Goal: Task Accomplishment & Management: Manage account settings

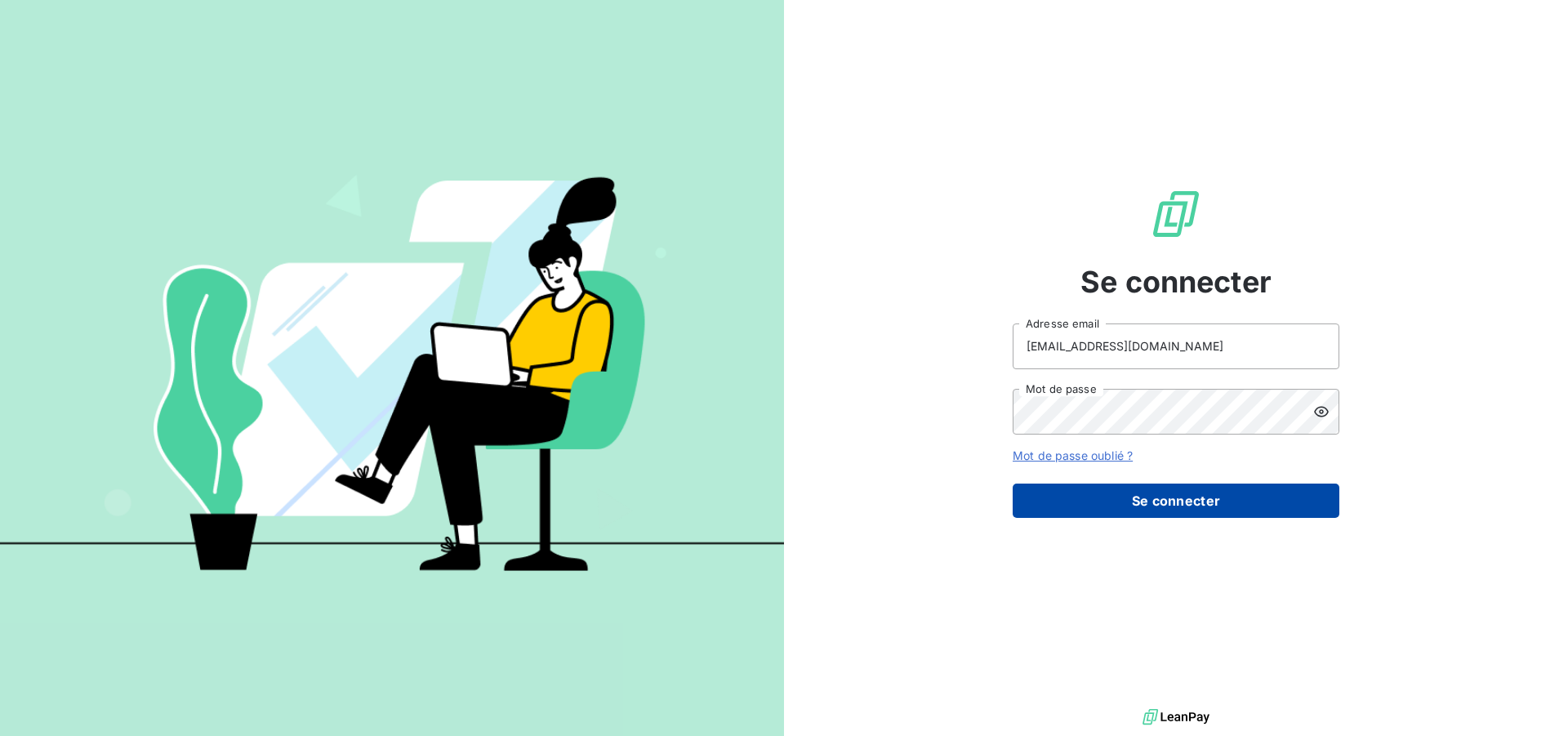
click at [1179, 496] on button "Se connecter" at bounding box center [1176, 500] width 327 height 34
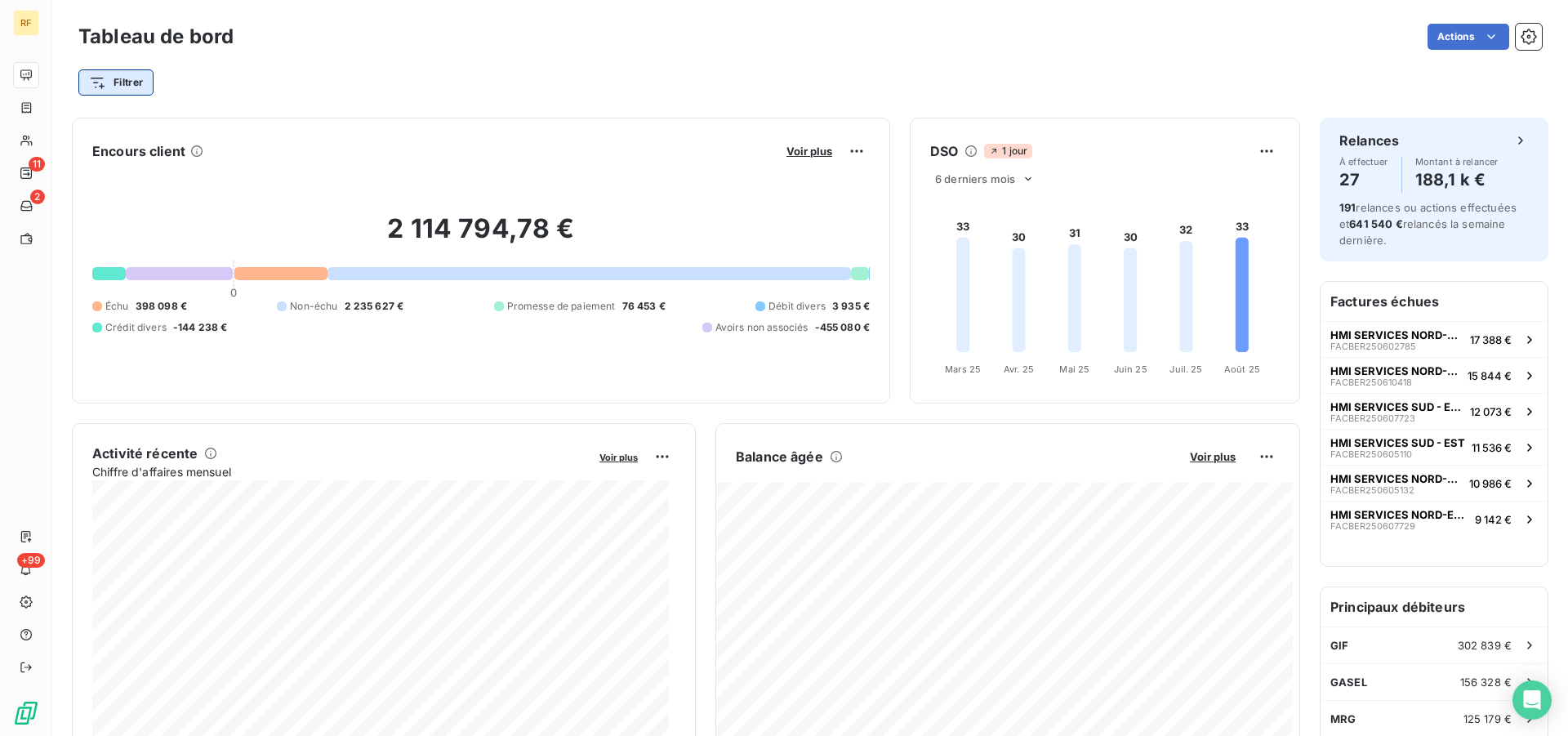
click at [138, 76] on html "RF 11 2 +99 Tableau de bord Actions Filtrer Encours client Voir plus 2 114 794,…" at bounding box center [784, 368] width 1568 height 736
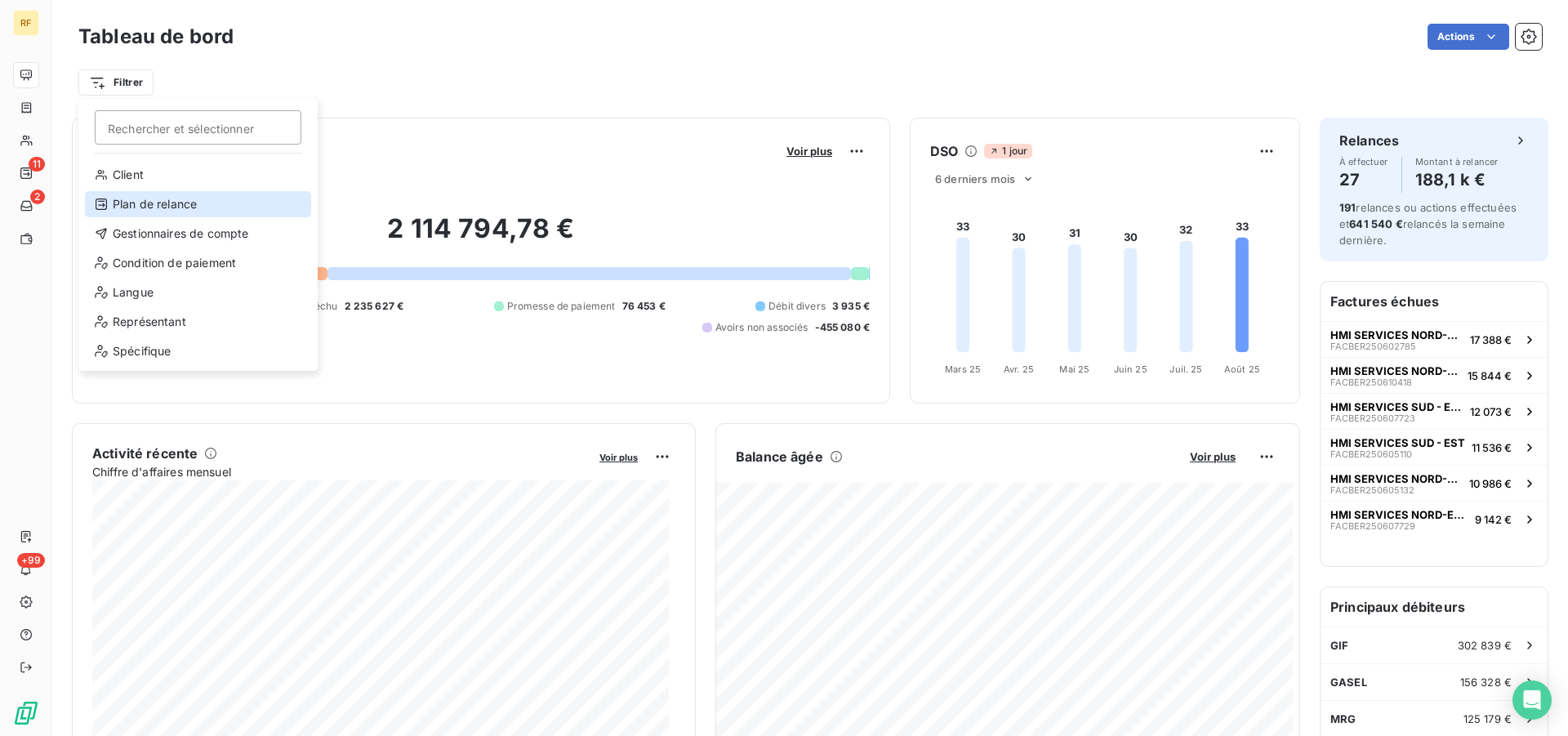
click at [184, 202] on div "Plan de relance" at bounding box center [199, 204] width 226 height 26
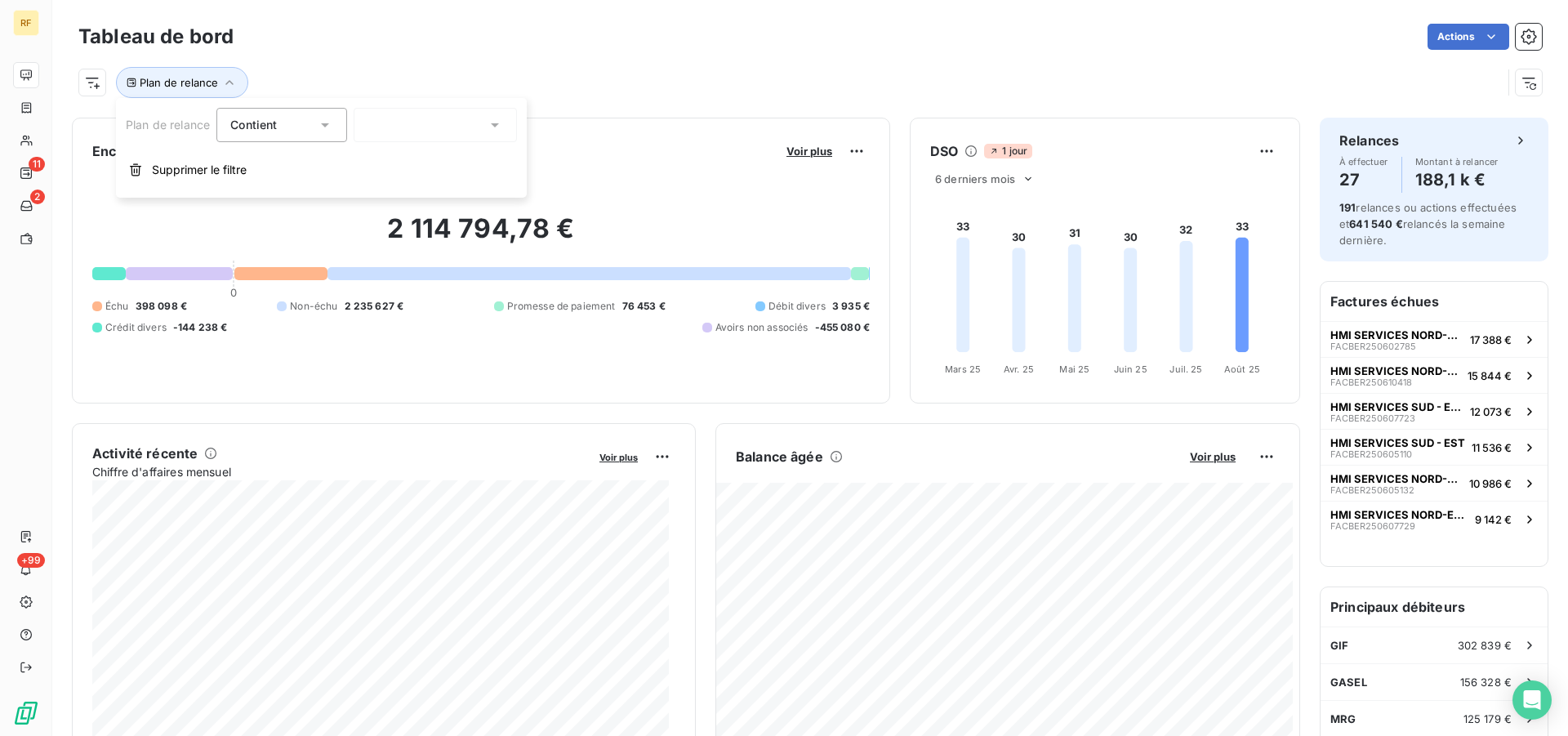
click at [334, 124] on icon at bounding box center [325, 125] width 17 height 17
click at [490, 127] on icon at bounding box center [495, 125] width 17 height 17
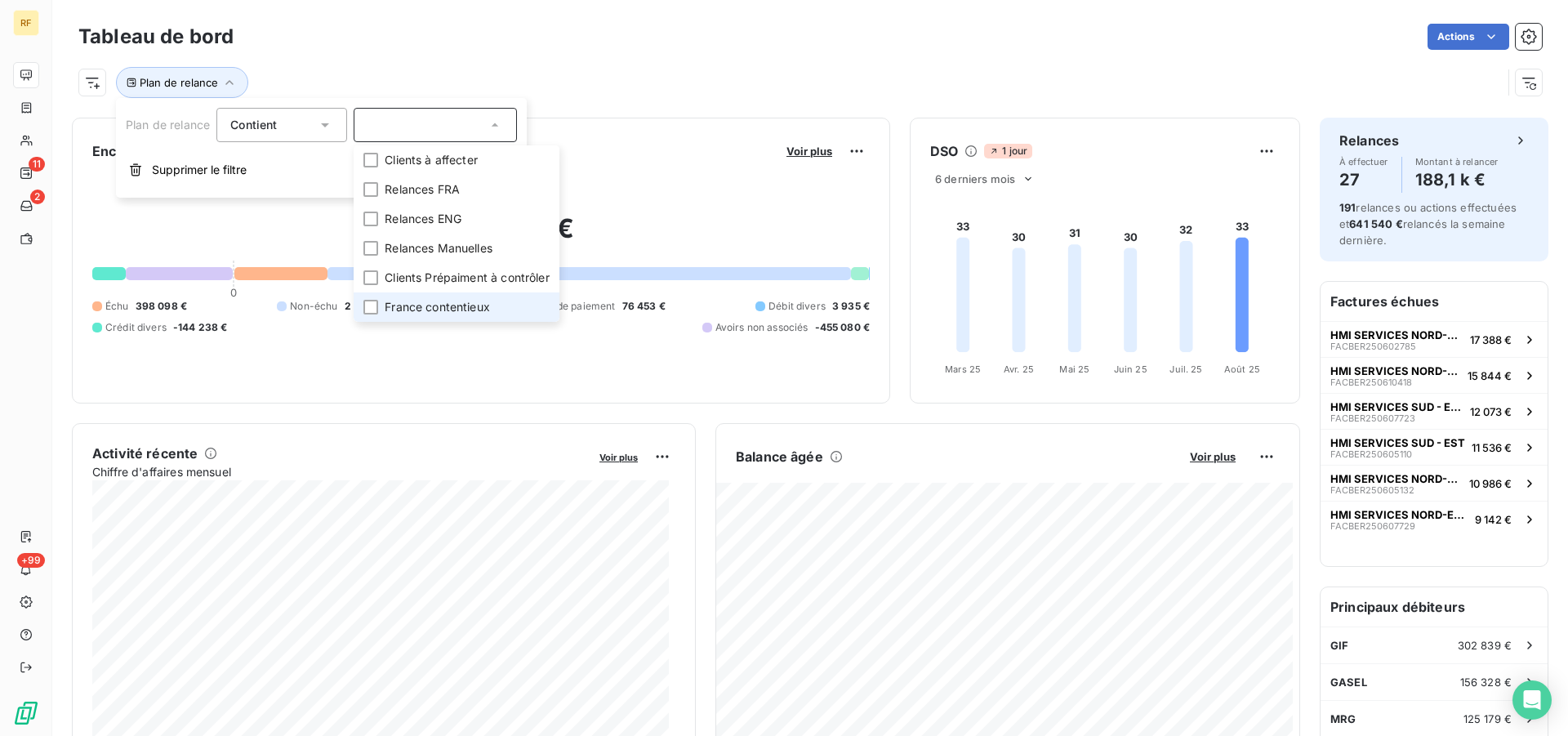
click at [448, 306] on span "France contentieux" at bounding box center [437, 307] width 105 height 17
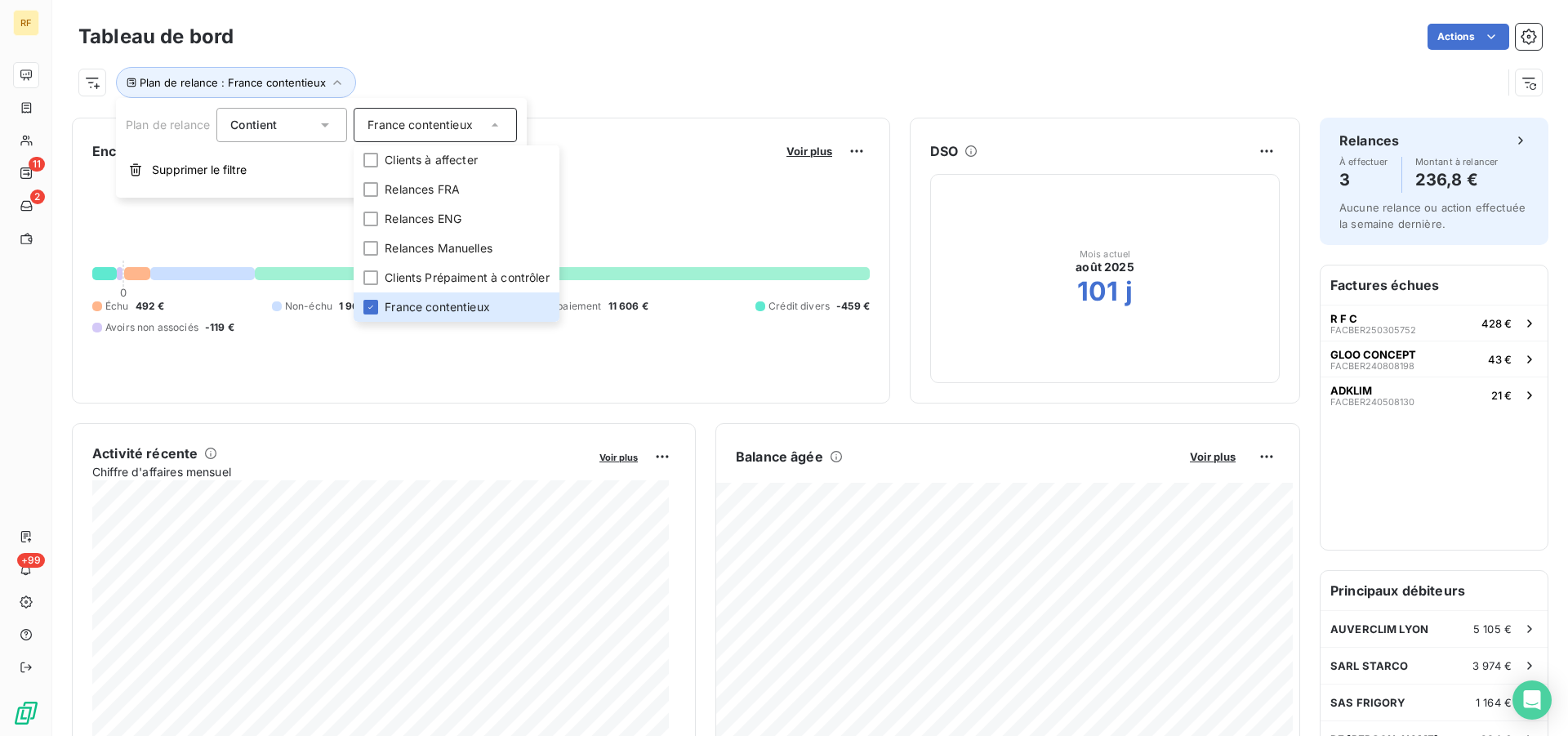
click at [654, 199] on div "13 481,21 € 0 Échu 492 € Non-échu 1 961 € Promesse de paiement 11 606 € Crédit …" at bounding box center [481, 273] width 778 height 219
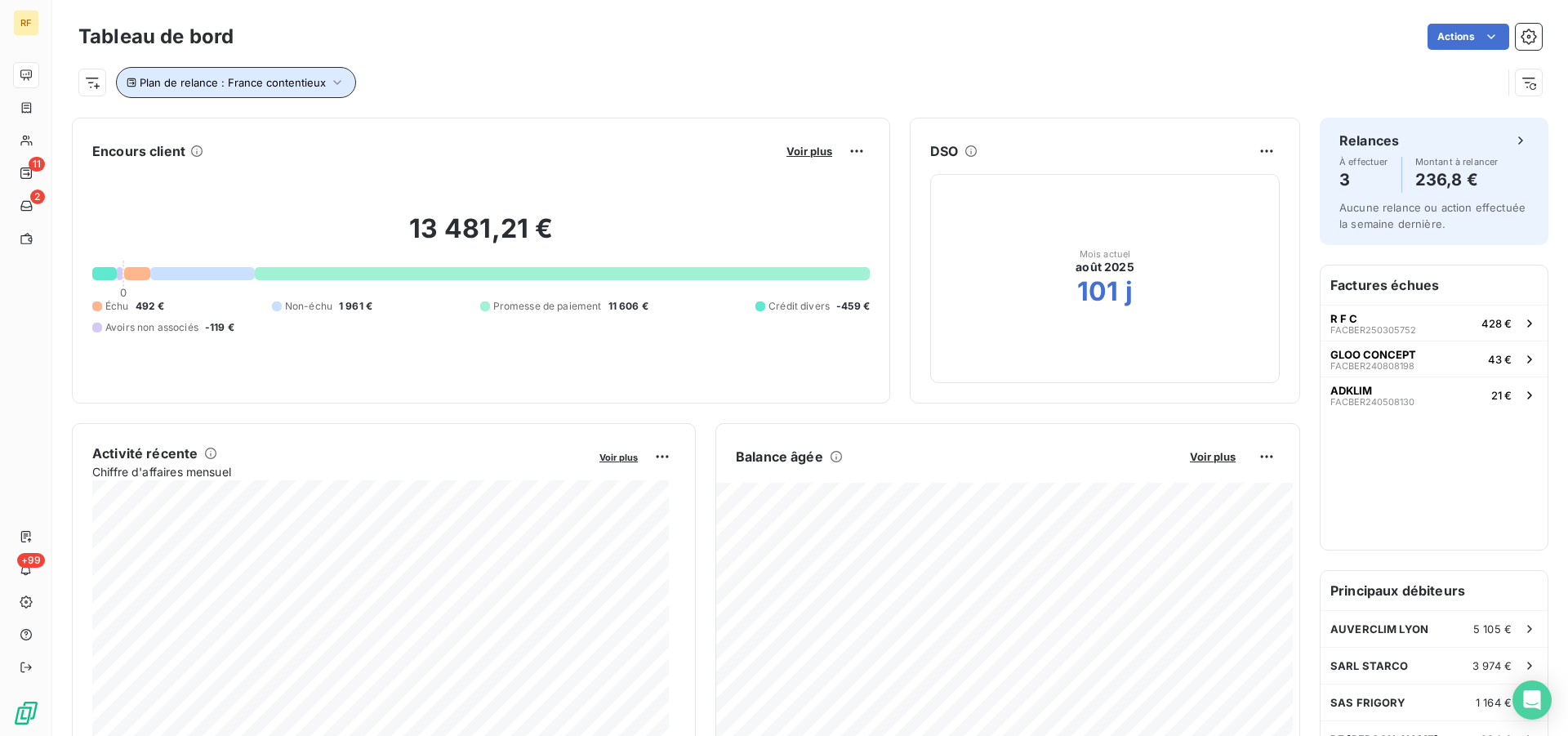
click at [334, 85] on icon "button" at bounding box center [337, 82] width 17 height 17
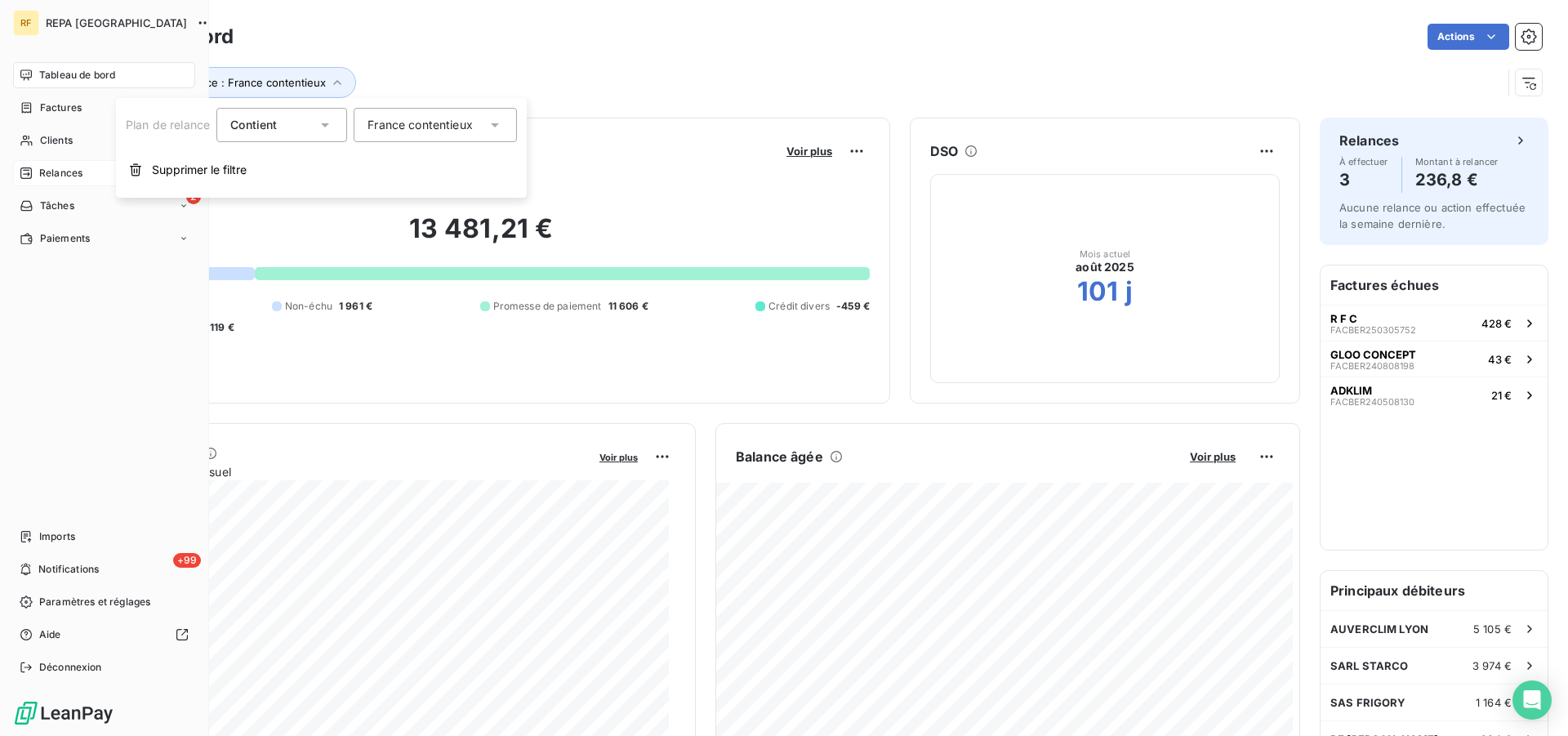
click at [60, 169] on span "Relances" at bounding box center [61, 172] width 44 height 15
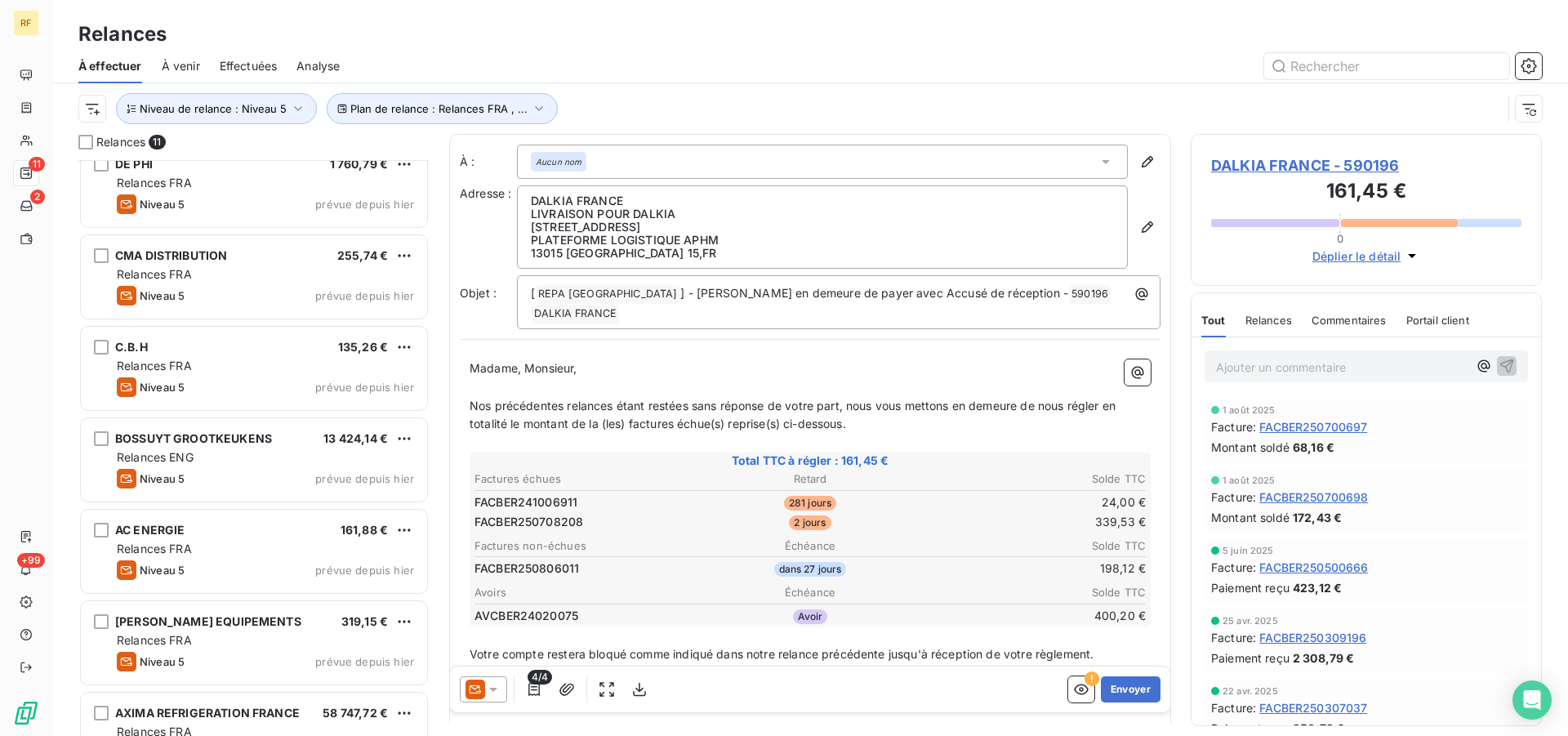
scroll to position [417, 0]
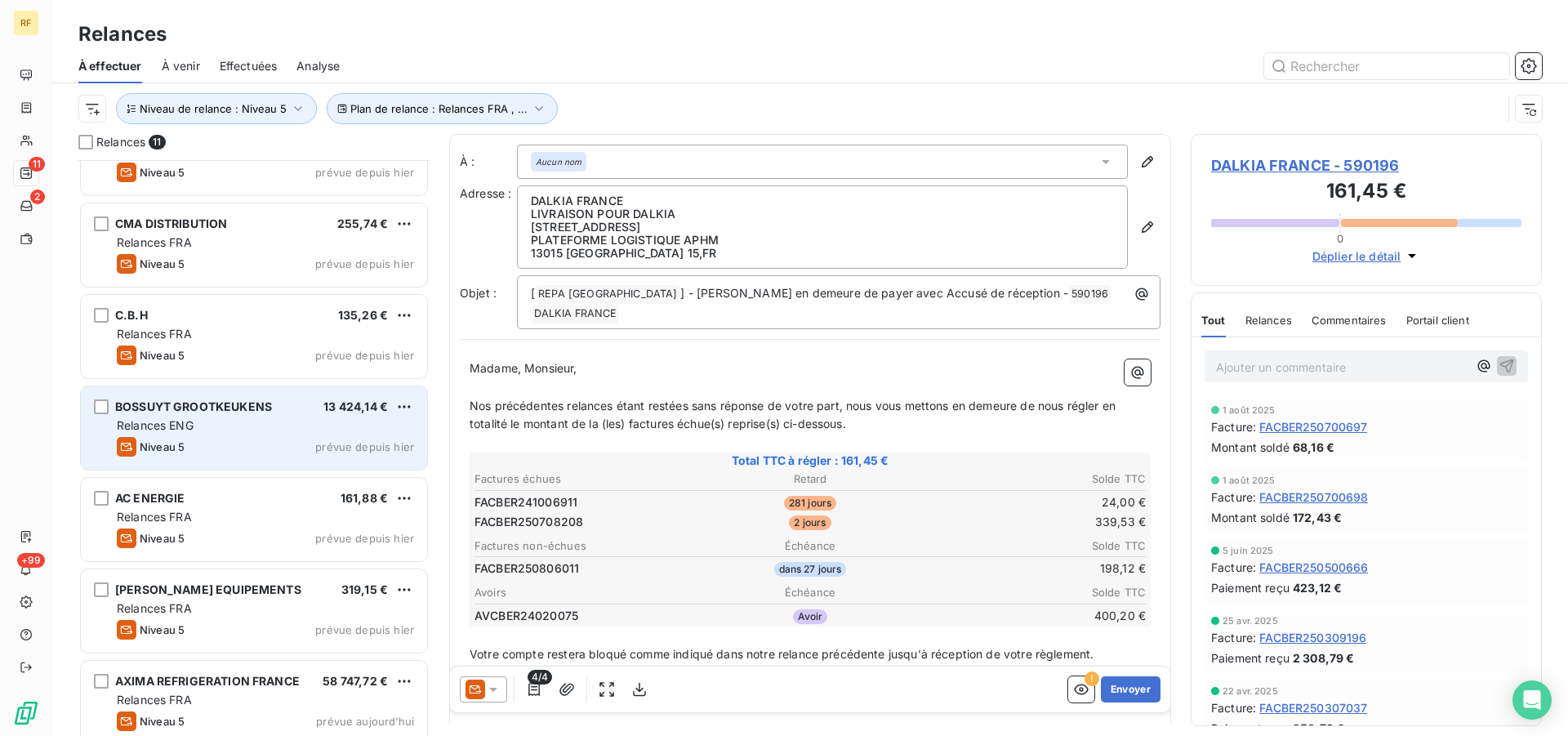
click at [246, 429] on div "Relances ENG" at bounding box center [265, 425] width 297 height 17
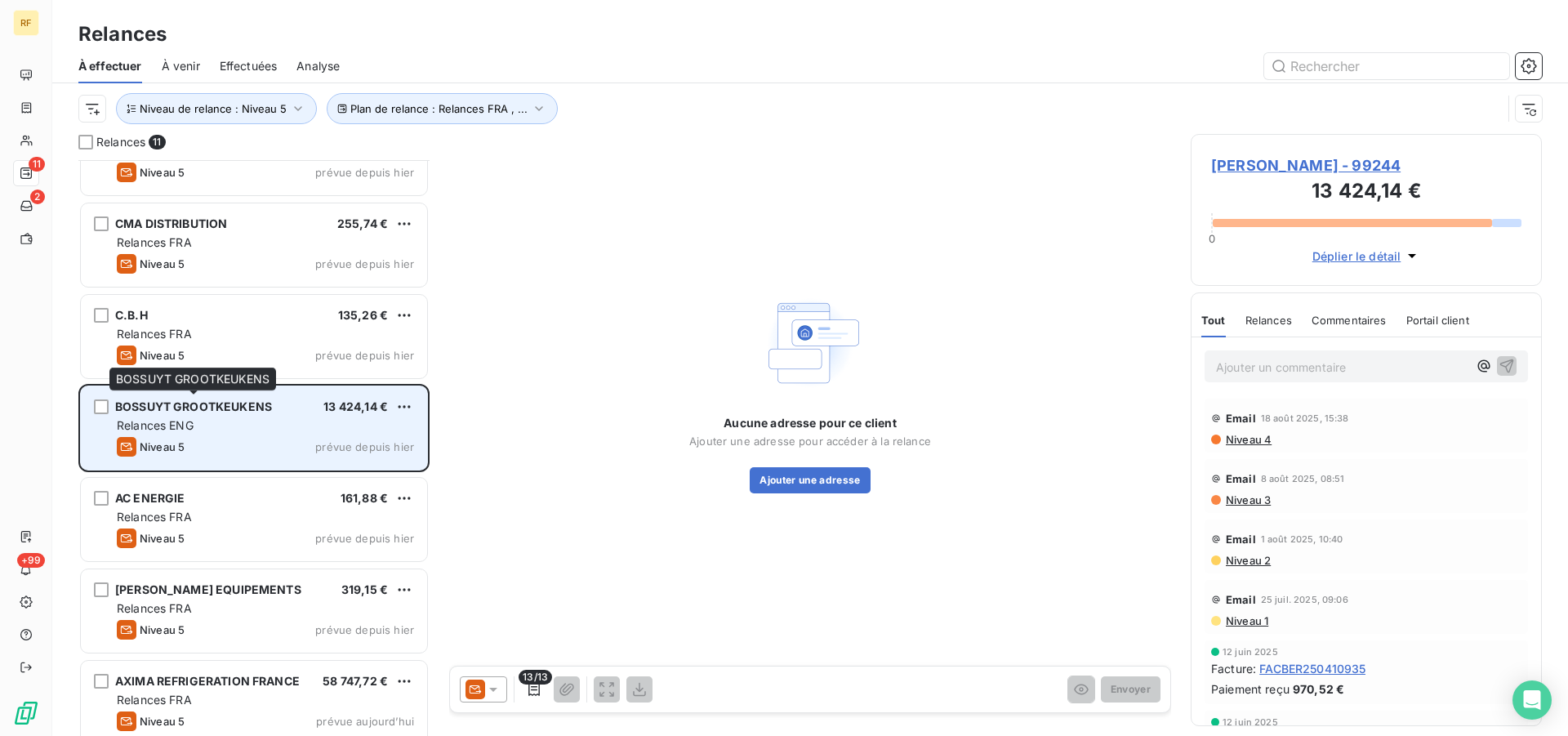
click at [212, 413] on span "BOSSUYT GROOTKEUKENS" at bounding box center [193, 407] width 157 height 14
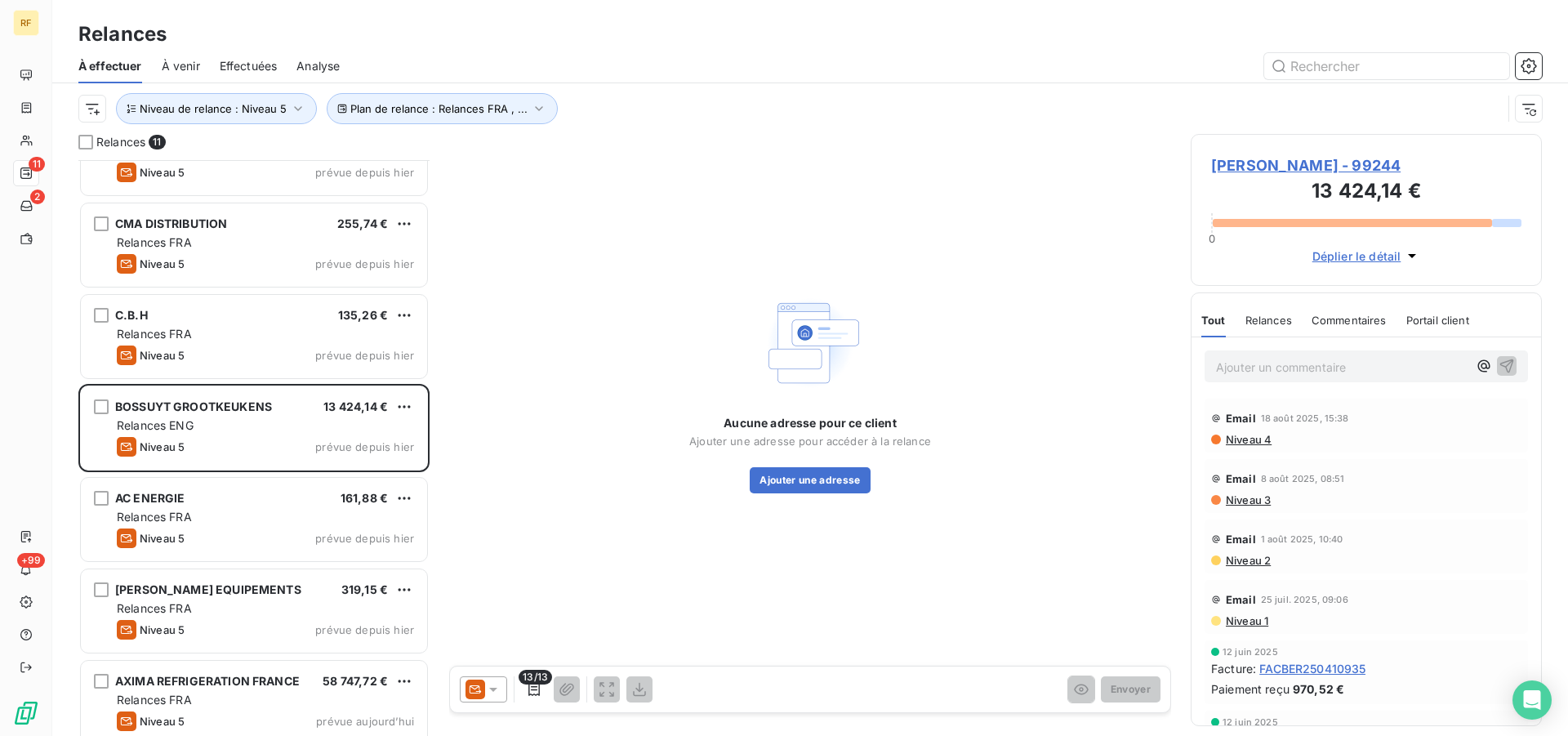
click at [1373, 165] on span "[PERSON_NAME] - 99244" at bounding box center [1367, 165] width 310 height 22
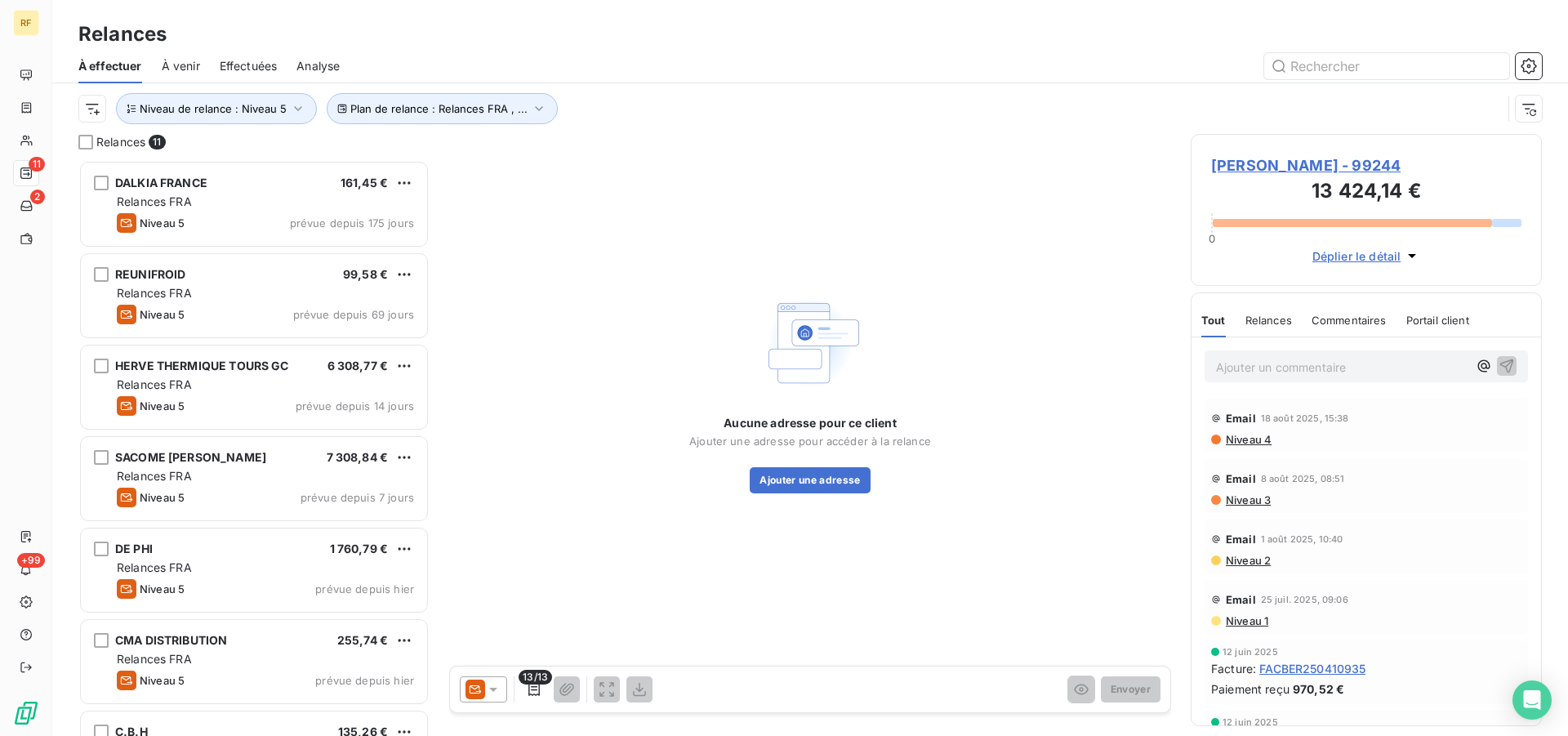
scroll to position [562, 337]
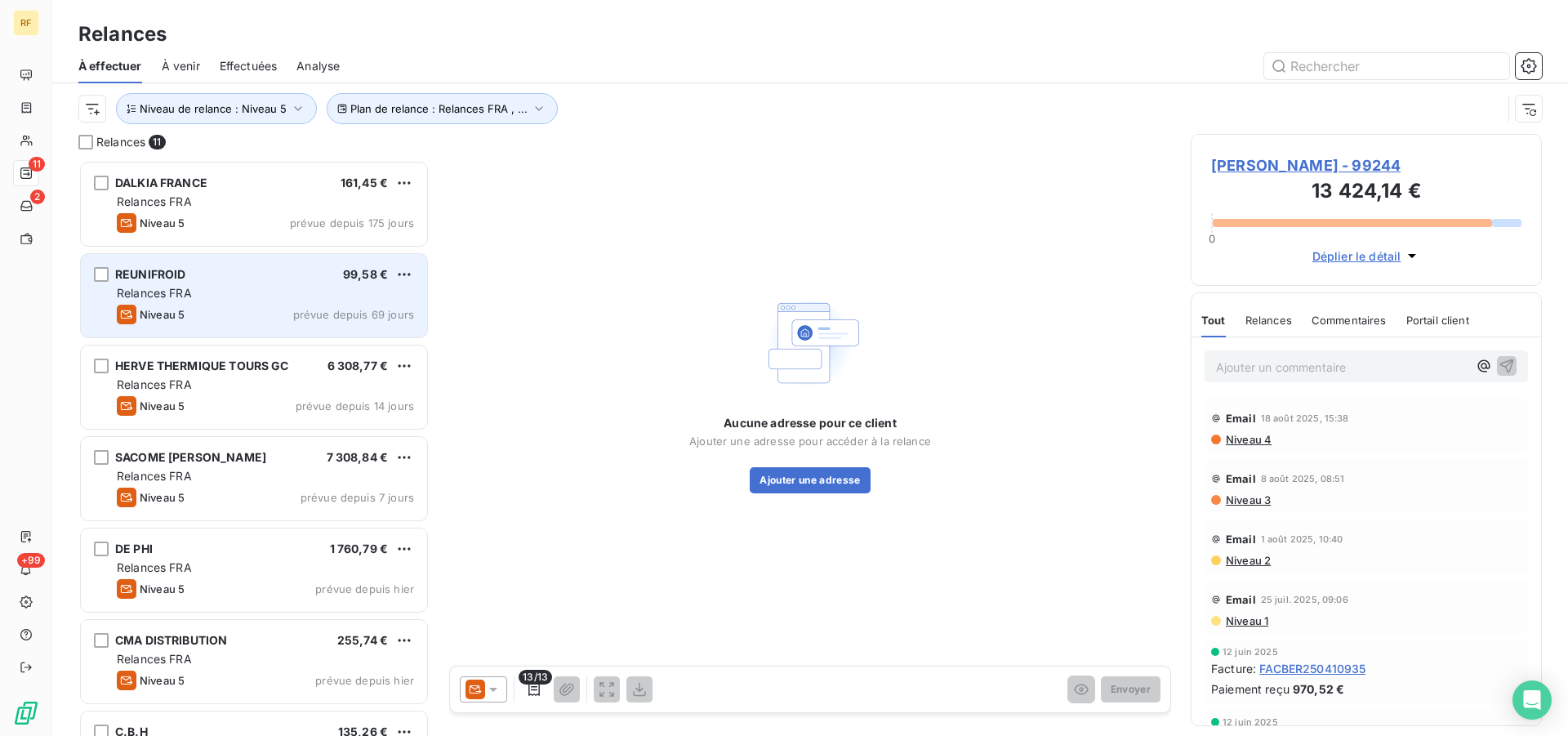
click at [218, 287] on div "Relances FRA" at bounding box center [265, 293] width 297 height 17
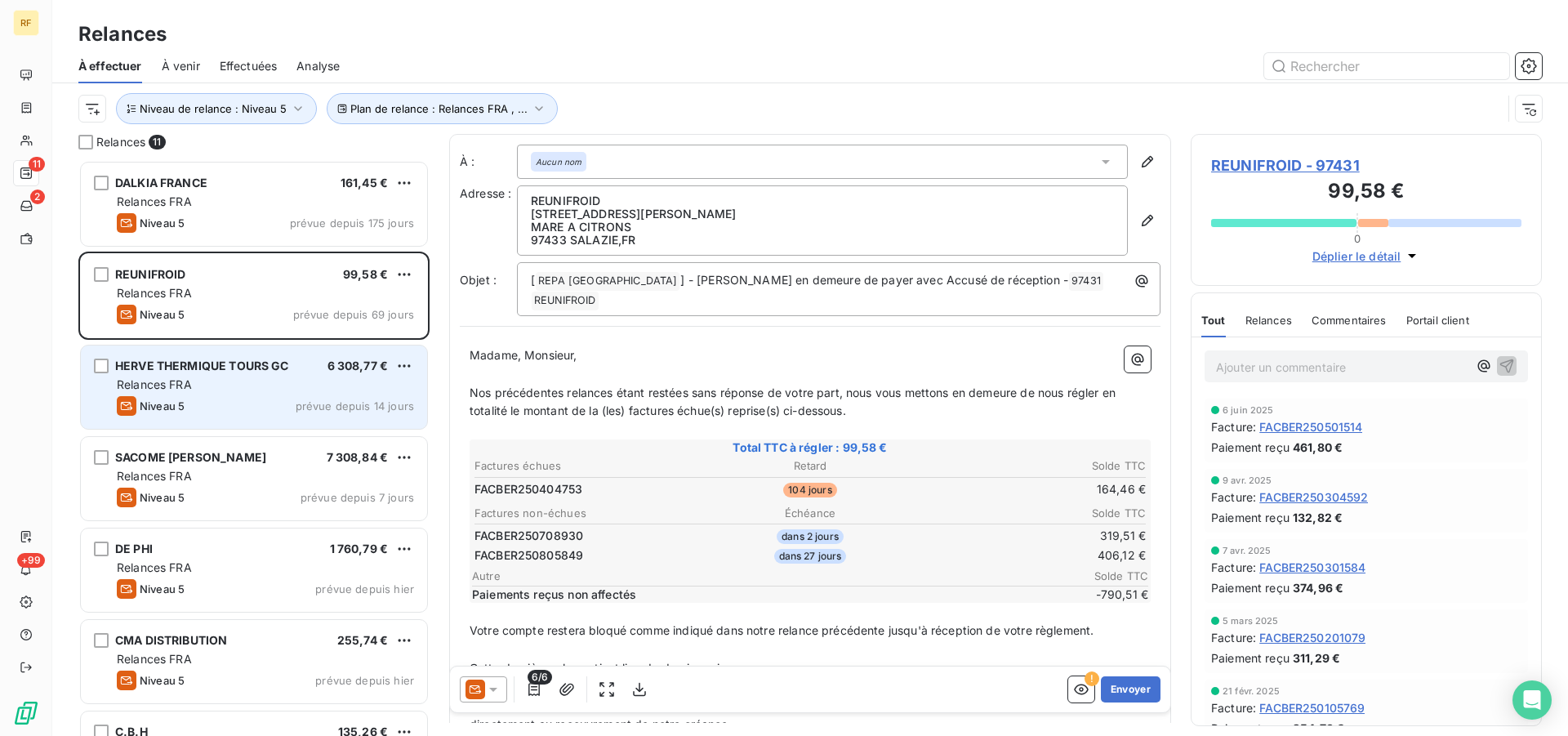
click at [260, 366] on span "HERVE THERMIQUE TOURS GC" at bounding box center [202, 366] width 174 height 14
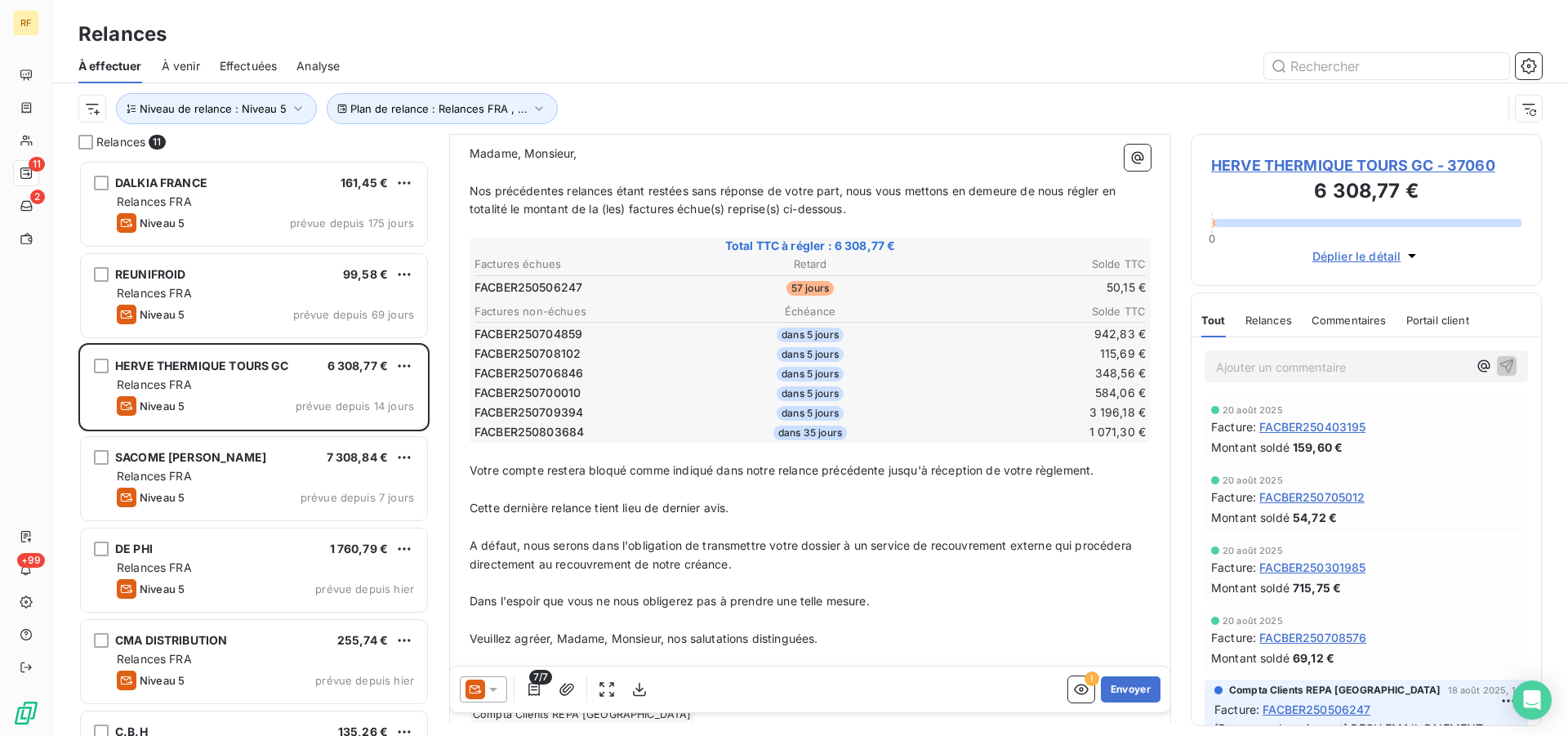
scroll to position [251, 0]
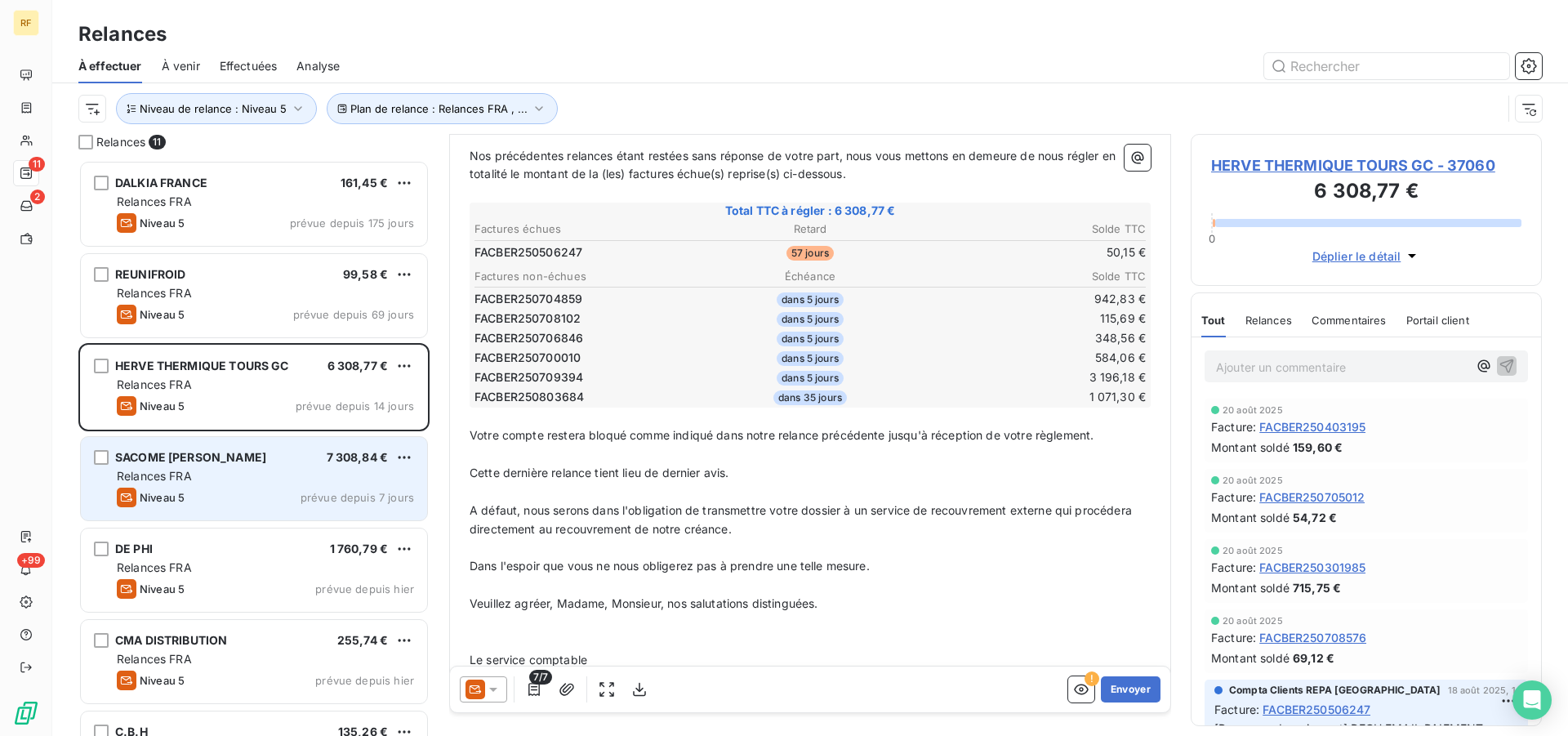
click at [172, 478] on span "Relances FRA" at bounding box center [154, 476] width 75 height 14
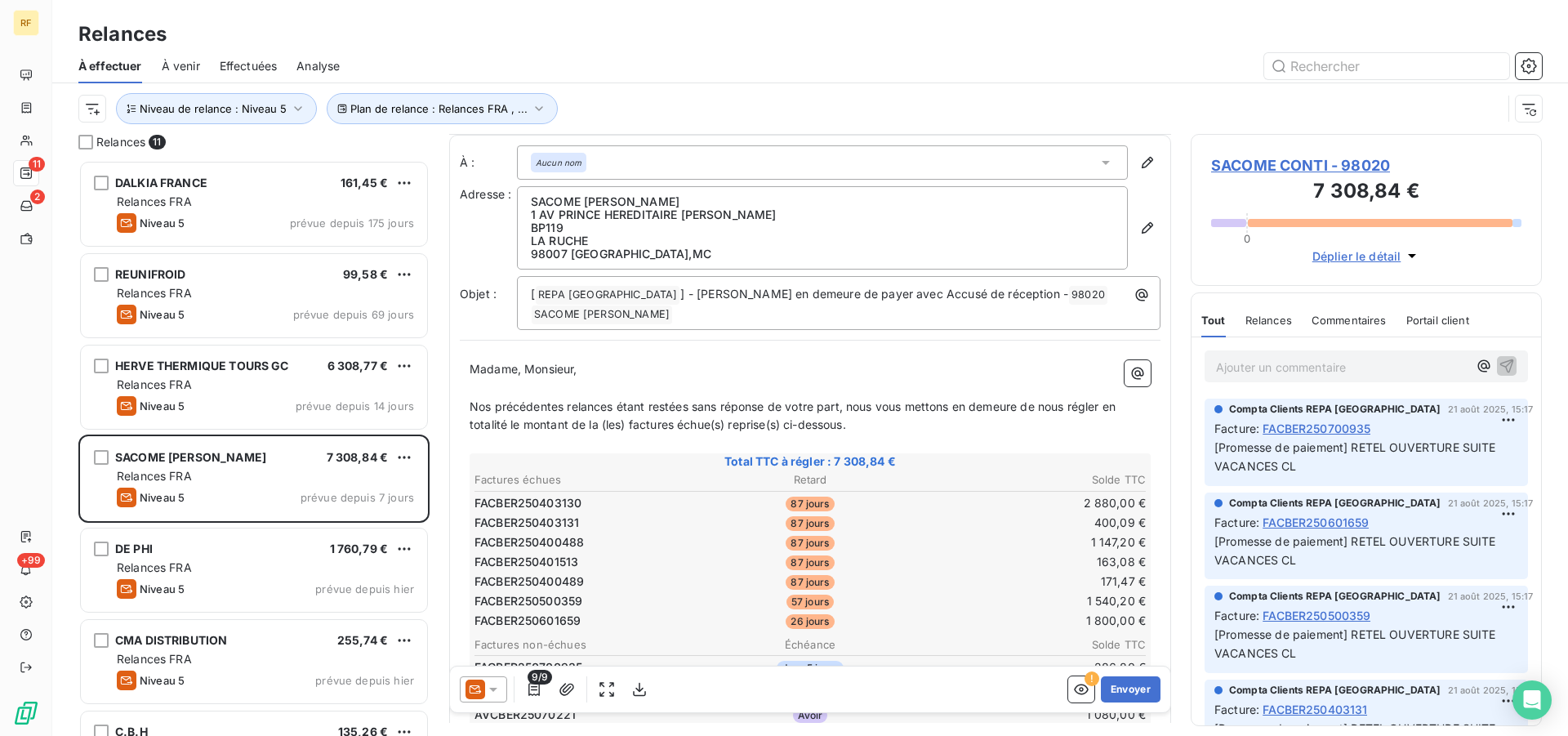
scroll to position [84, 0]
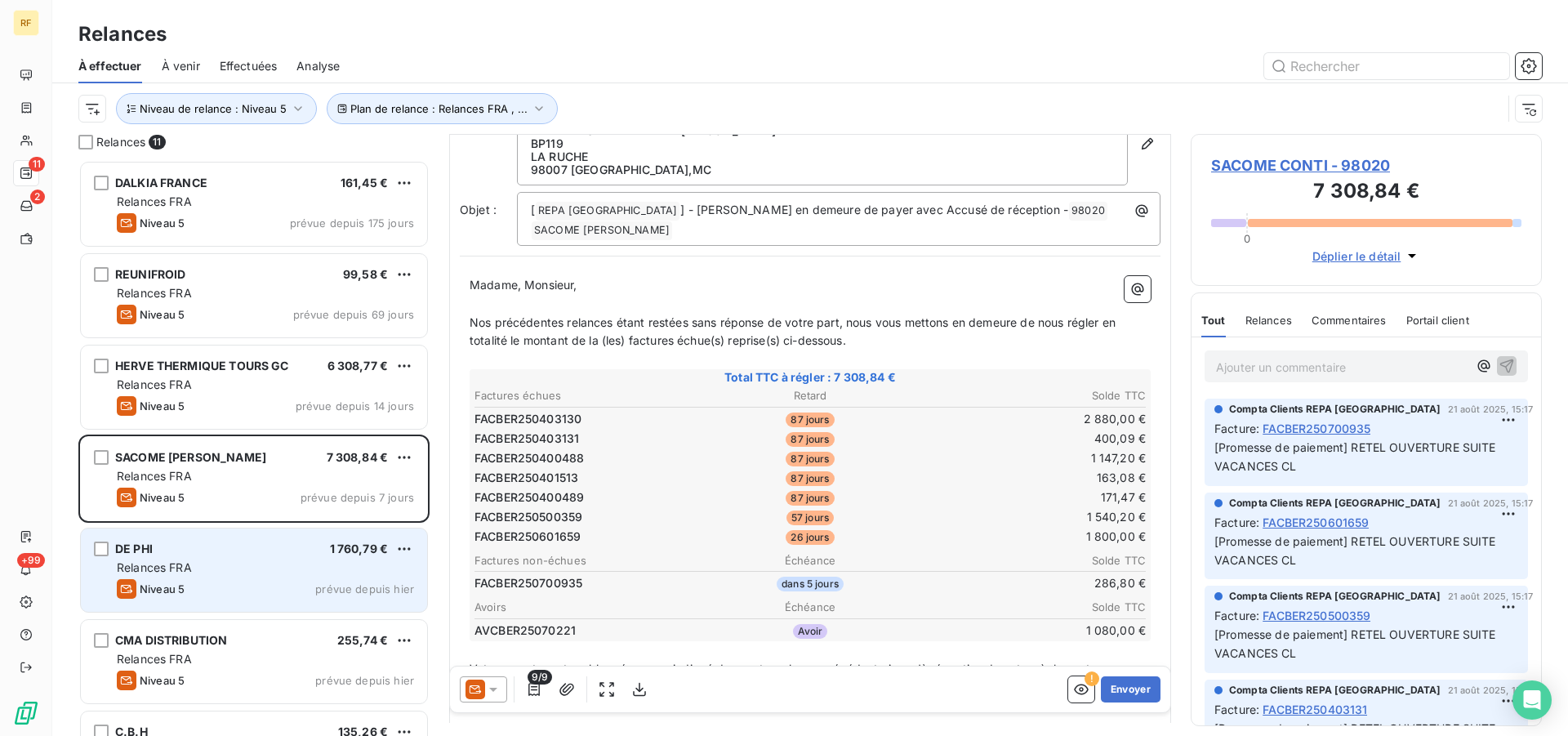
click at [238, 557] on div "DE PHI 1 760,79 € Relances FRA Niveau 5 prévue depuis hier" at bounding box center [254, 571] width 347 height 84
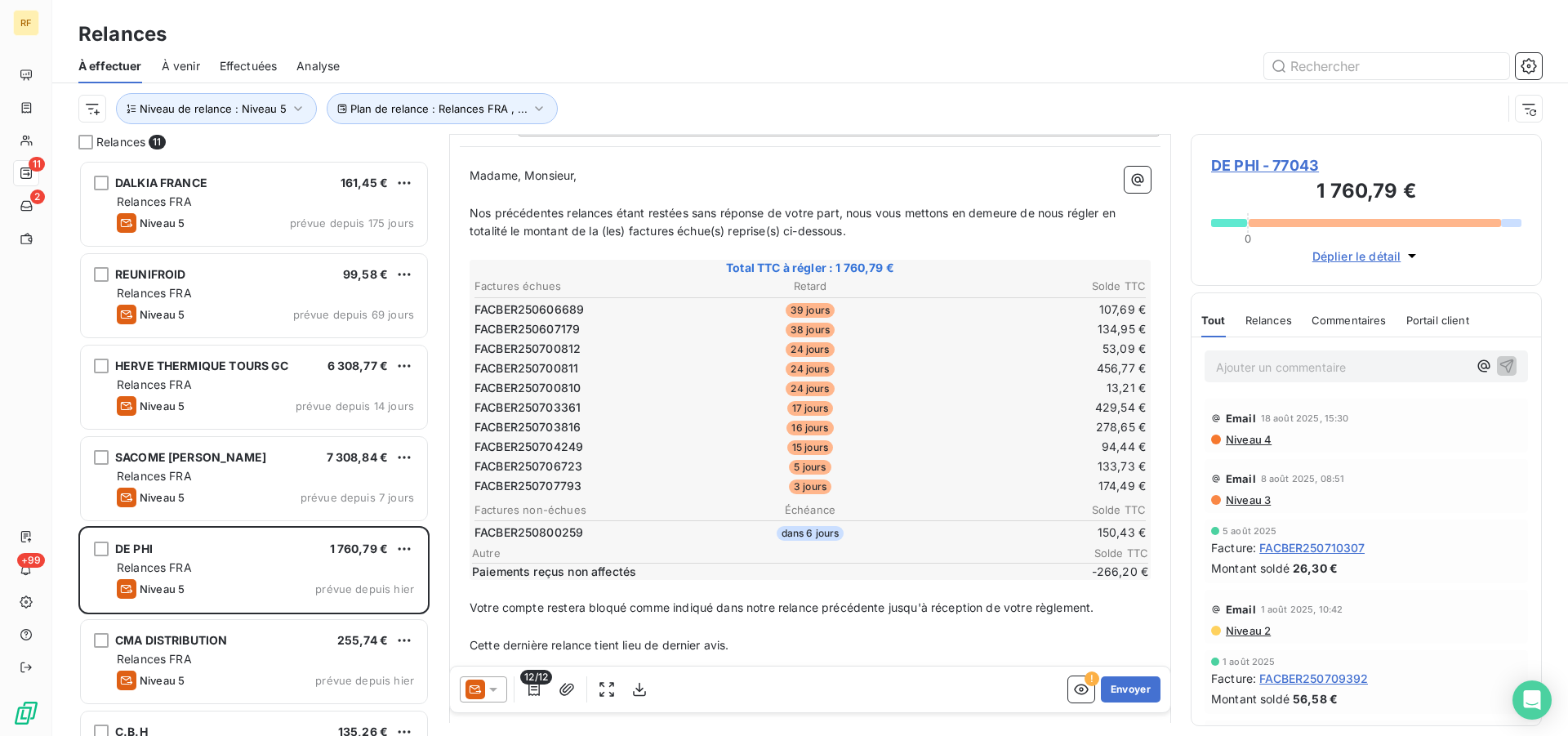
scroll to position [84, 0]
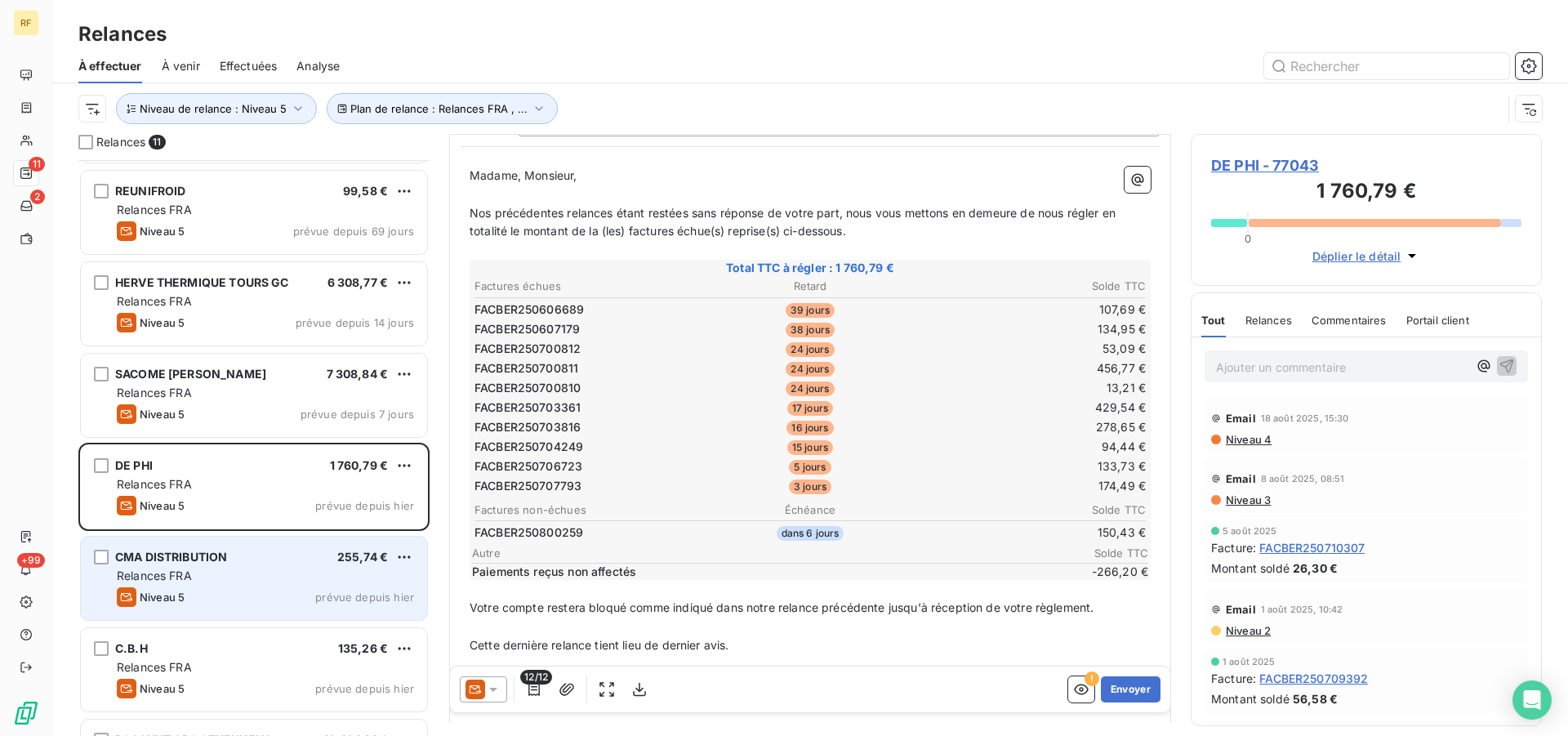
click at [300, 569] on div "Relances FRA" at bounding box center [265, 576] width 297 height 17
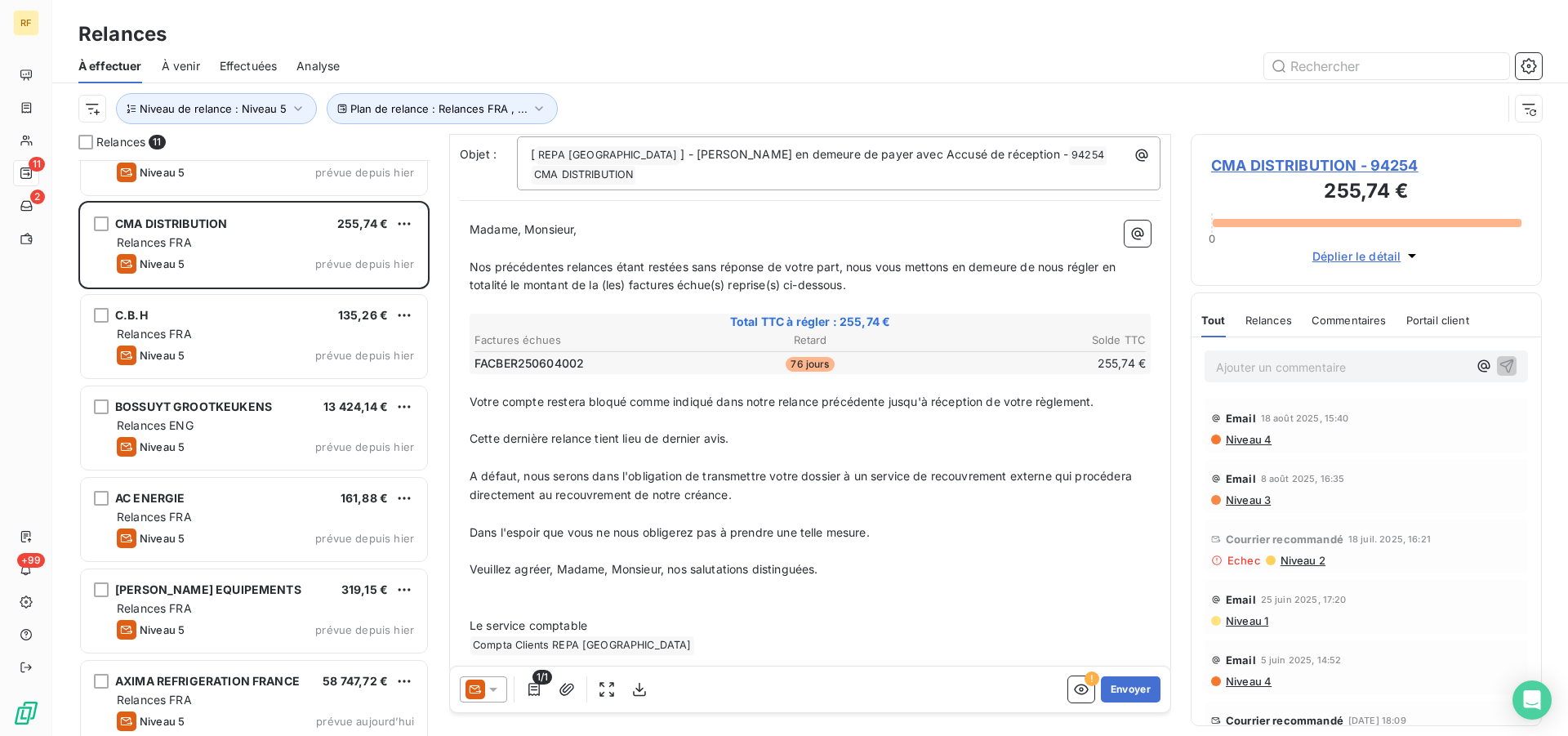
scroll to position [431, 0]
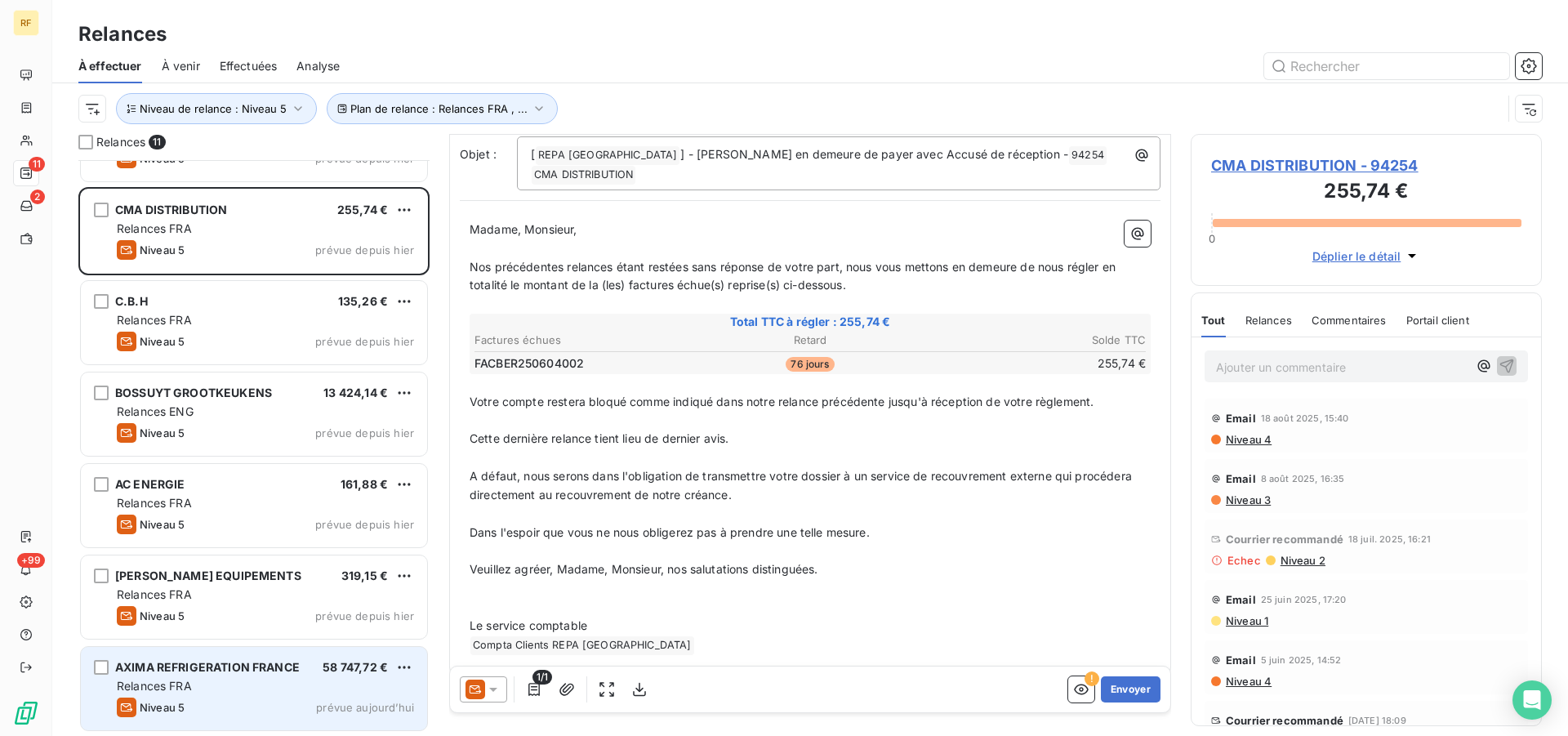
click at [240, 686] on div "Relances FRA" at bounding box center [265, 685] width 297 height 17
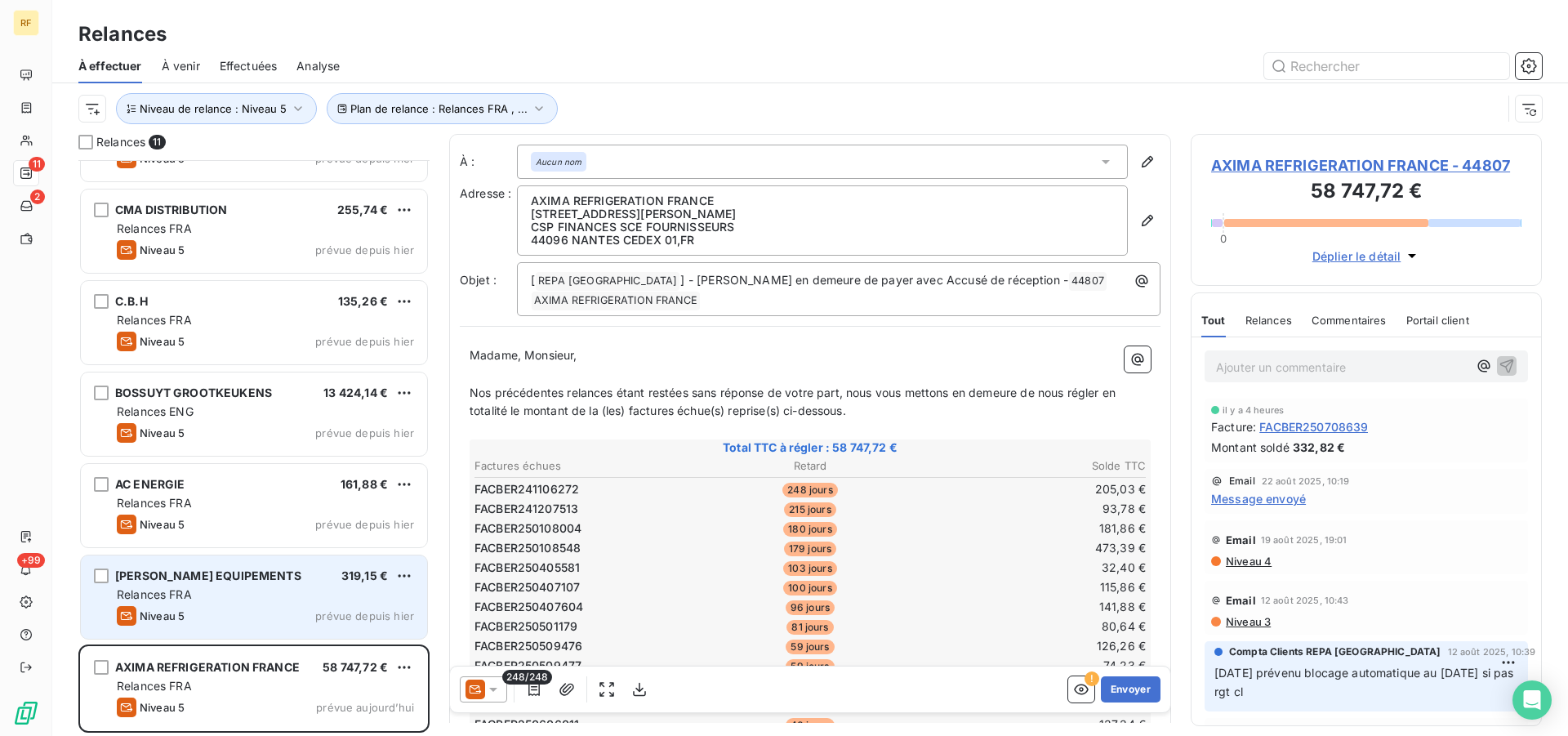
click at [300, 592] on div "Relances FRA" at bounding box center [265, 594] width 297 height 17
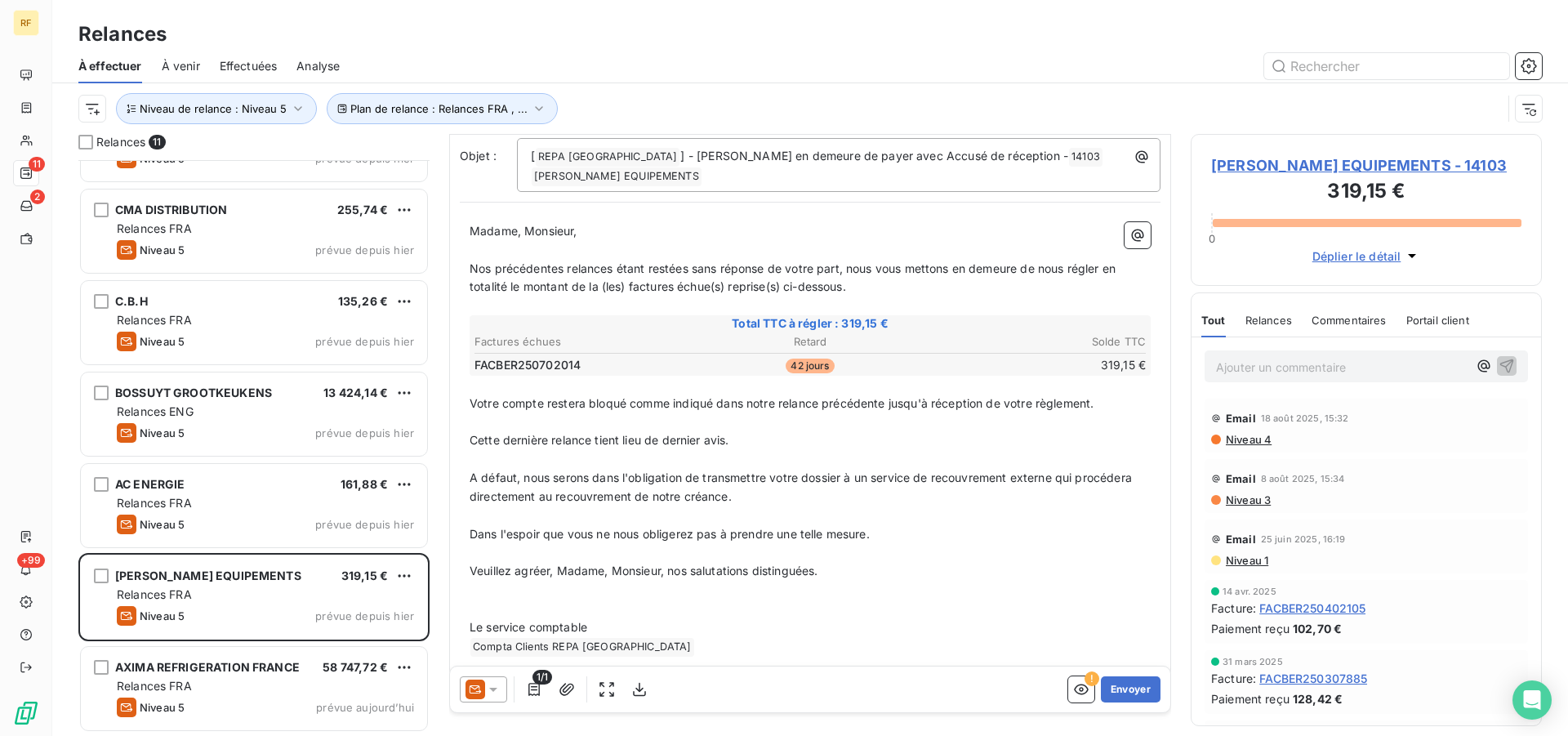
scroll to position [126, 0]
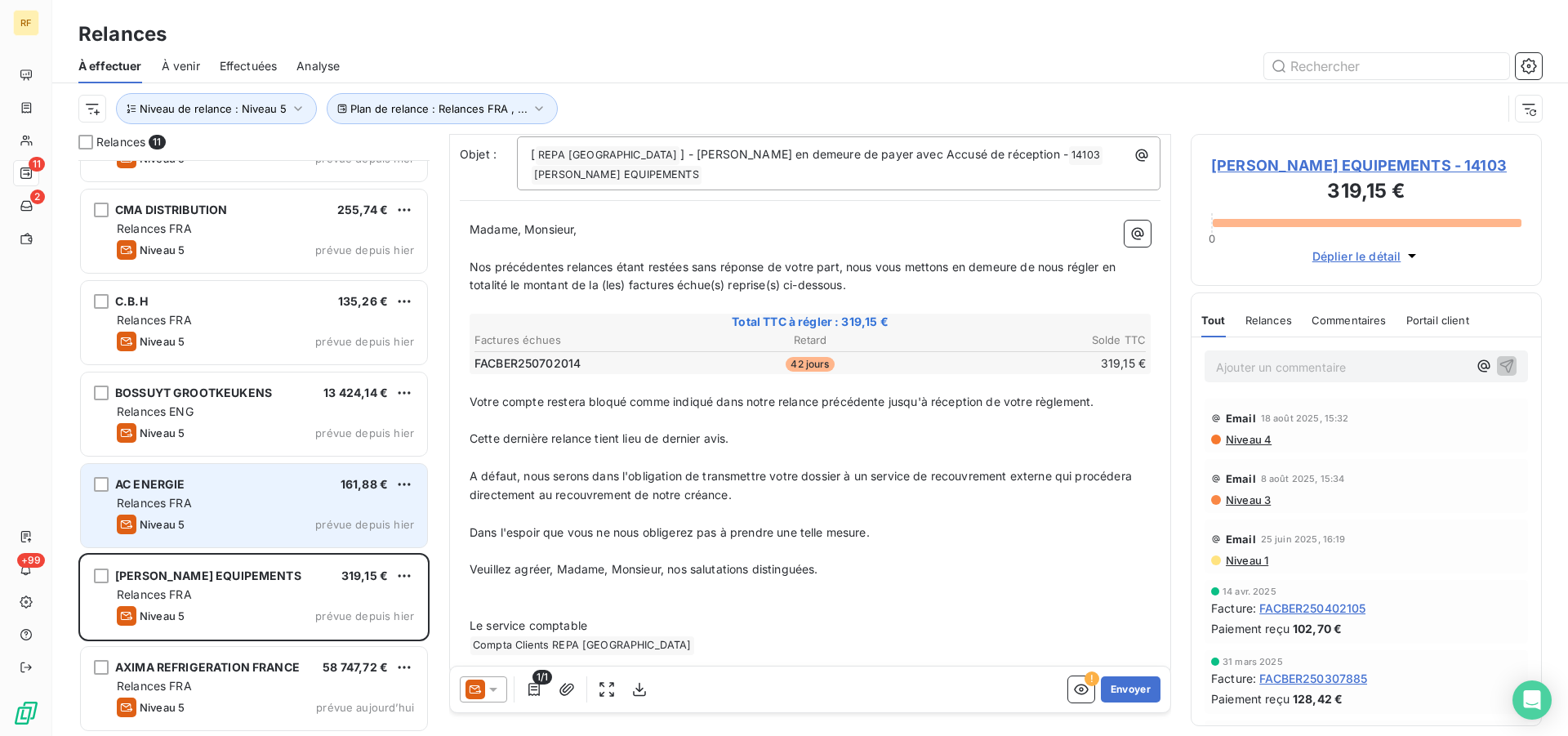
click at [213, 512] on div "AC ENERGIE 161,88 € Relances FRA Niveau 5 prévue depuis hier" at bounding box center [254, 506] width 347 height 84
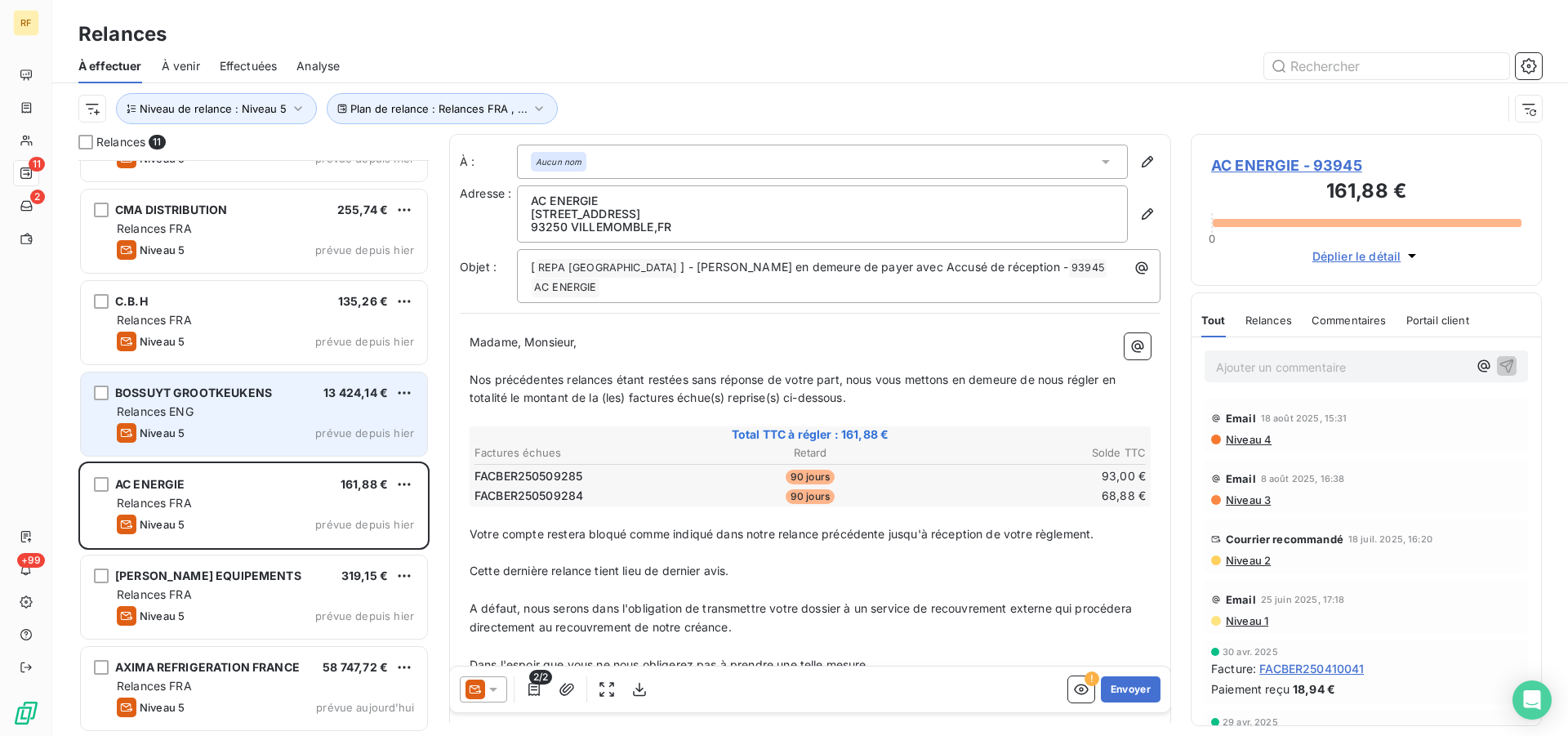
click at [267, 422] on div "BOSSUYT GROOTKEUKENS 13 424,14 € Relances ENG Niveau 5 prévue depuis hier" at bounding box center [254, 415] width 347 height 84
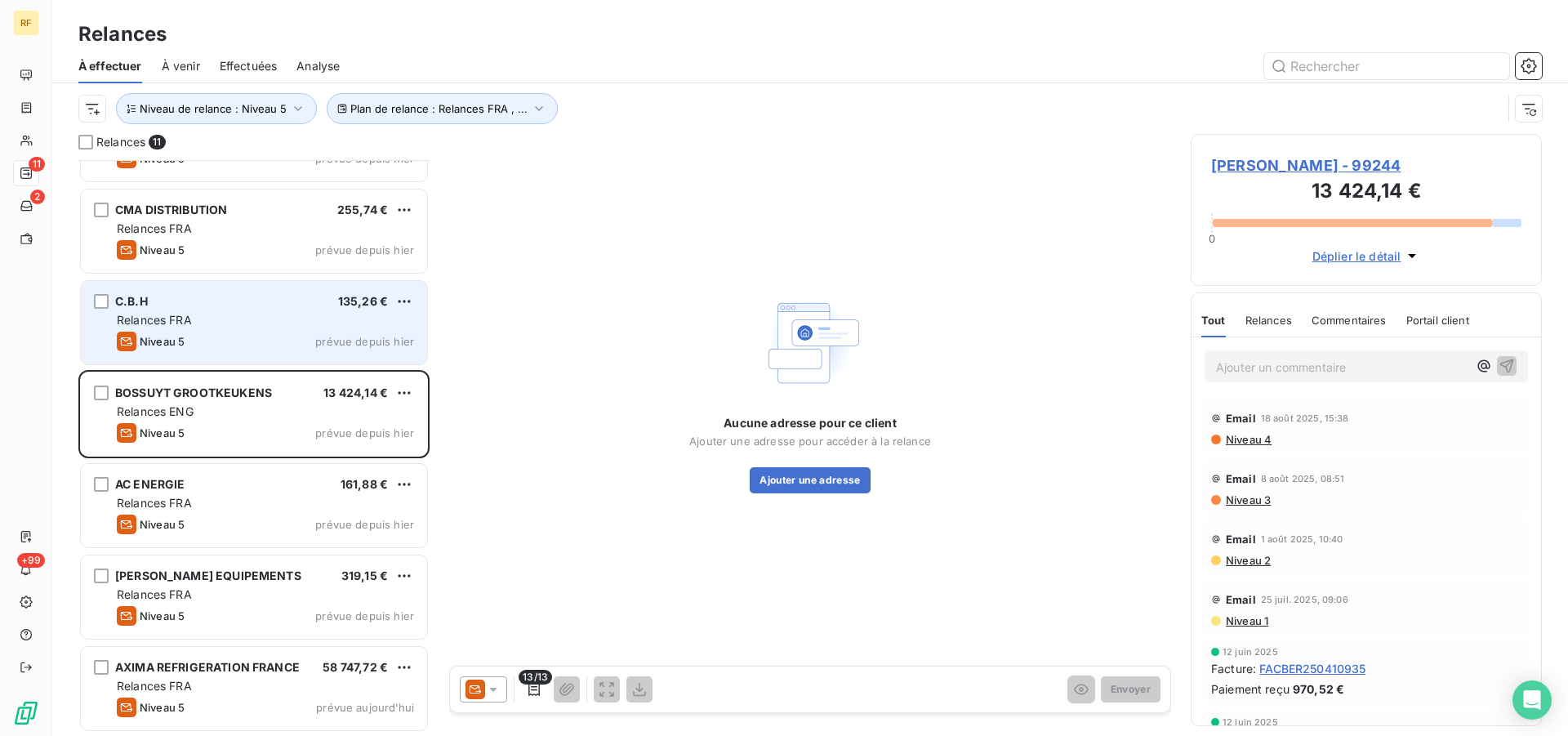
click at [270, 334] on div "Niveau 5 prévue depuis hier" at bounding box center [265, 341] width 297 height 20
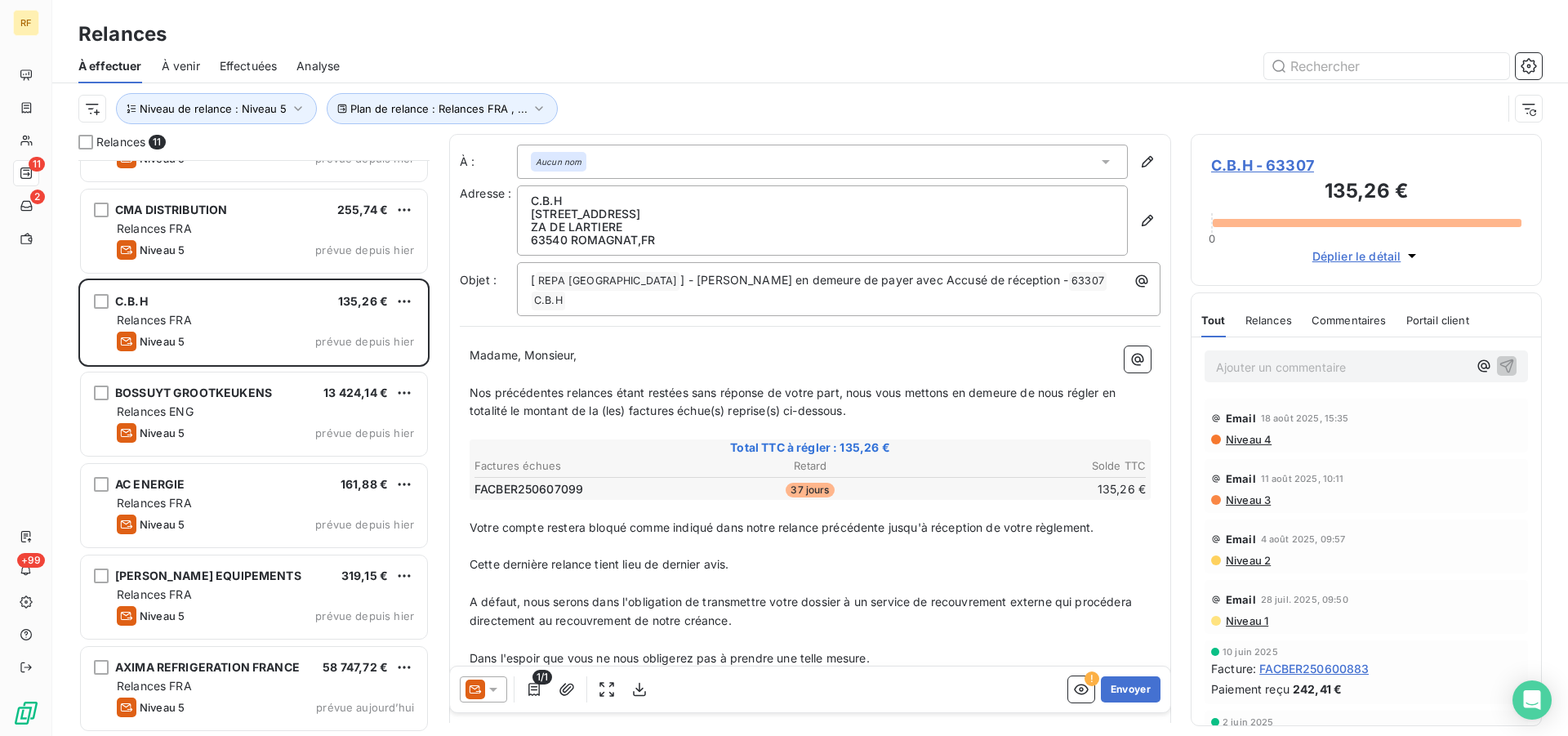
scroll to position [265, 0]
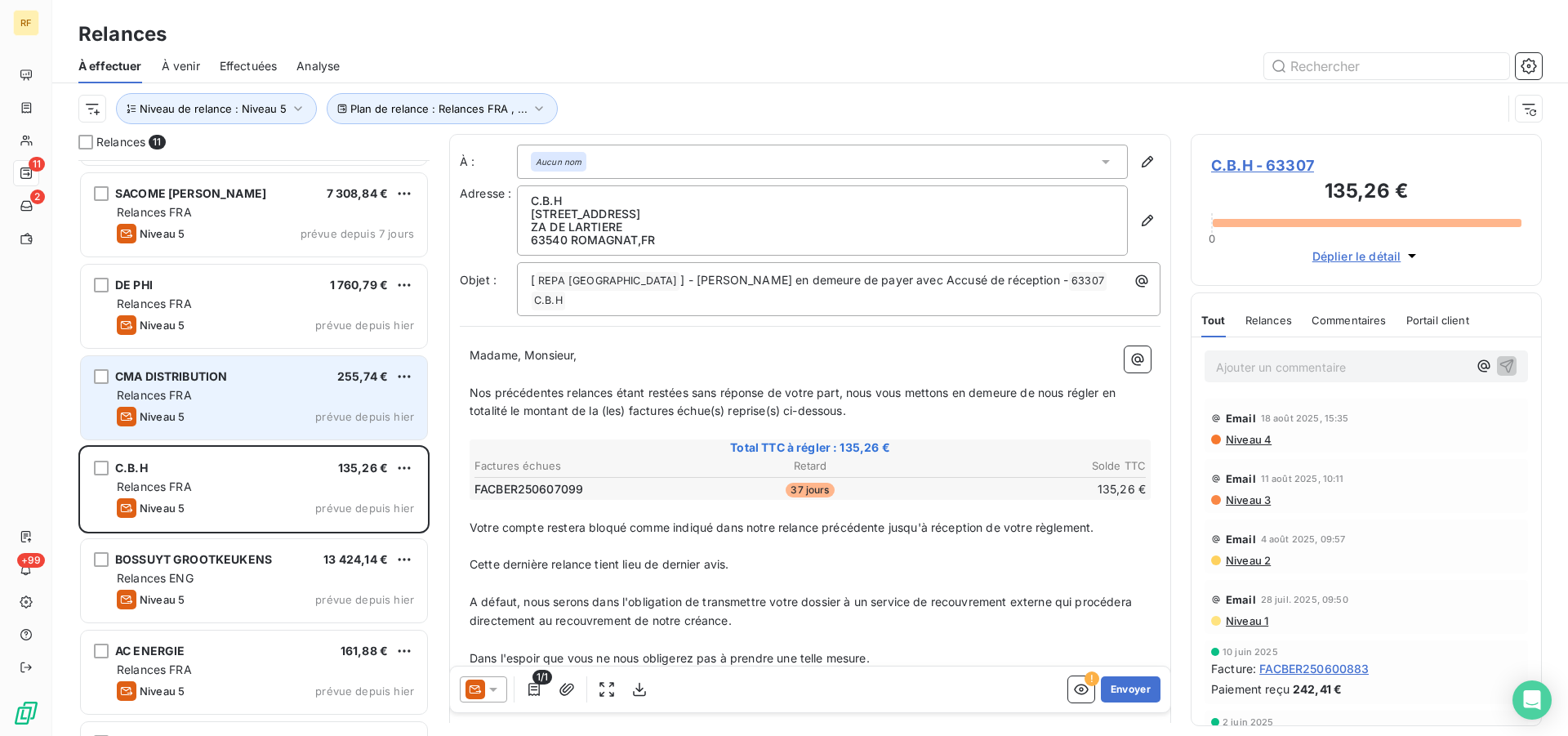
click at [263, 403] on div "CMA DISTRIBUTION 255,74 € Relances FRA Niveau 5 prévue depuis hier" at bounding box center [254, 398] width 347 height 84
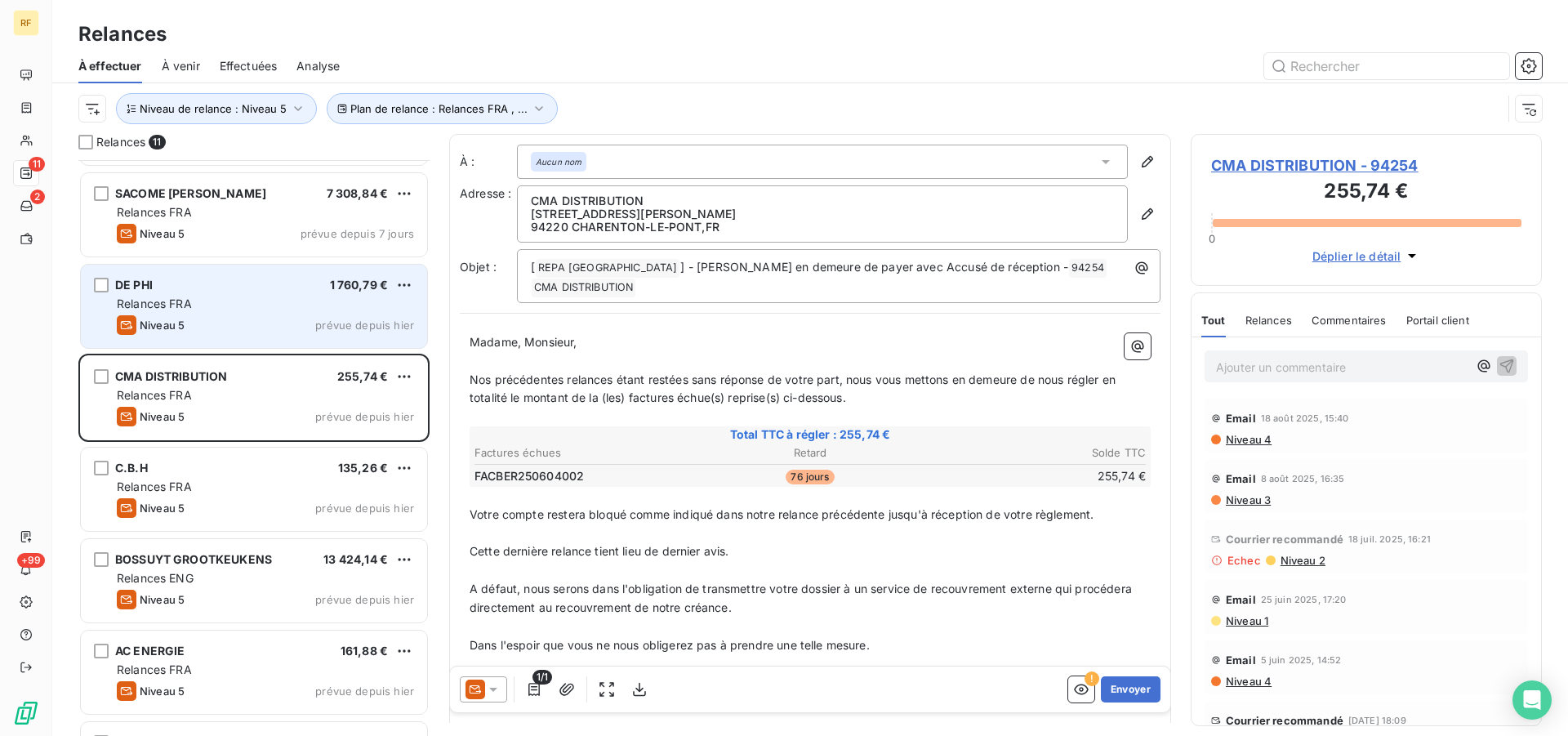
click at [254, 316] on div "Niveau 5 prévue depuis hier" at bounding box center [265, 325] width 297 height 20
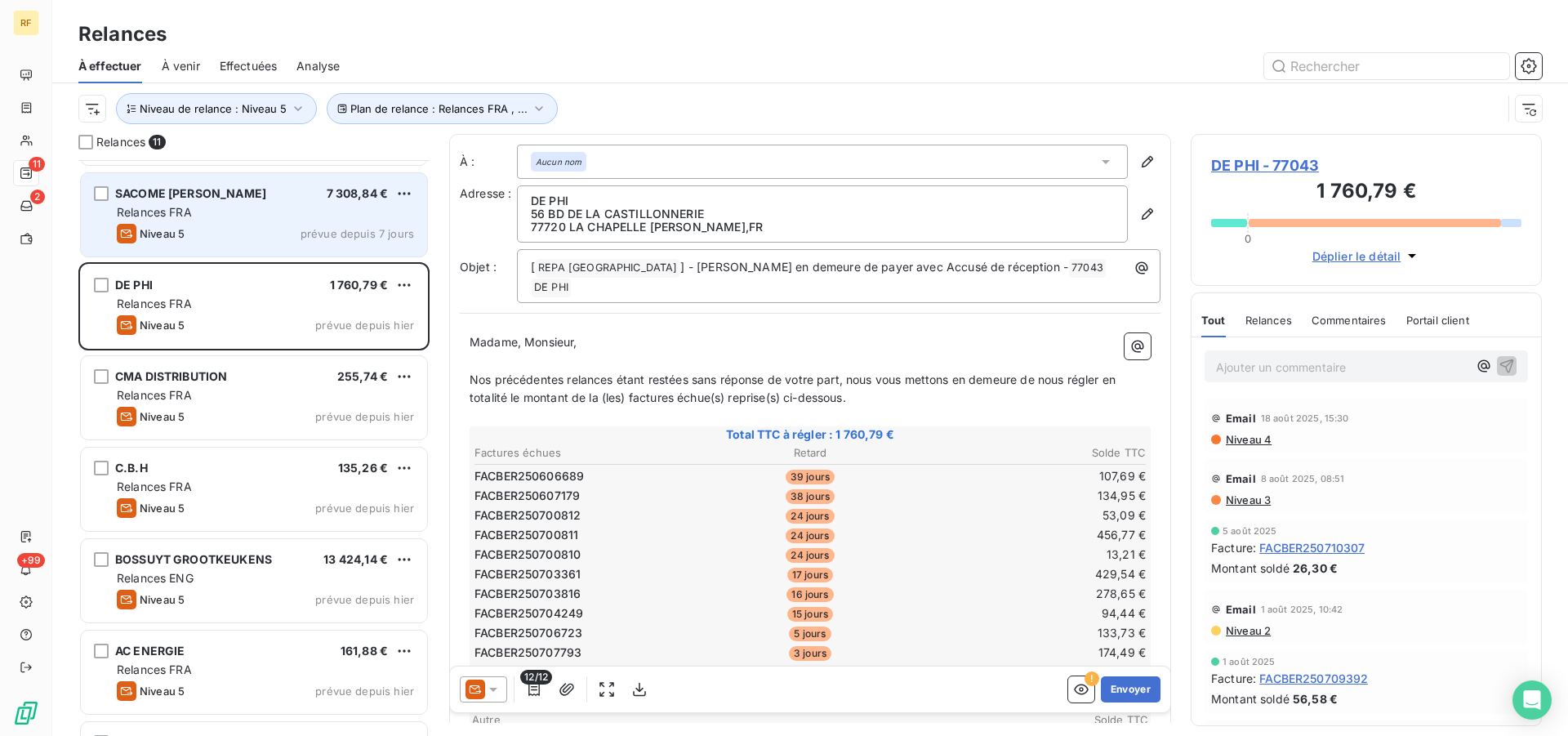
click at [270, 255] on div "SACOME [PERSON_NAME] 7 308,84 € Relances FRA Niveau 5 prévue depuis 7 jours" at bounding box center [254, 215] width 347 height 84
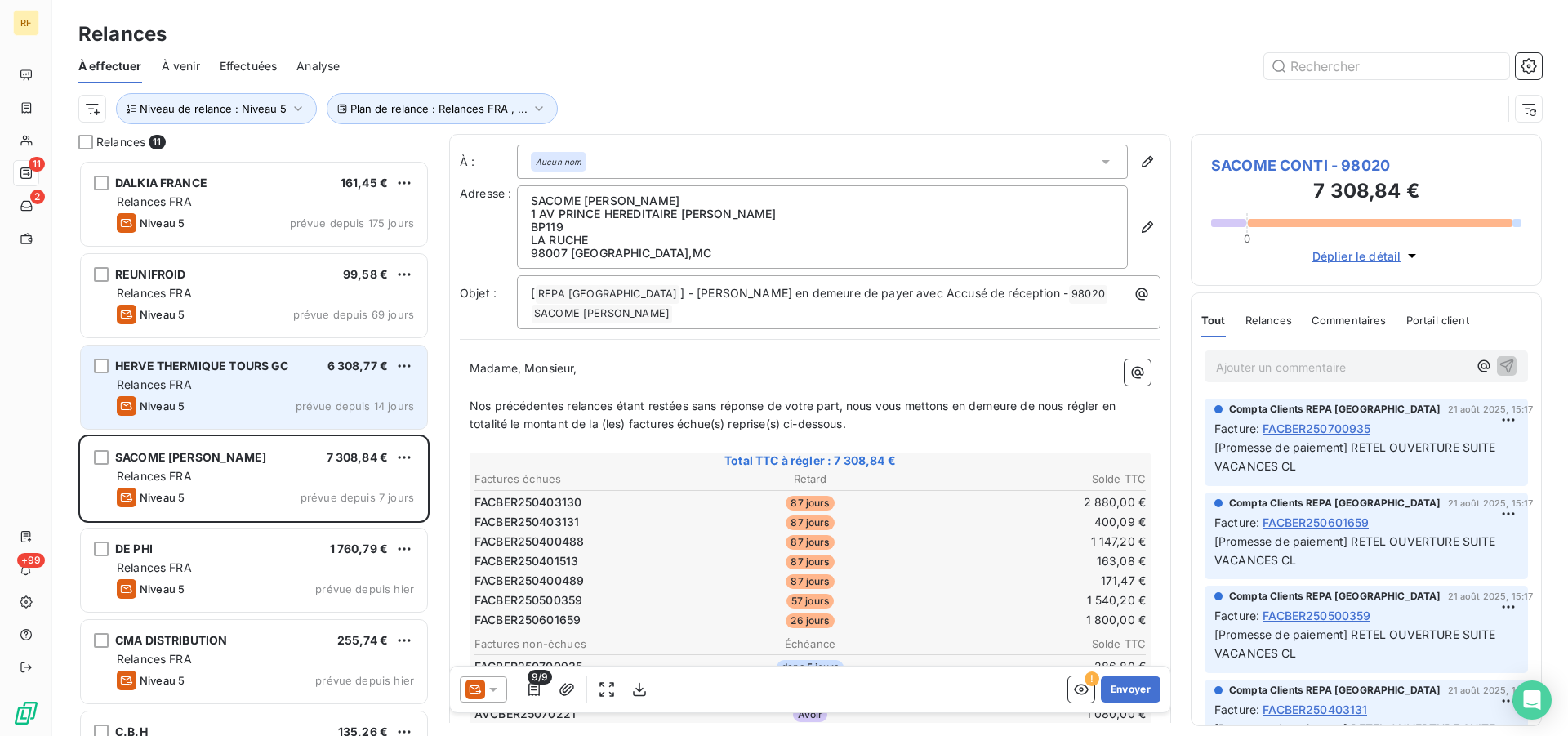
click at [295, 406] on div "Niveau 5 prévue depuis 14 jours" at bounding box center [265, 406] width 297 height 20
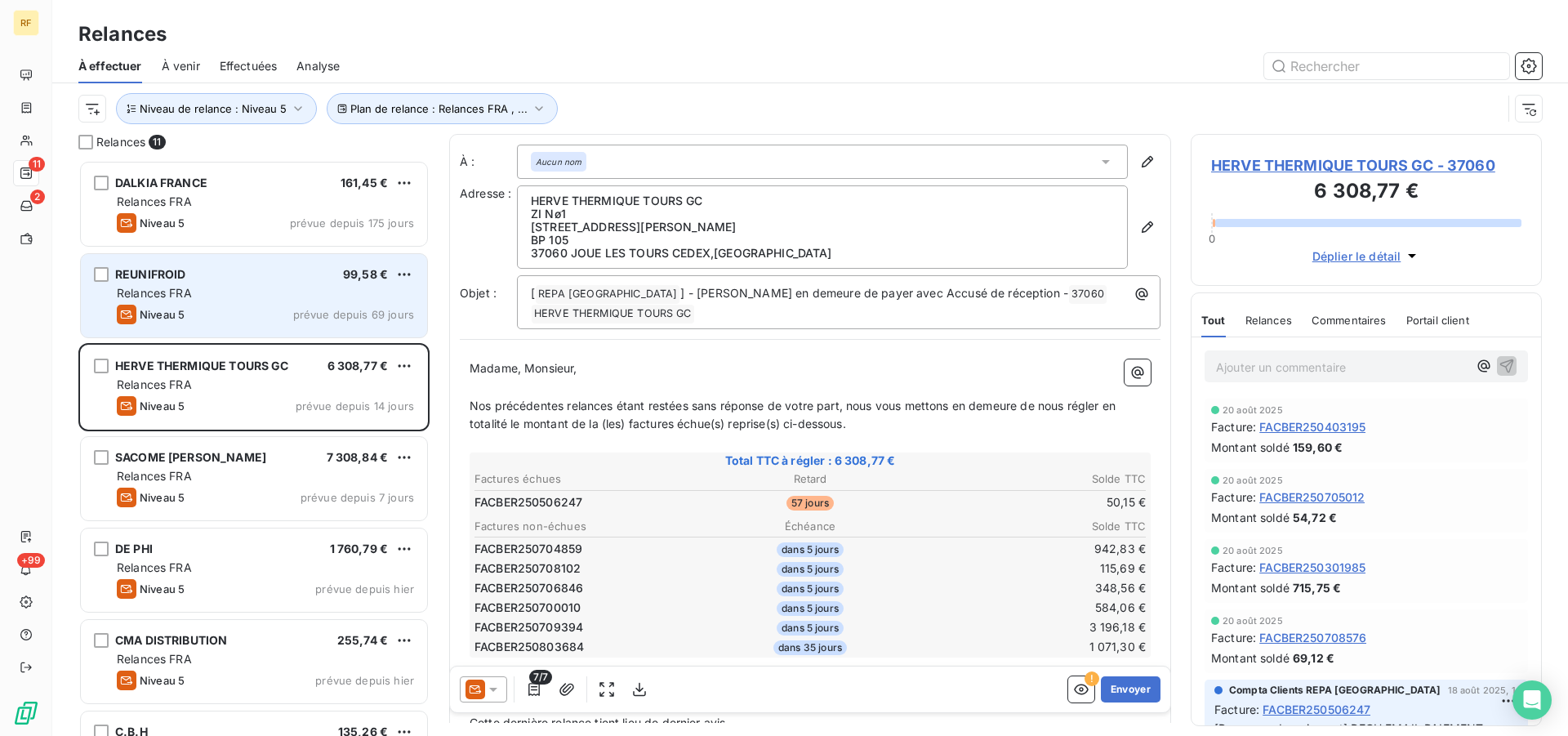
click at [278, 311] on div "Niveau 5 prévue depuis 69 jours" at bounding box center [265, 314] width 297 height 20
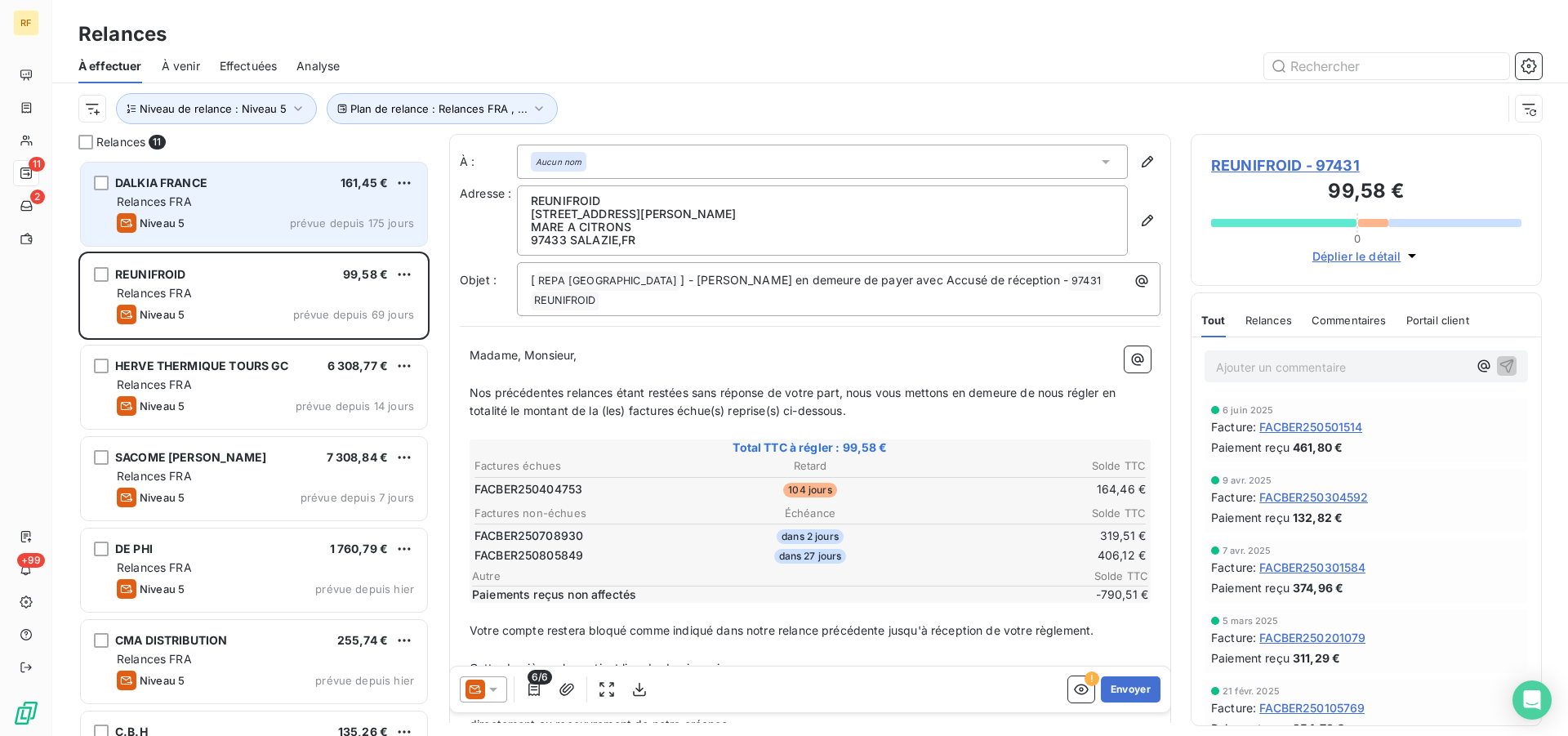
click at [268, 238] on div "DALKIA FRANCE 161,45 € Relances FRA Niveau 5 prévue depuis 175 jours" at bounding box center [254, 205] width 347 height 84
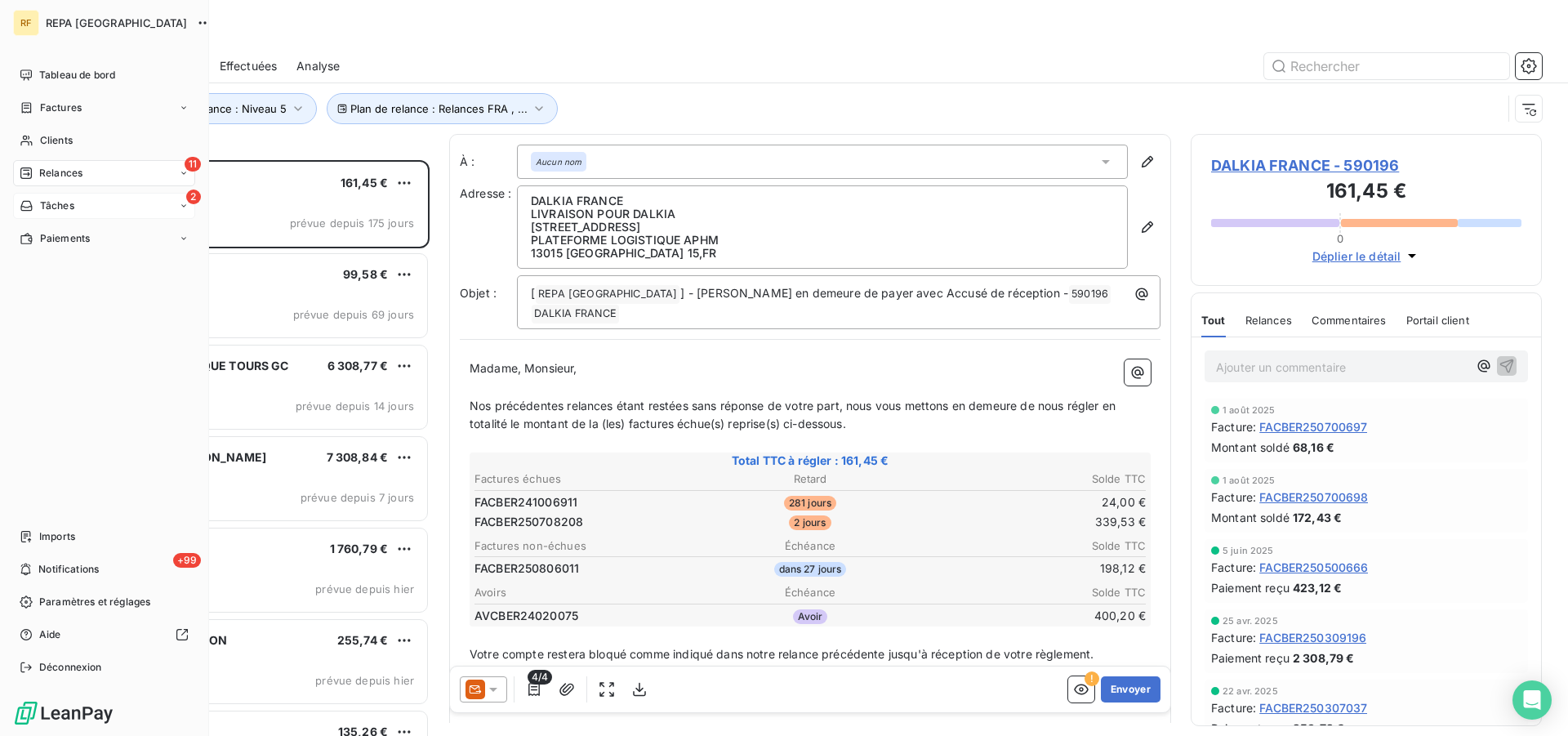
click at [33, 200] on div "Tâches" at bounding box center [47, 206] width 55 height 15
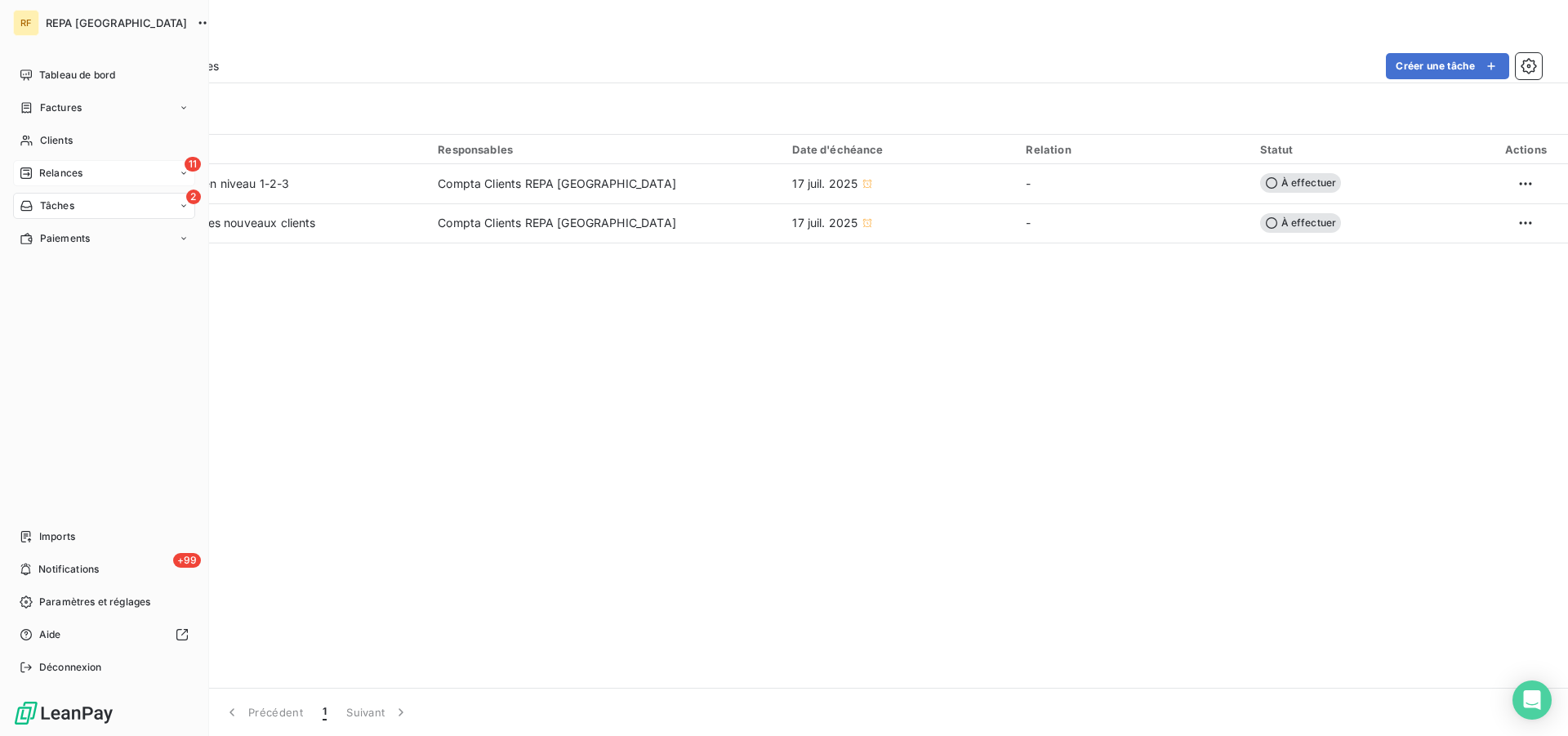
click at [36, 165] on div "Relances" at bounding box center [51, 172] width 63 height 15
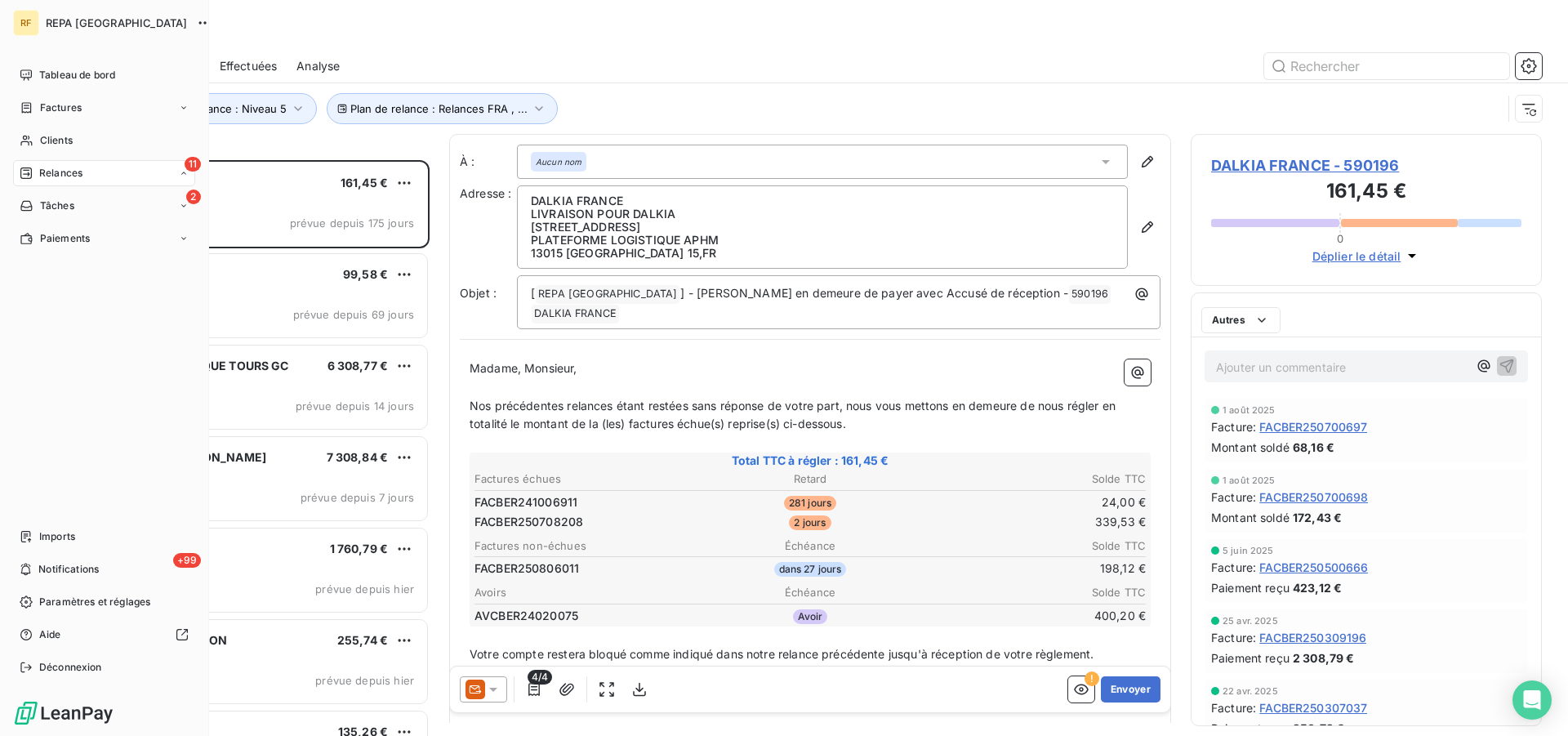
scroll to position [562, 337]
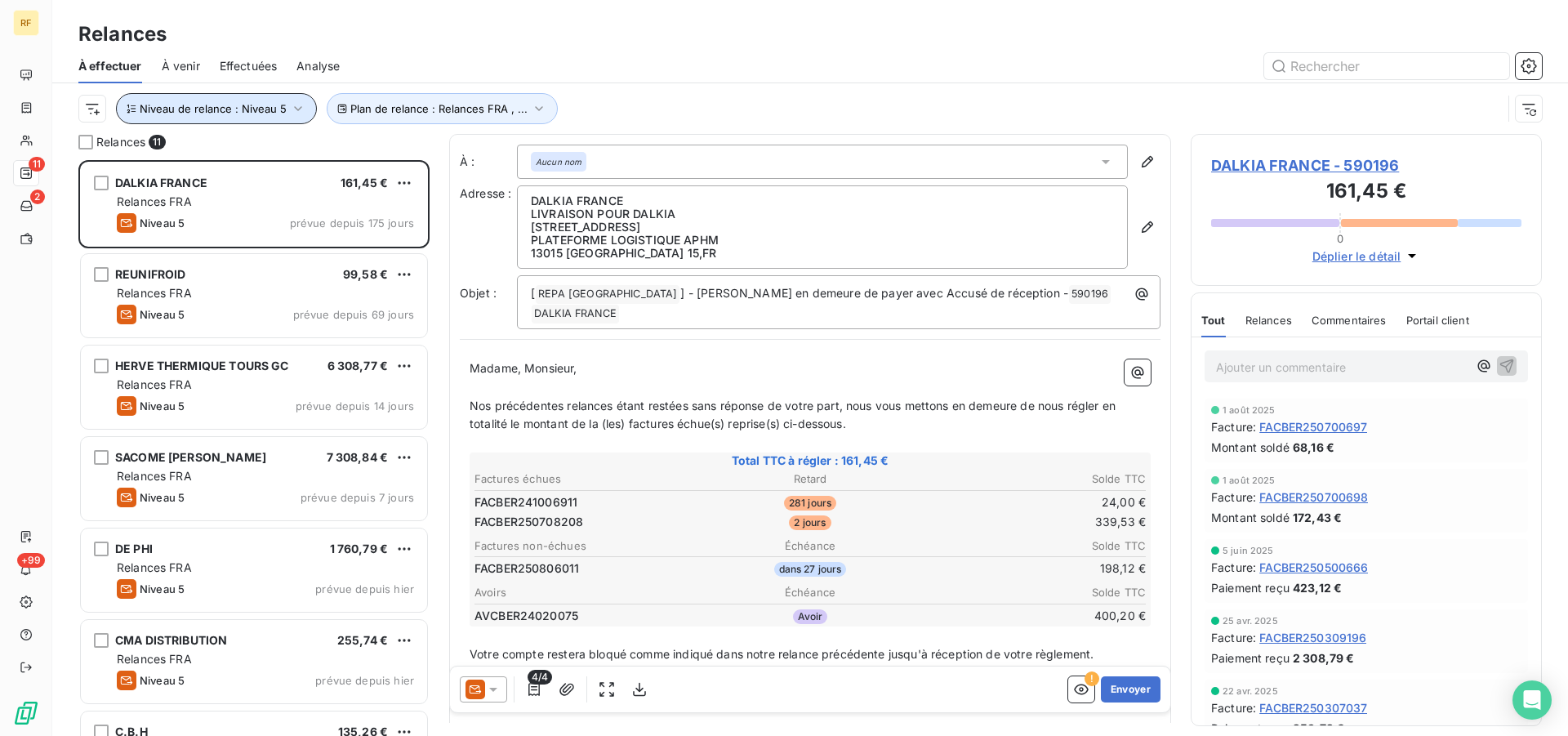
click at [295, 112] on icon "button" at bounding box center [298, 108] width 17 height 17
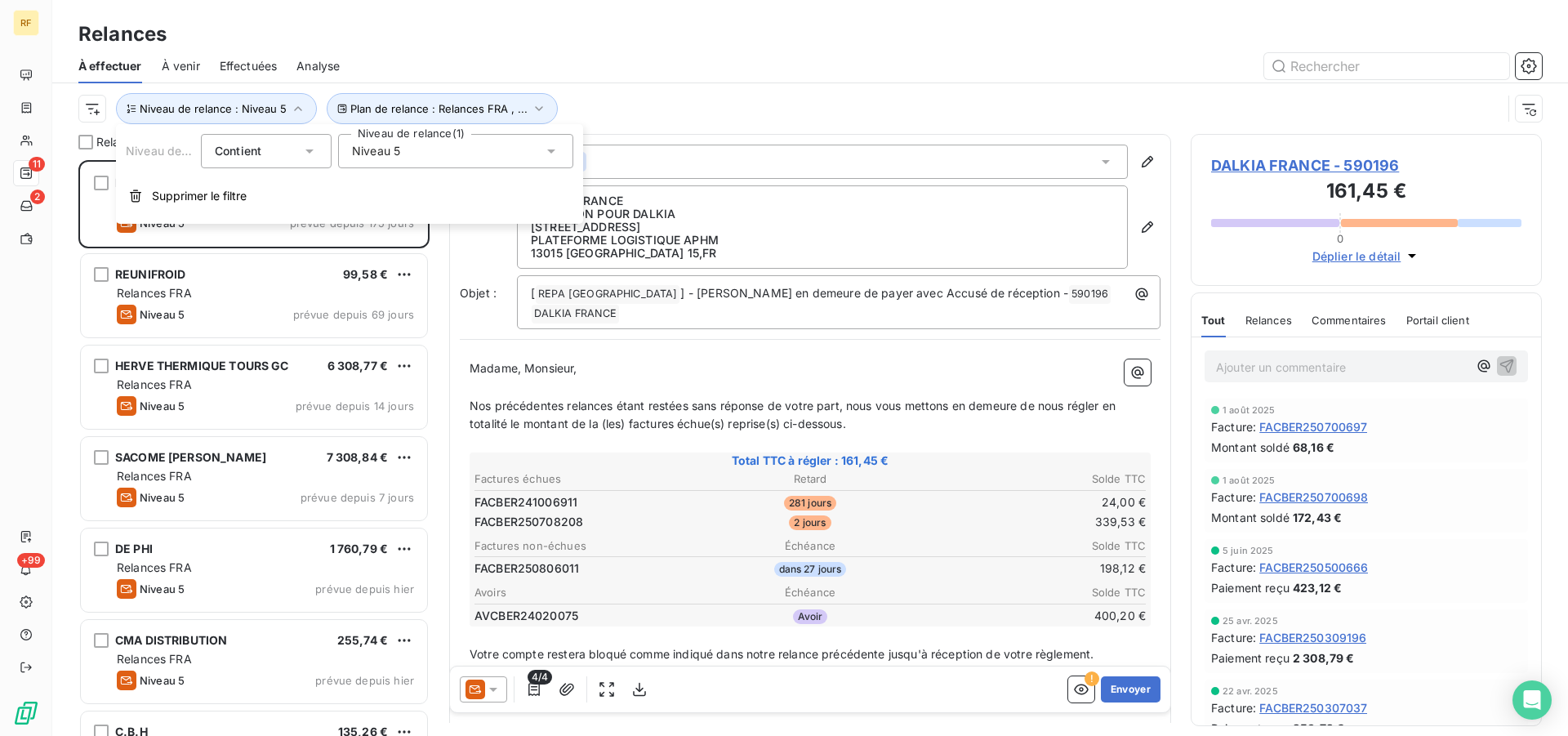
click at [562, 154] on div "Niveau 5" at bounding box center [456, 151] width 235 height 34
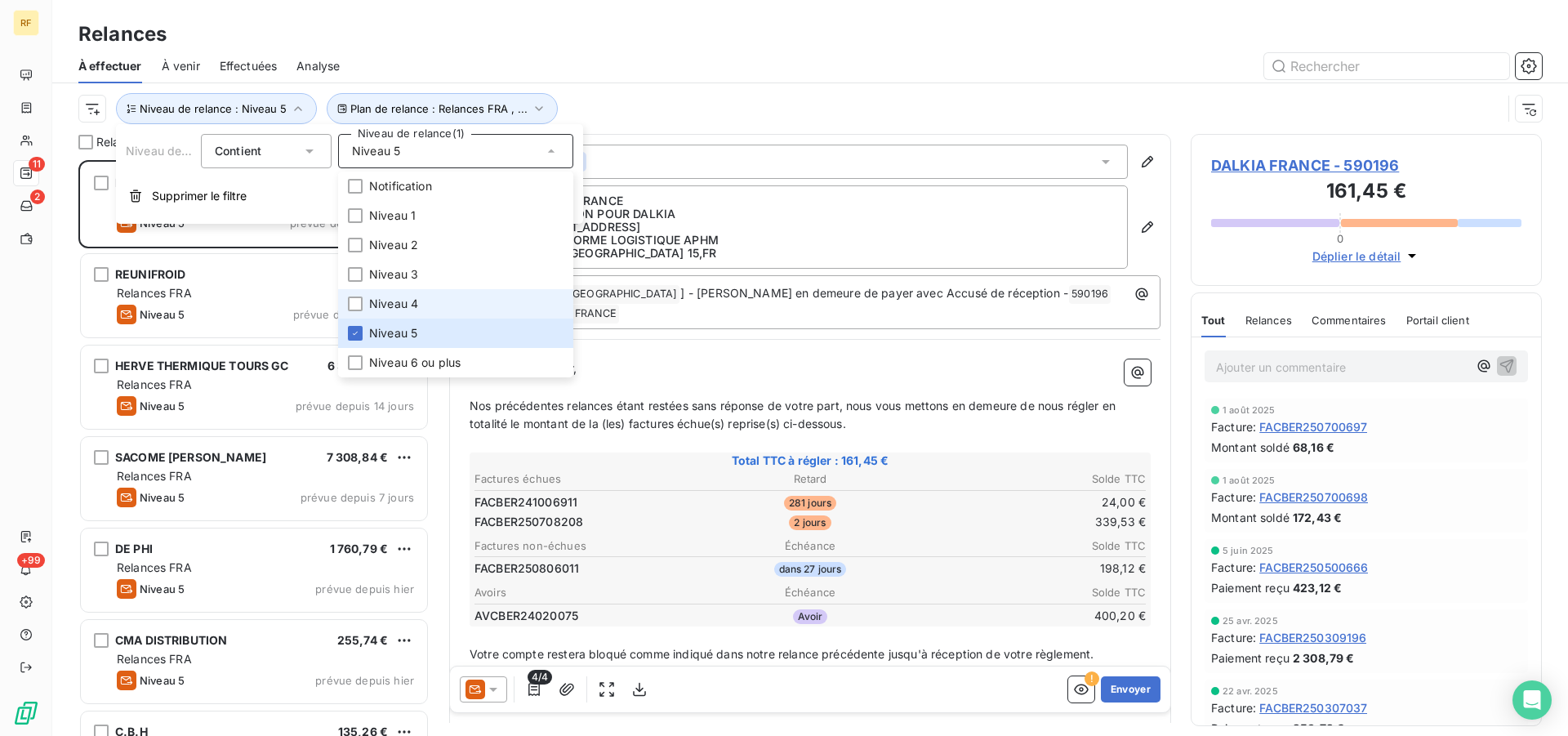
click at [374, 307] on span "Niveau 4" at bounding box center [394, 303] width 49 height 17
click at [360, 333] on icon at bounding box center [355, 333] width 10 height 10
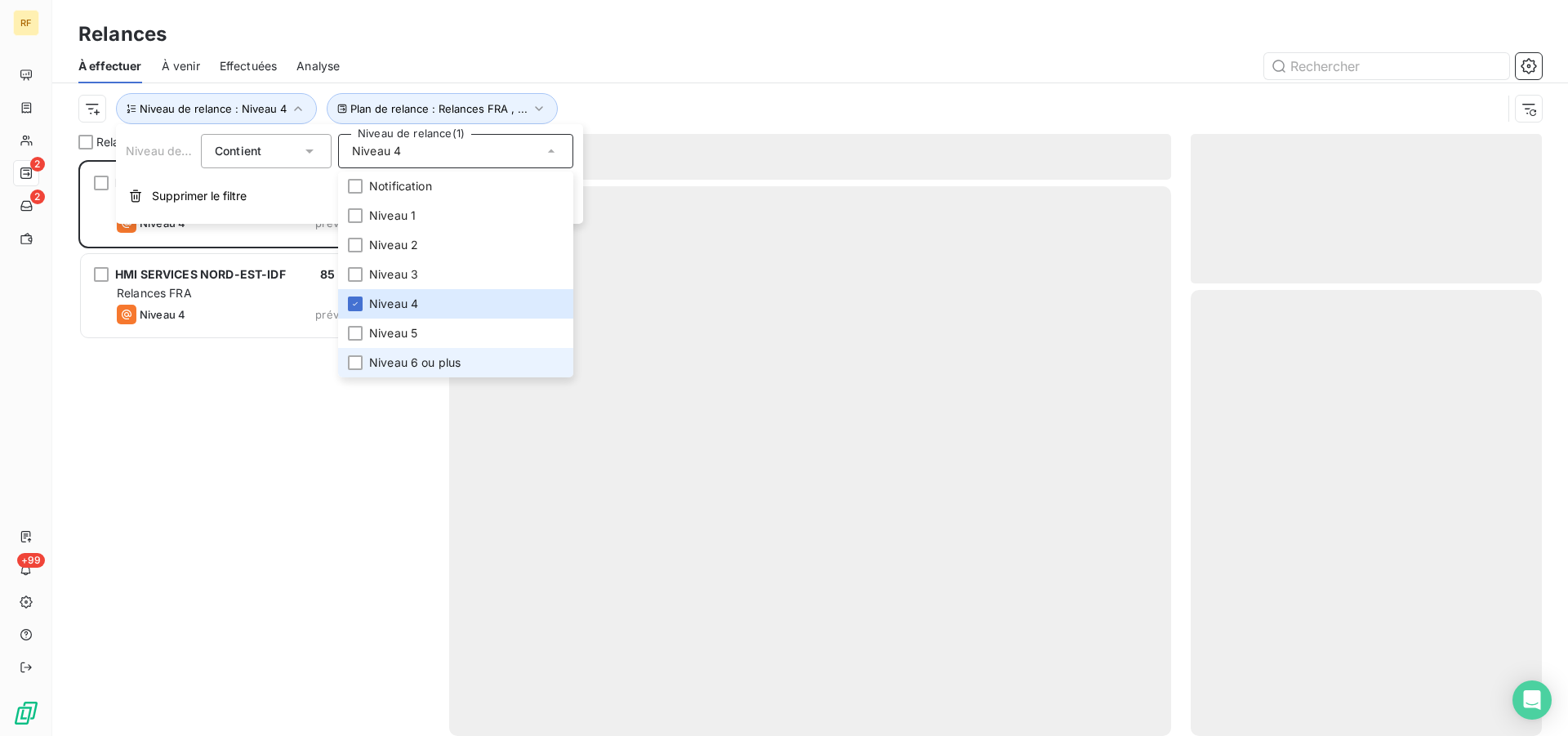
scroll to position [562, 337]
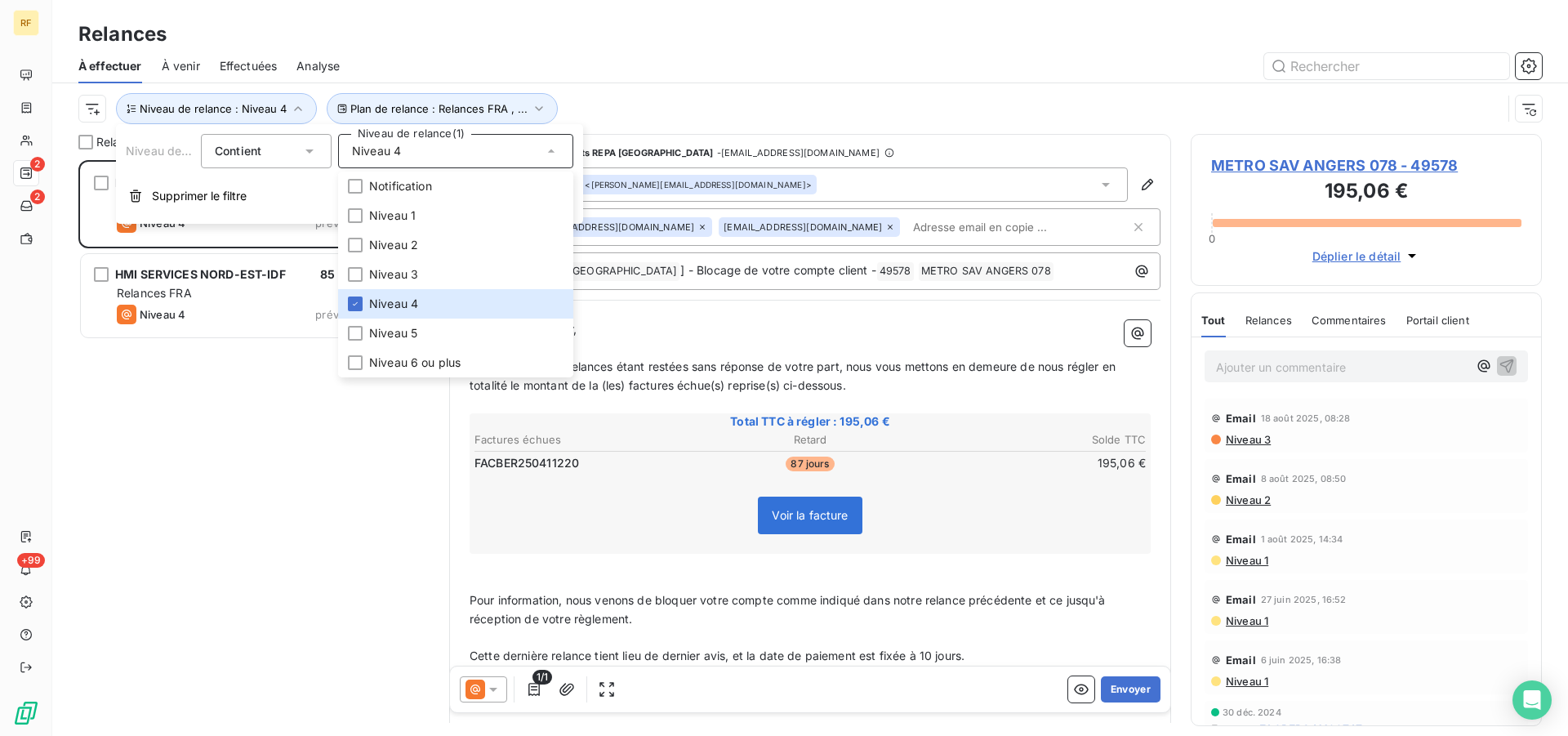
click at [1011, 525] on div "Voir la facture" at bounding box center [810, 518] width 676 height 71
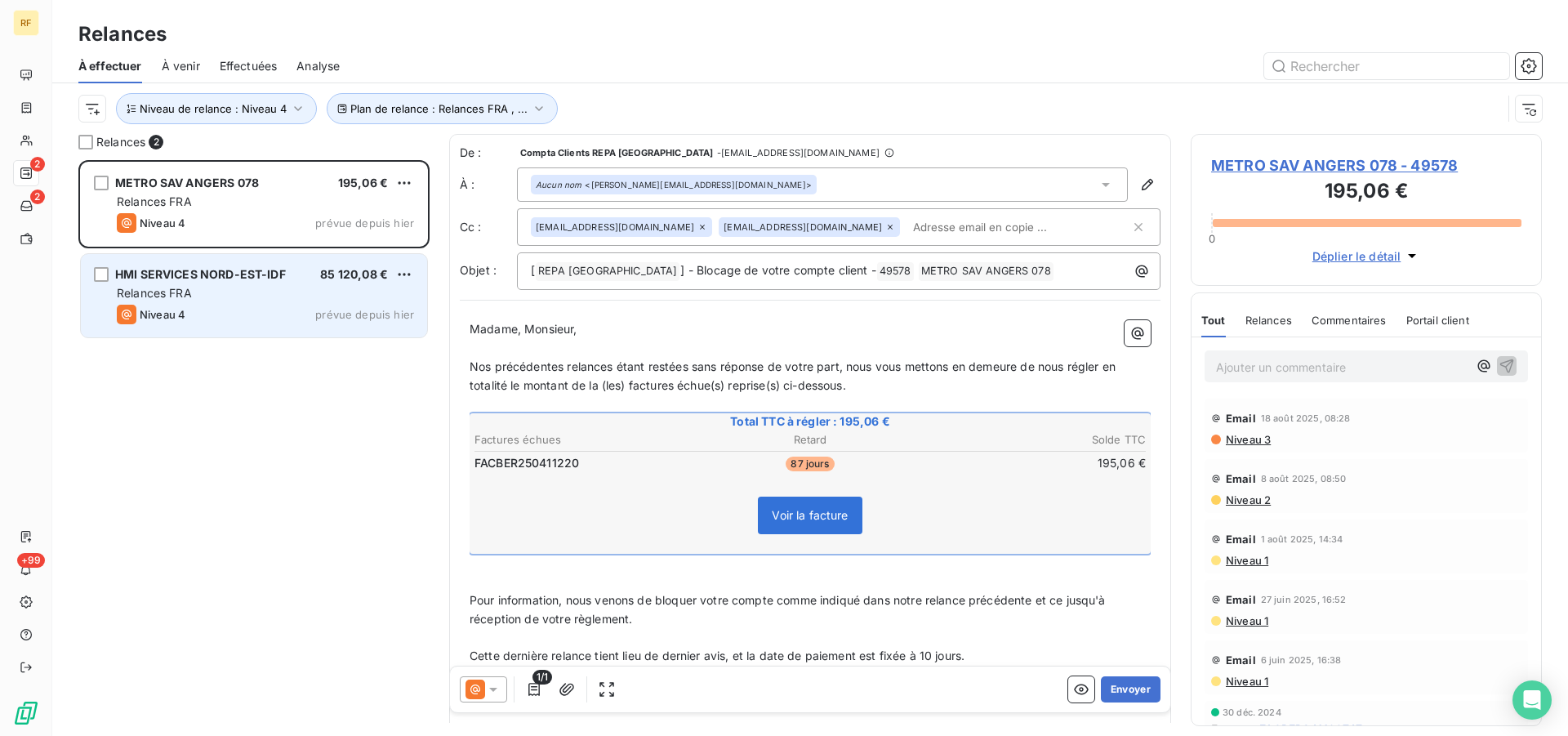
click at [242, 292] on div "Relances FRA" at bounding box center [265, 293] width 297 height 17
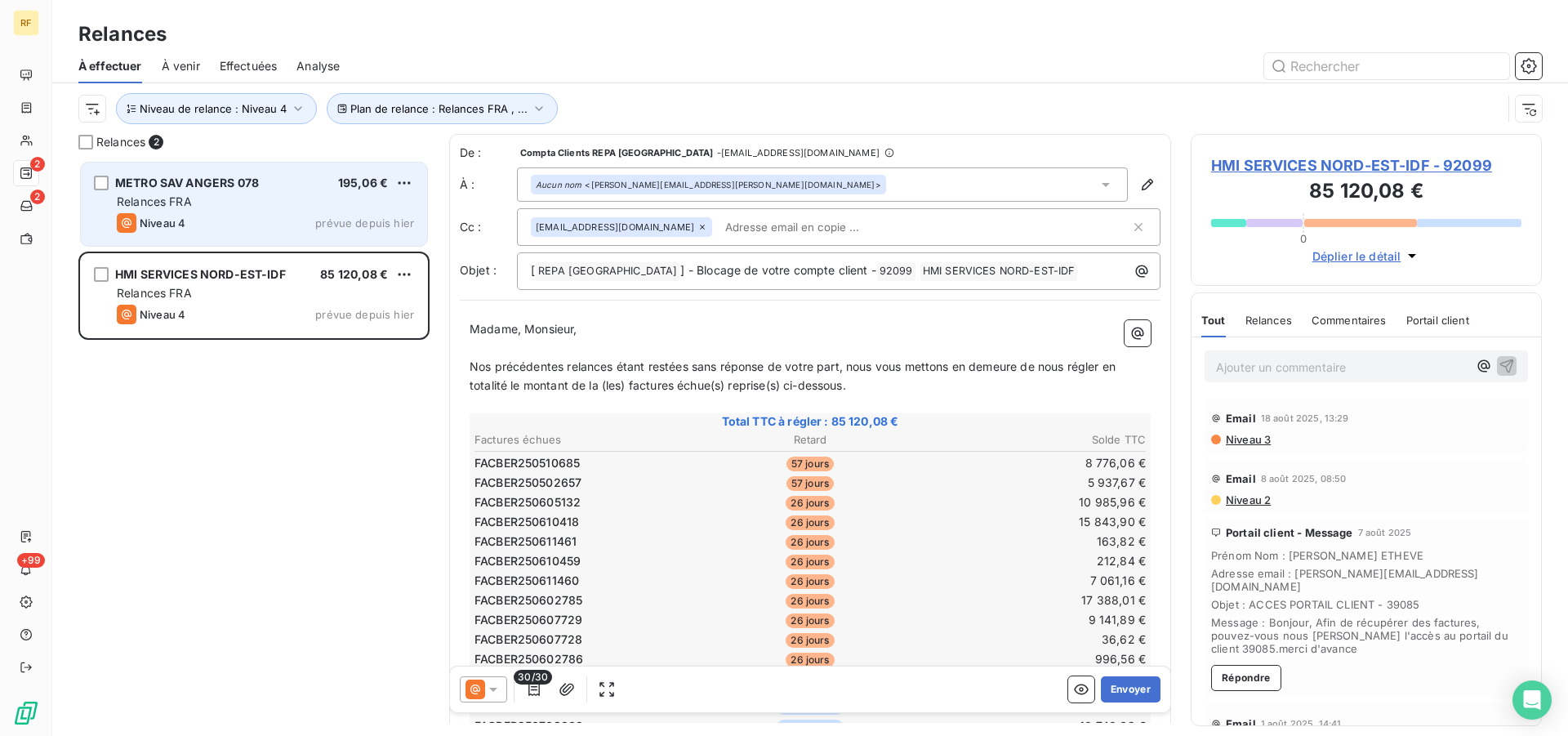
click at [311, 213] on div "METRO SAV ANGERS 078 195,06 € Relances FRA Niveau 4 prévue depuis hier" at bounding box center [254, 205] width 347 height 84
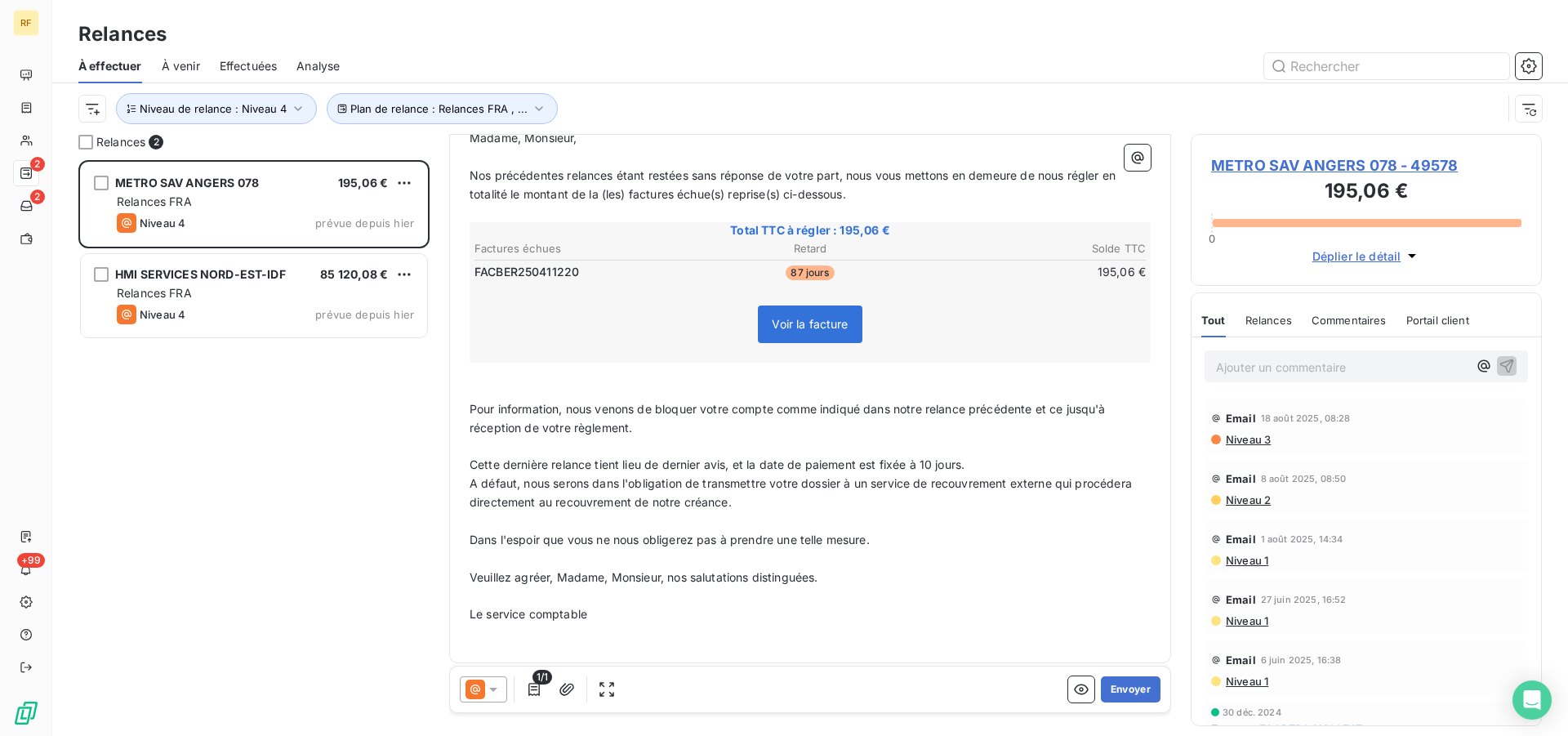
scroll to position [199, 0]
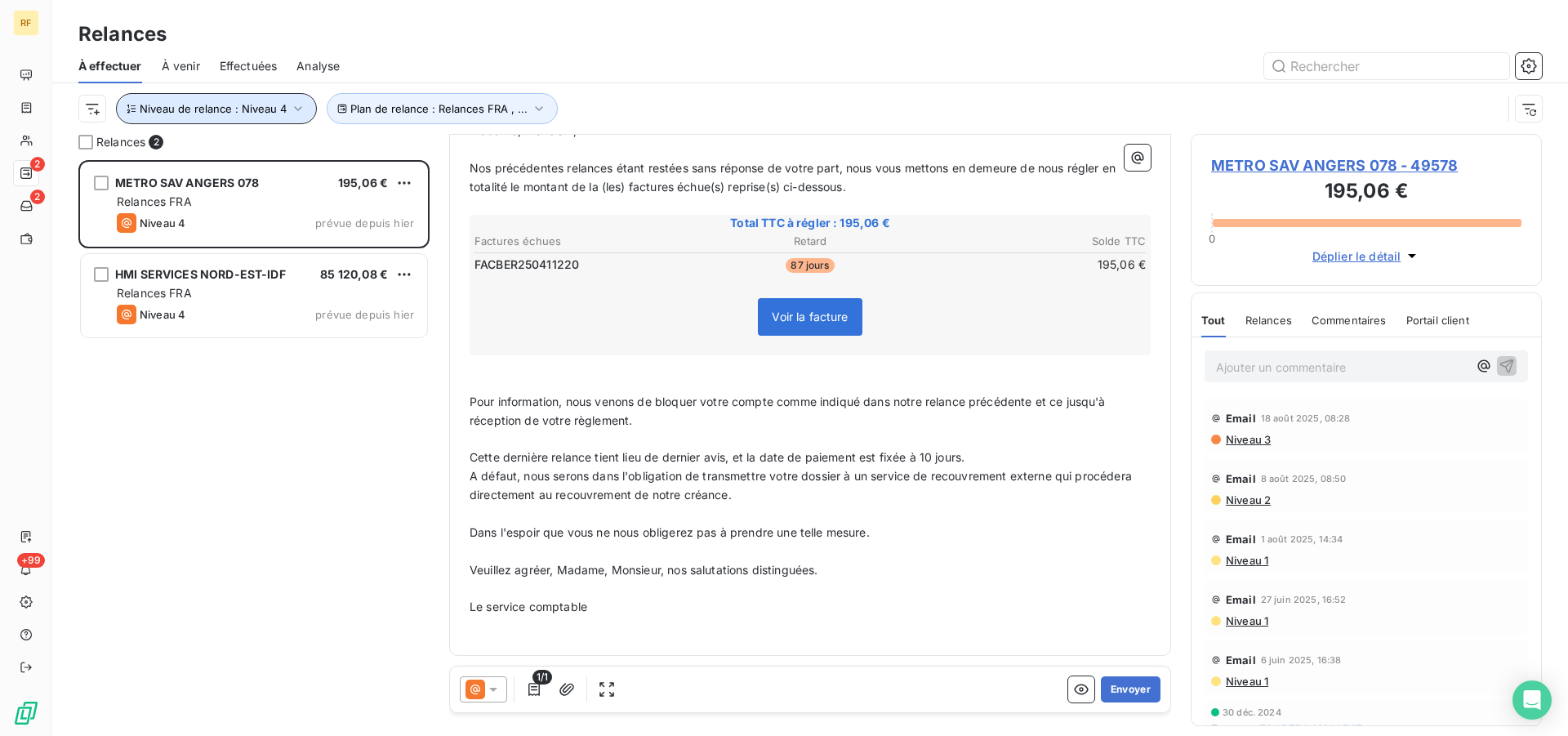
click at [294, 111] on icon "button" at bounding box center [298, 109] width 8 height 5
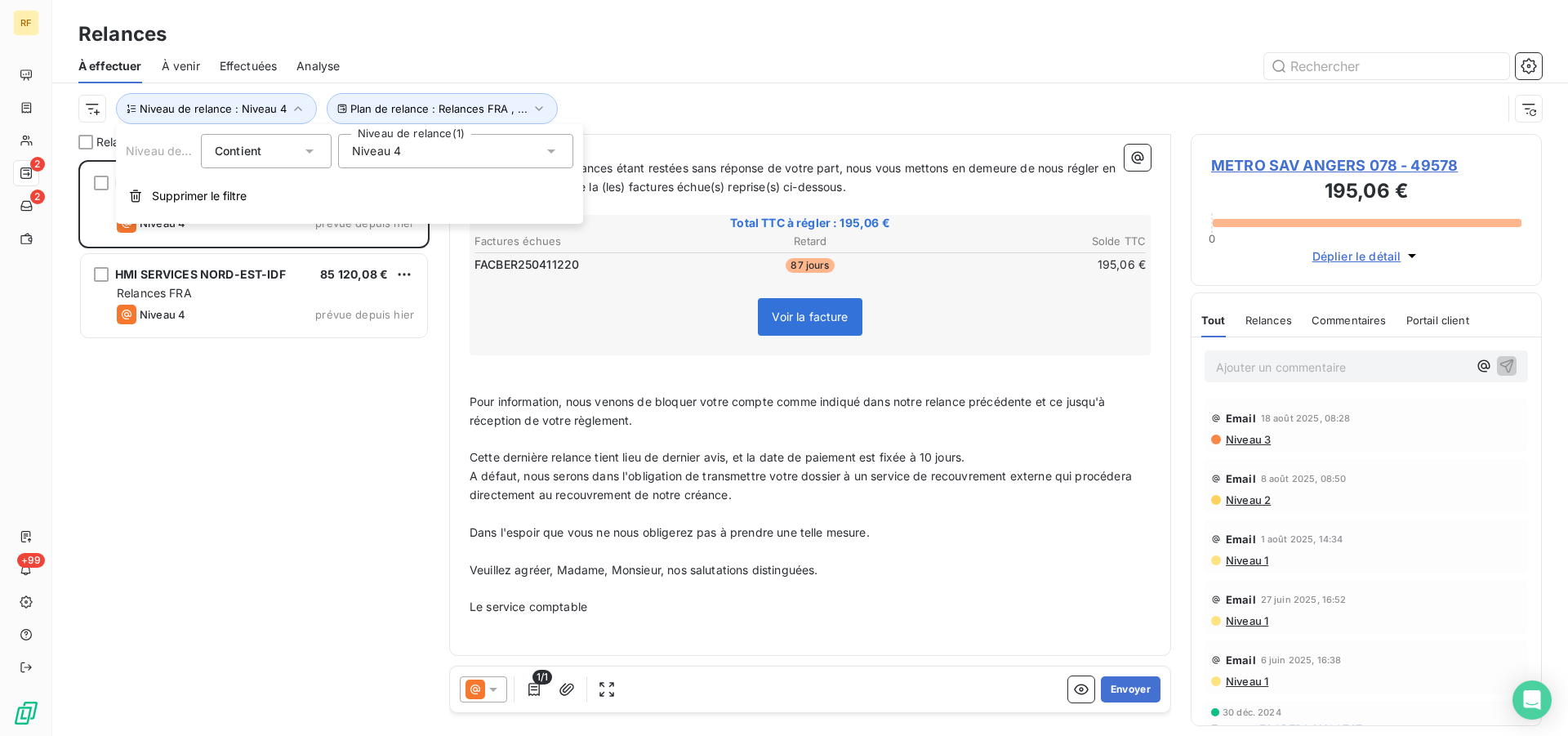
click at [556, 152] on icon at bounding box center [551, 151] width 17 height 17
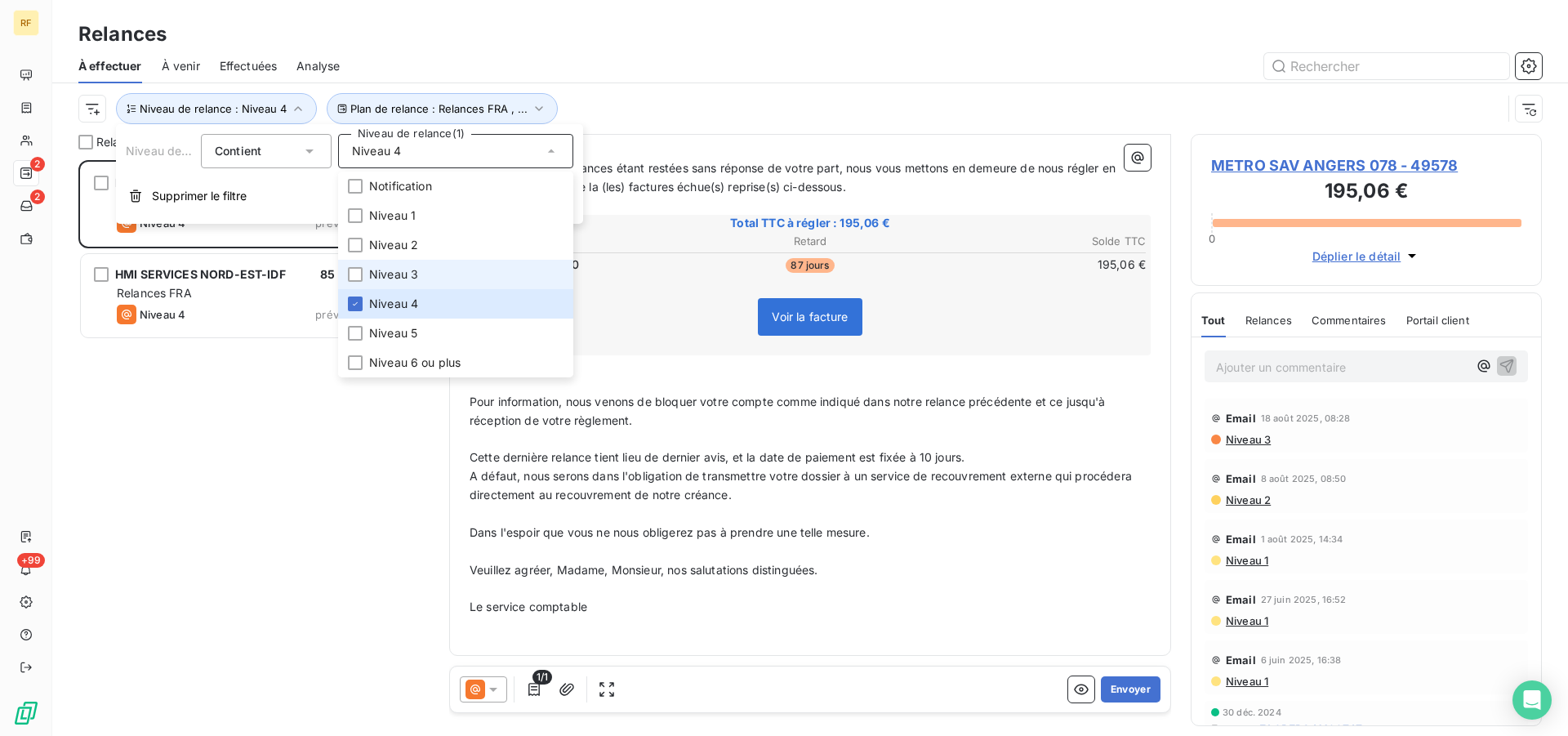
click at [403, 272] on span "Niveau 3" at bounding box center [394, 274] width 49 height 17
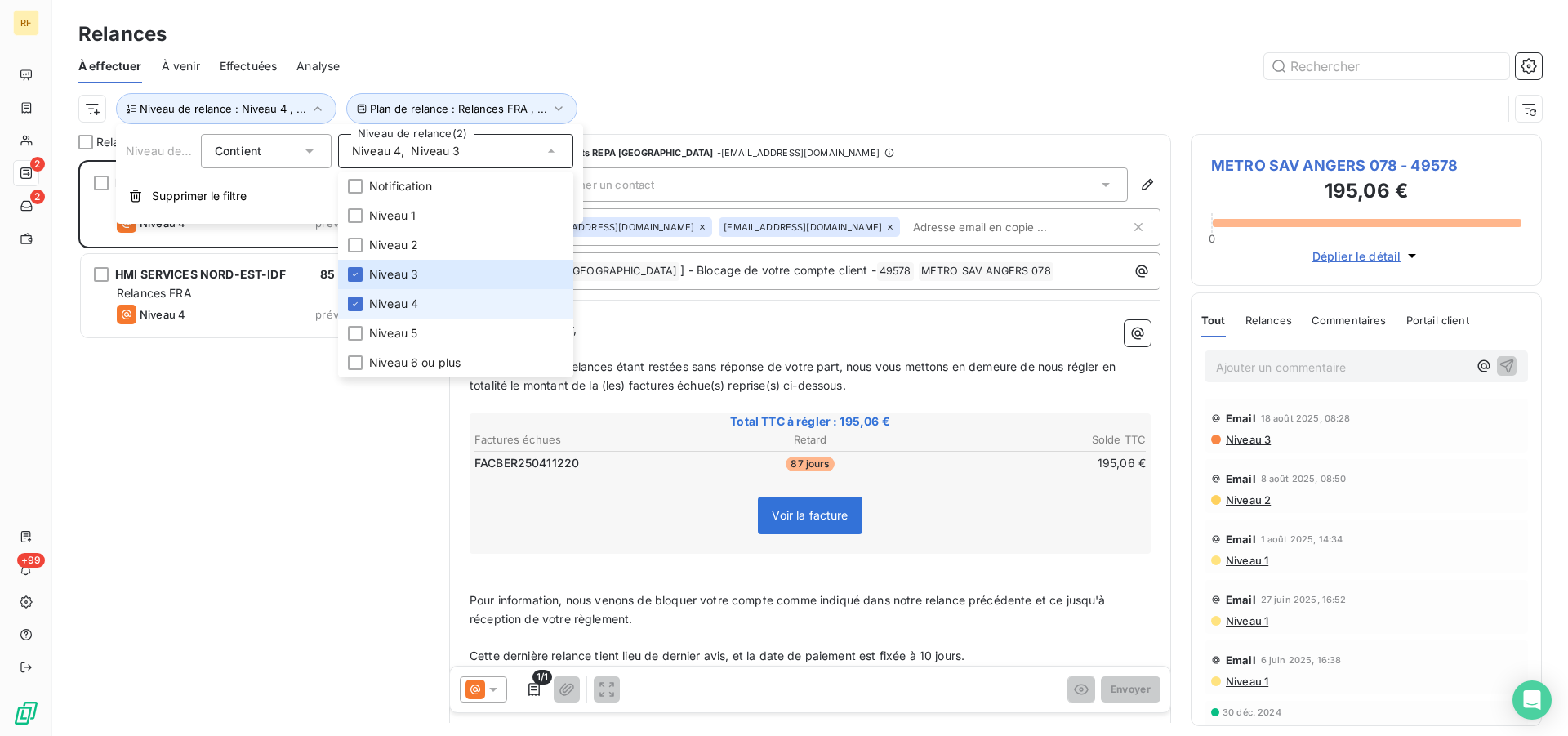
scroll to position [562, 337]
click at [382, 297] on span "Niveau 4" at bounding box center [394, 303] width 49 height 17
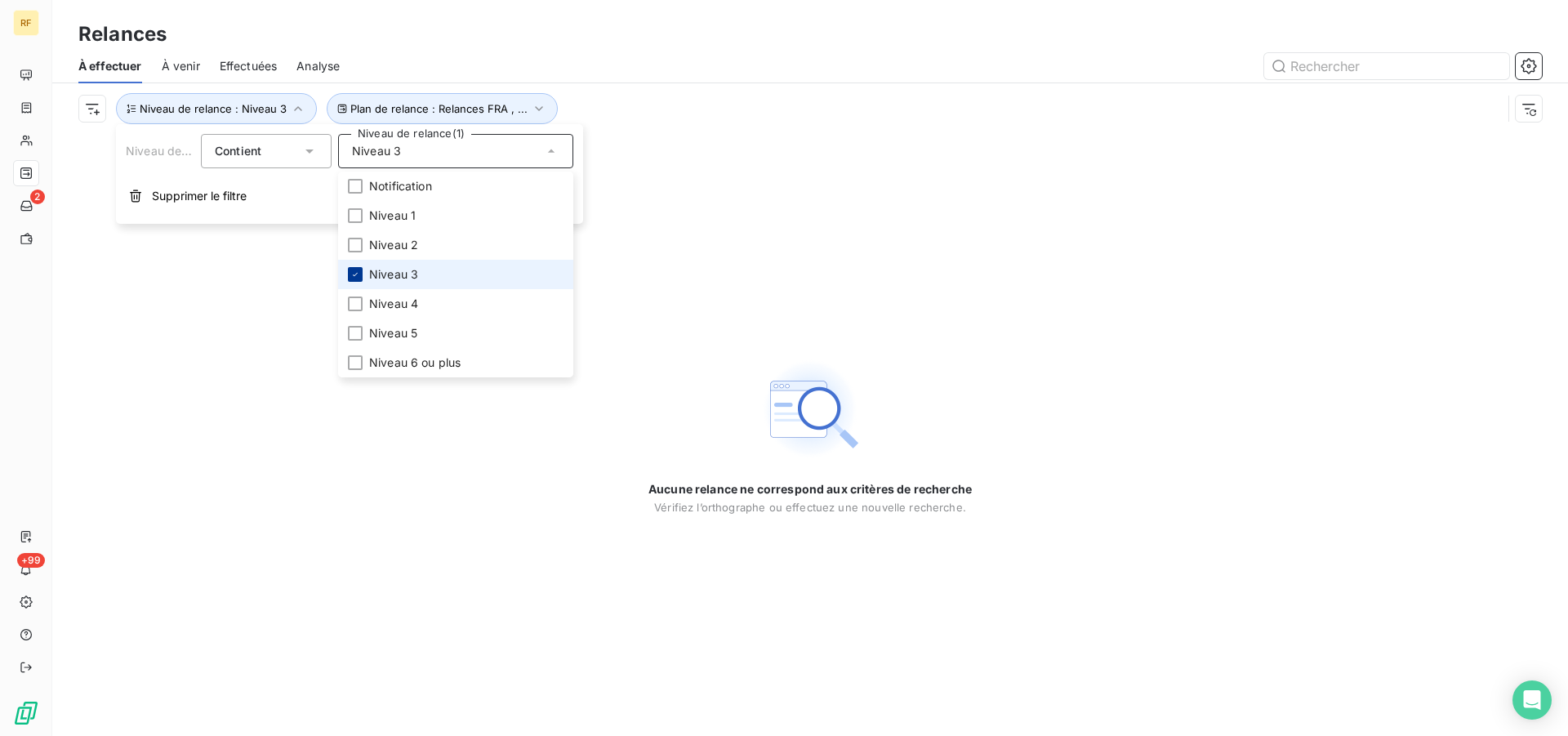
click at [356, 272] on icon at bounding box center [355, 273] width 10 height 10
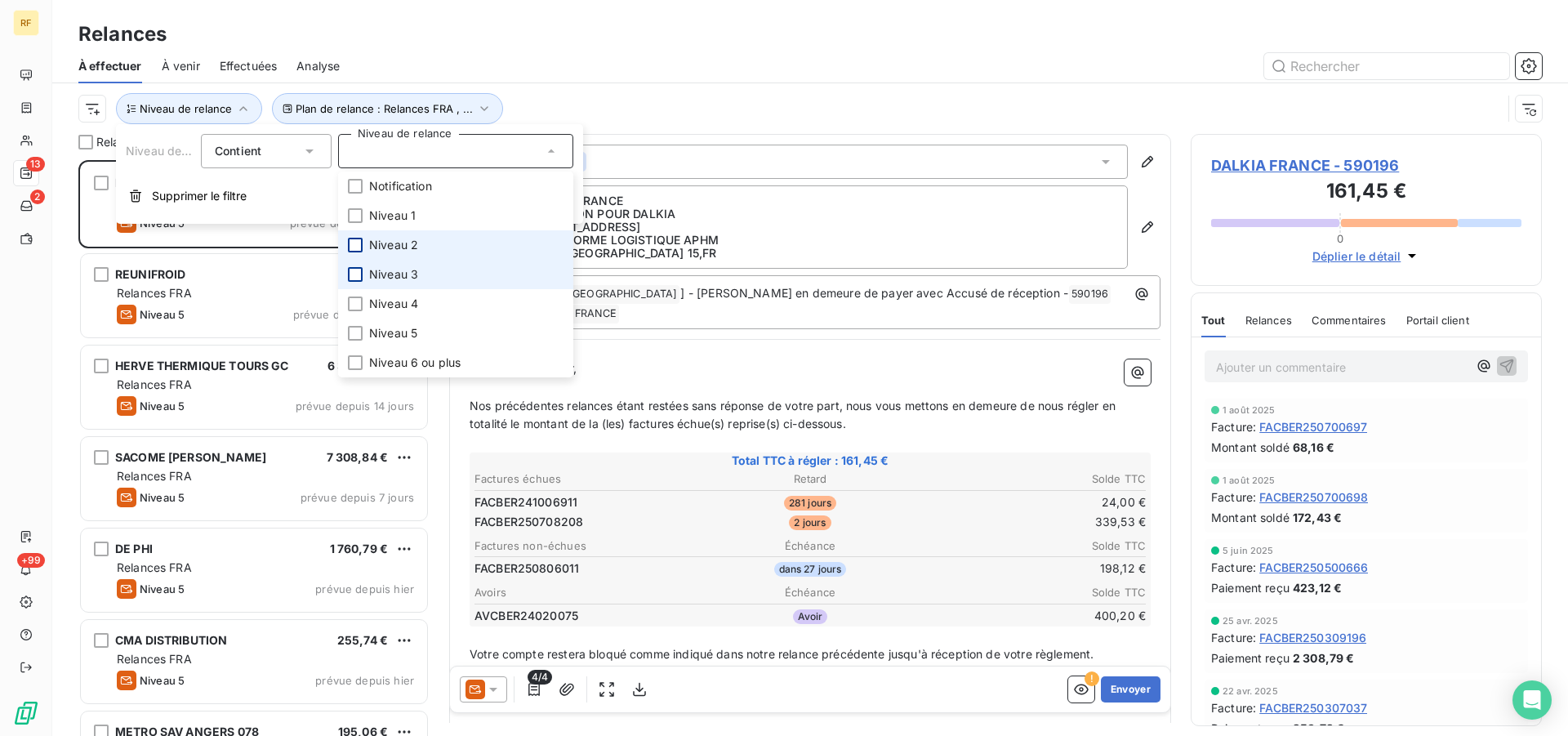
scroll to position [562, 337]
click at [356, 249] on div at bounding box center [355, 245] width 15 height 15
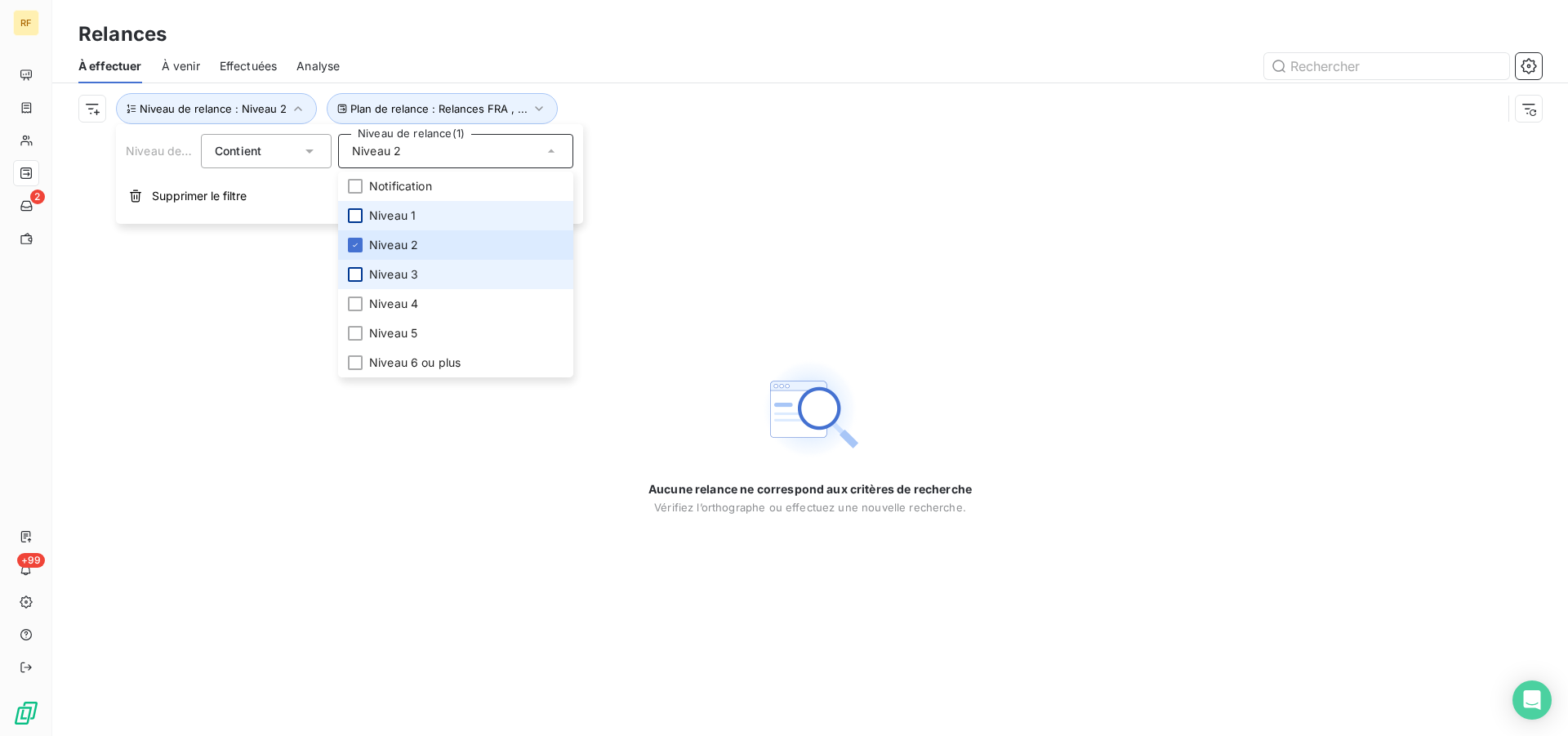
click at [351, 220] on div at bounding box center [355, 215] width 15 height 15
click at [352, 240] on li "Niveau 2" at bounding box center [456, 245] width 235 height 30
click at [713, 278] on div "Aucune relance ne correspond aux critères de recherche [PERSON_NAME] l’orthogra…" at bounding box center [810, 435] width 1516 height 602
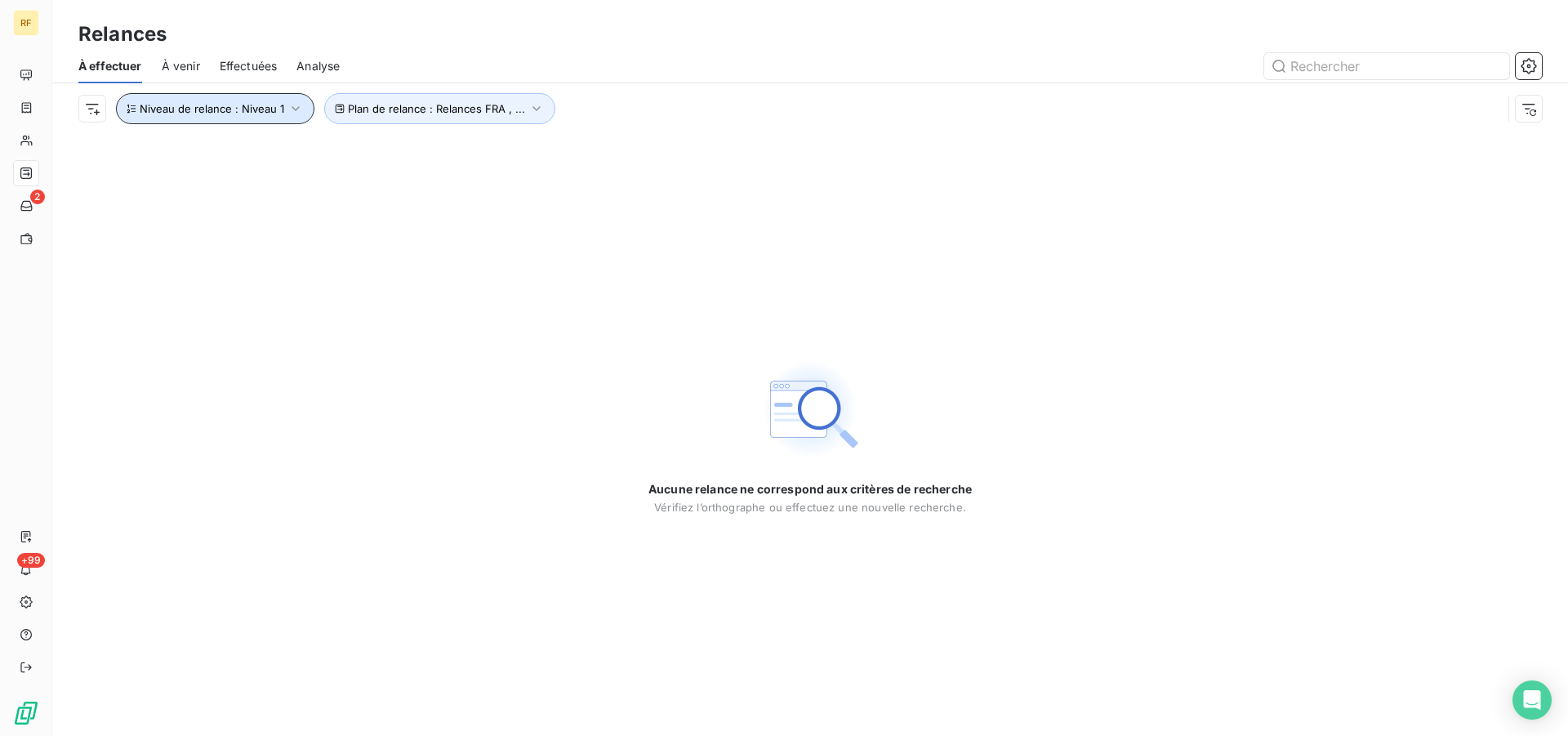
click at [287, 111] on icon "button" at bounding box center [295, 108] width 17 height 17
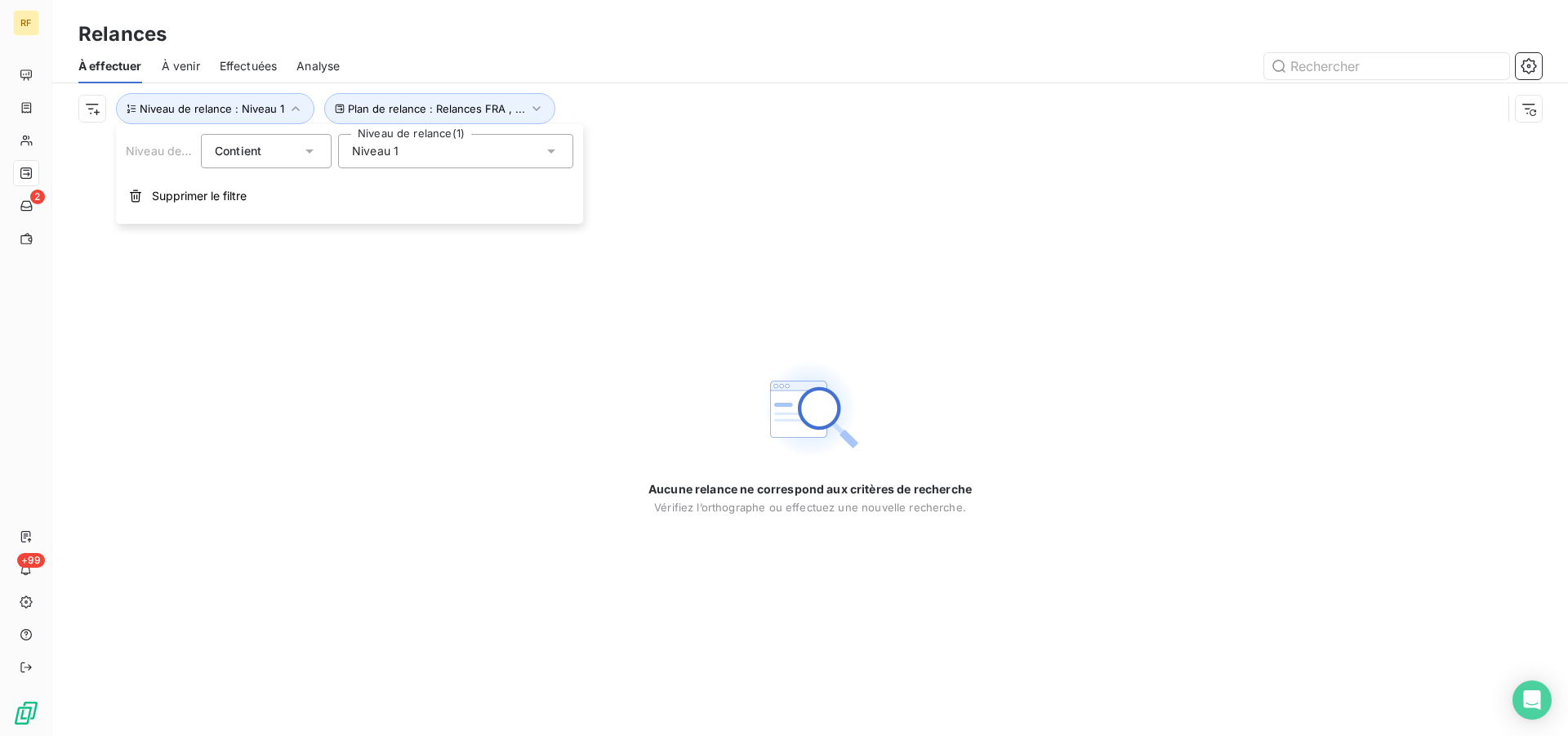
click at [546, 150] on icon at bounding box center [551, 151] width 17 height 17
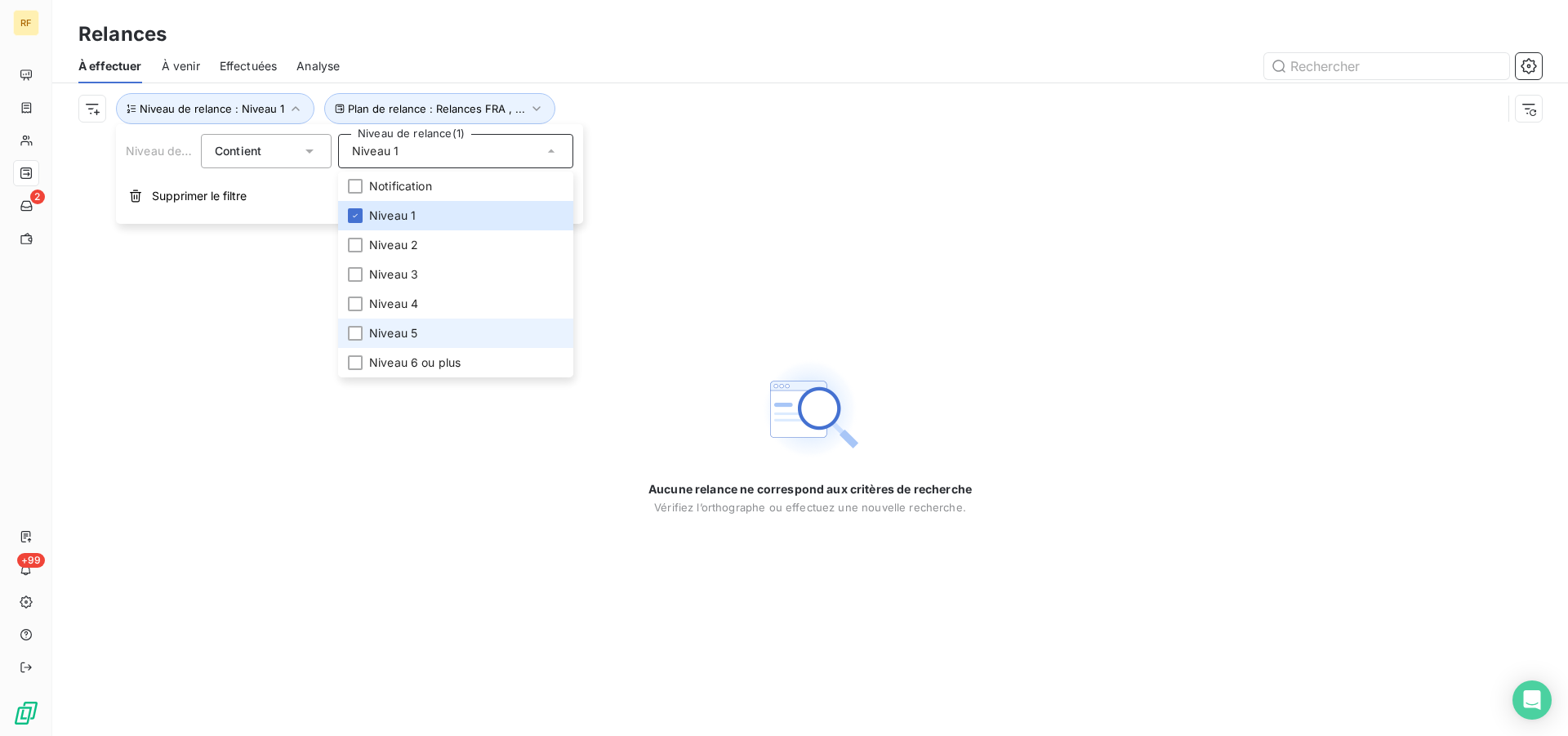
click at [387, 321] on ul "Notification Niveau 1 Niveau 2 Niveau 3 Niveau 4 Niveau 5 Niveau 6 ou plus" at bounding box center [456, 274] width 235 height 206
click at [387, 329] on span "Niveau 5" at bounding box center [393, 333] width 48 height 17
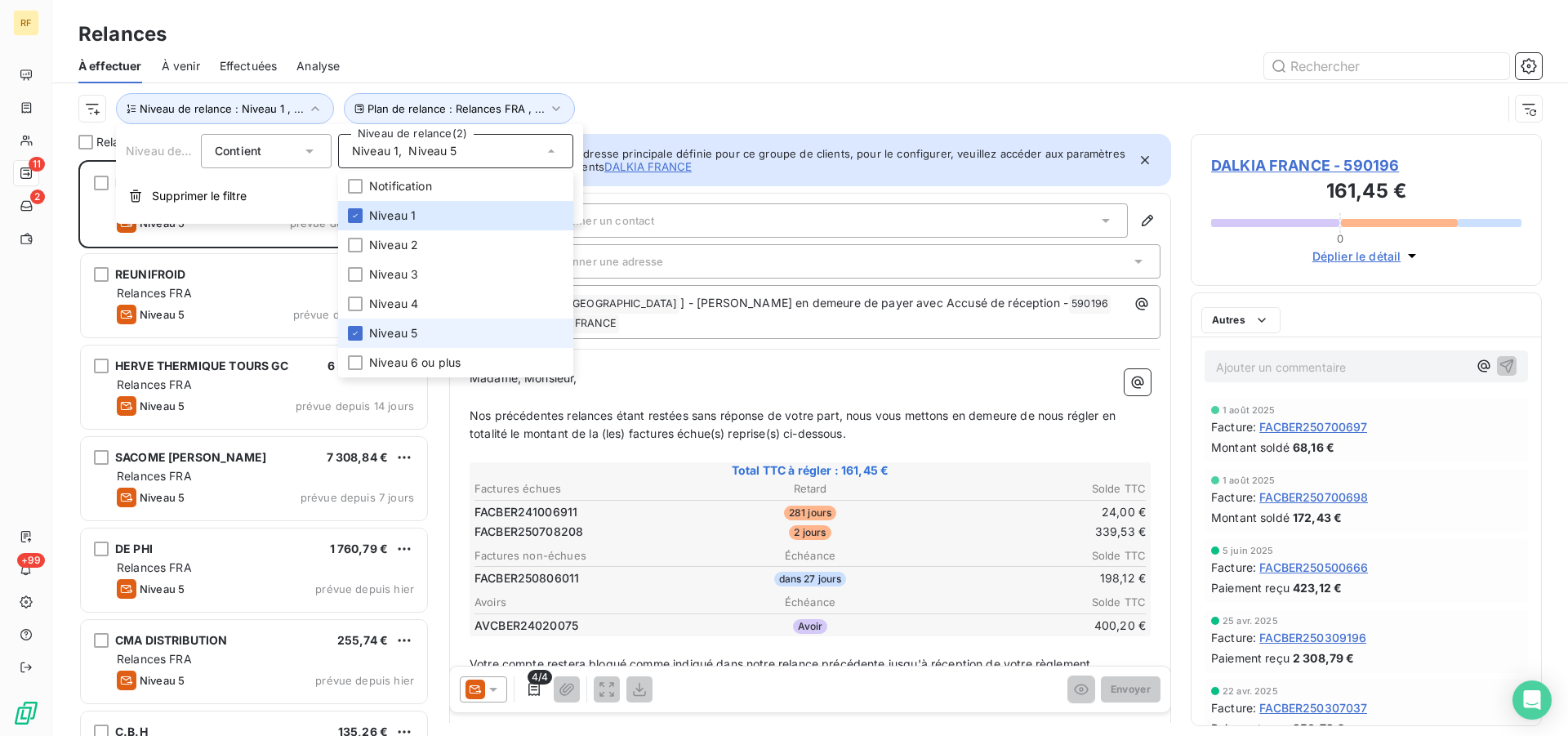
scroll to position [562, 337]
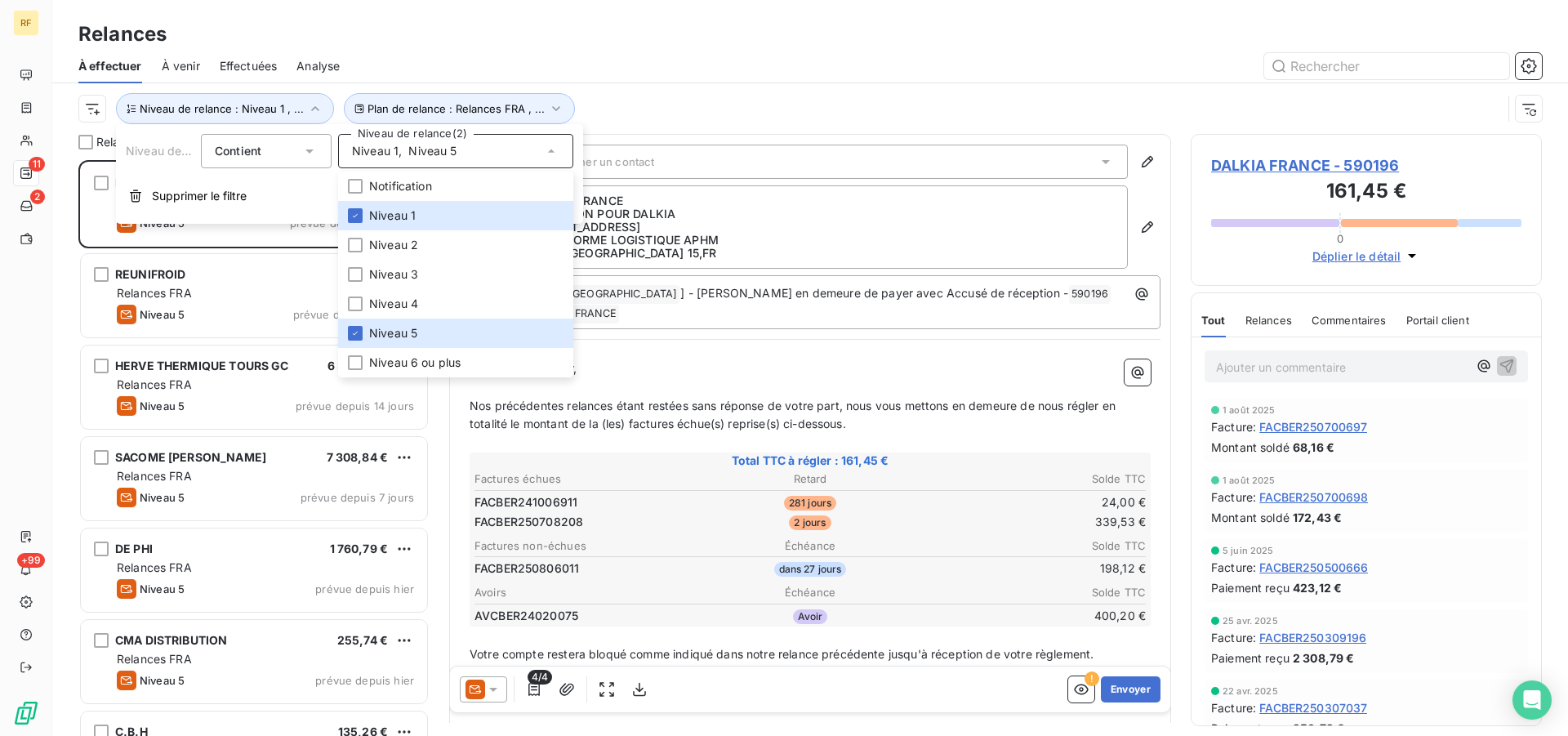
click at [840, 253] on p "13015 [GEOGRAPHIC_DATA] 15 , [GEOGRAPHIC_DATA]" at bounding box center [821, 253] width 583 height 13
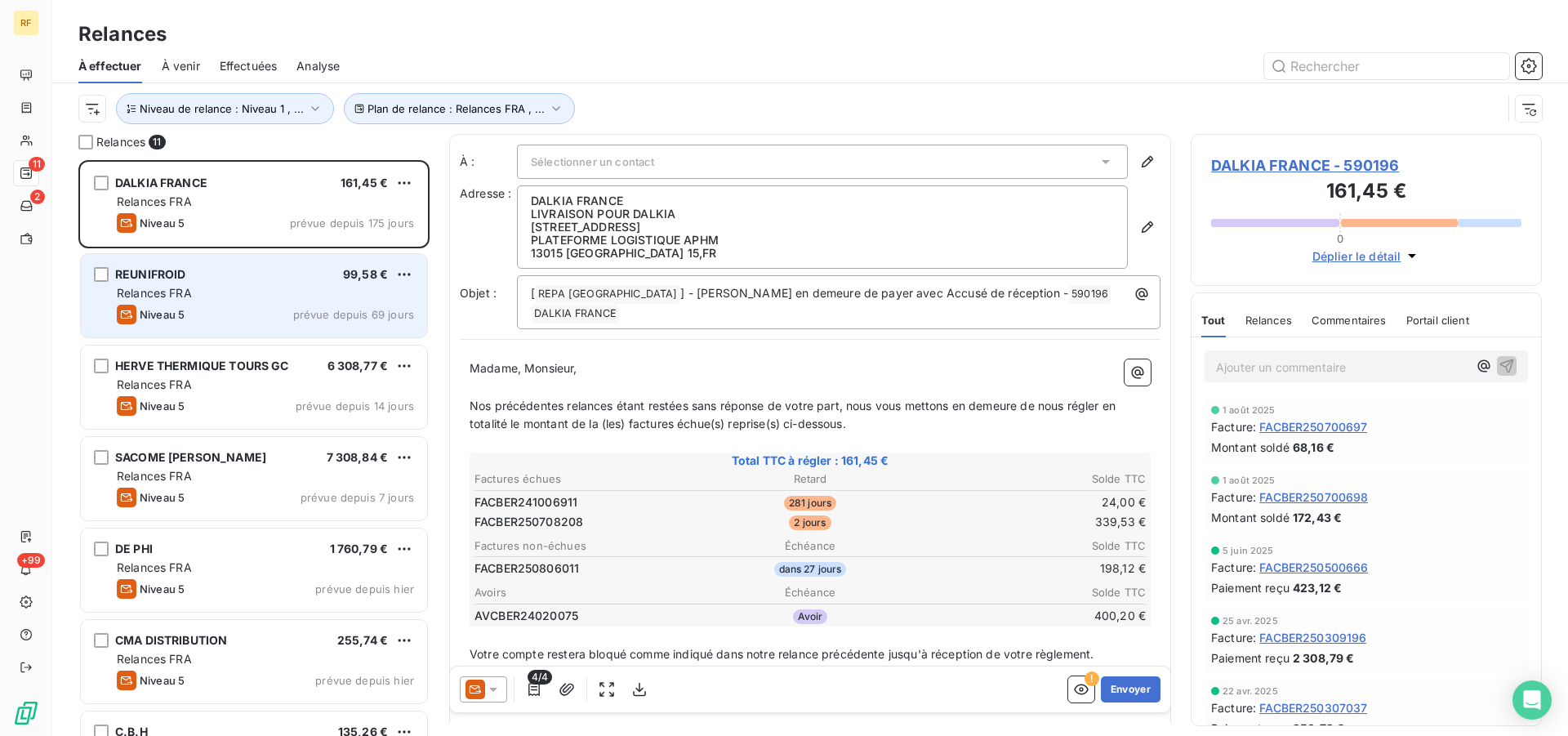
click at [296, 268] on div "REUNIFROID 99,58 €" at bounding box center [265, 274] width 297 height 15
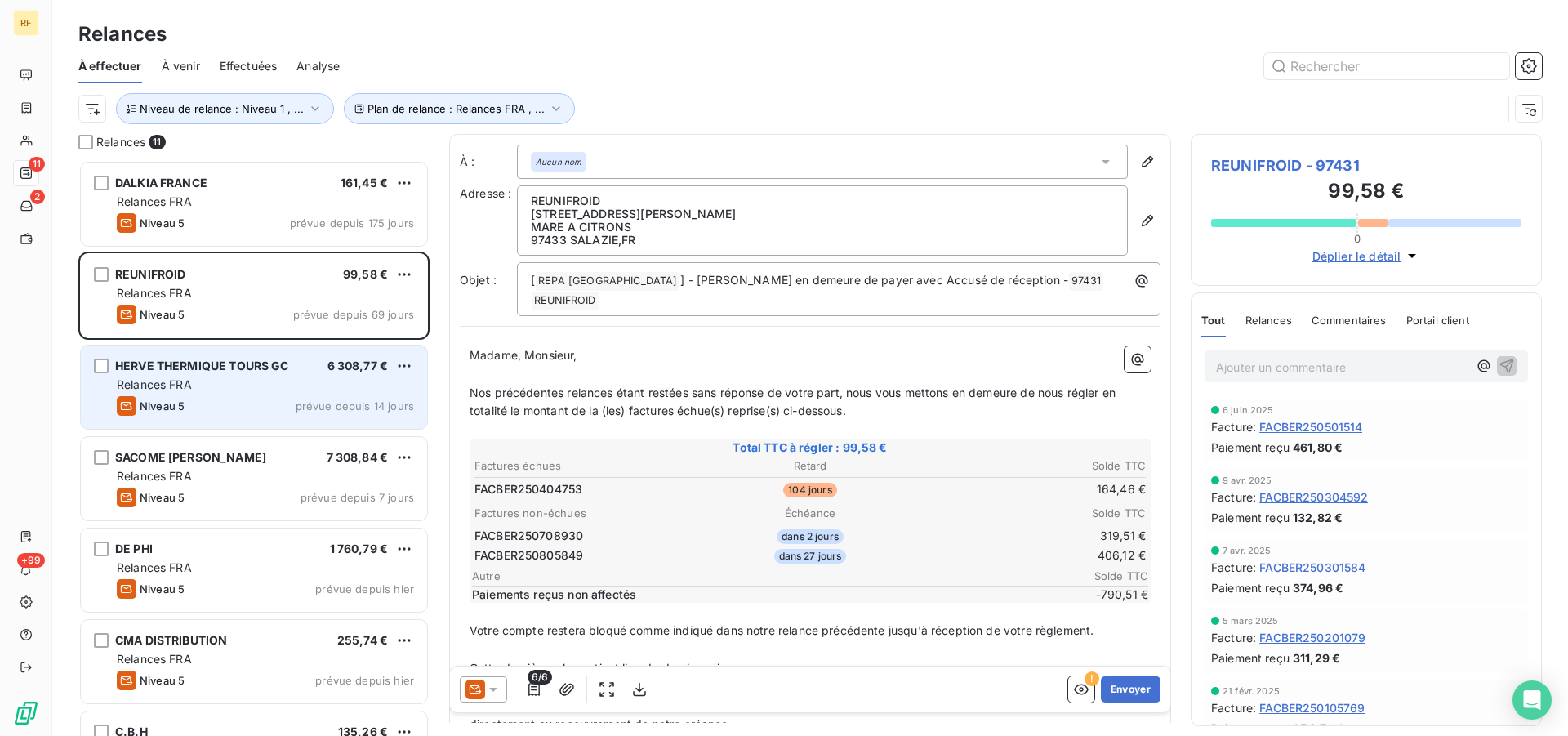
click at [244, 361] on span "HERVE THERMIQUE TOURS GC" at bounding box center [202, 366] width 174 height 14
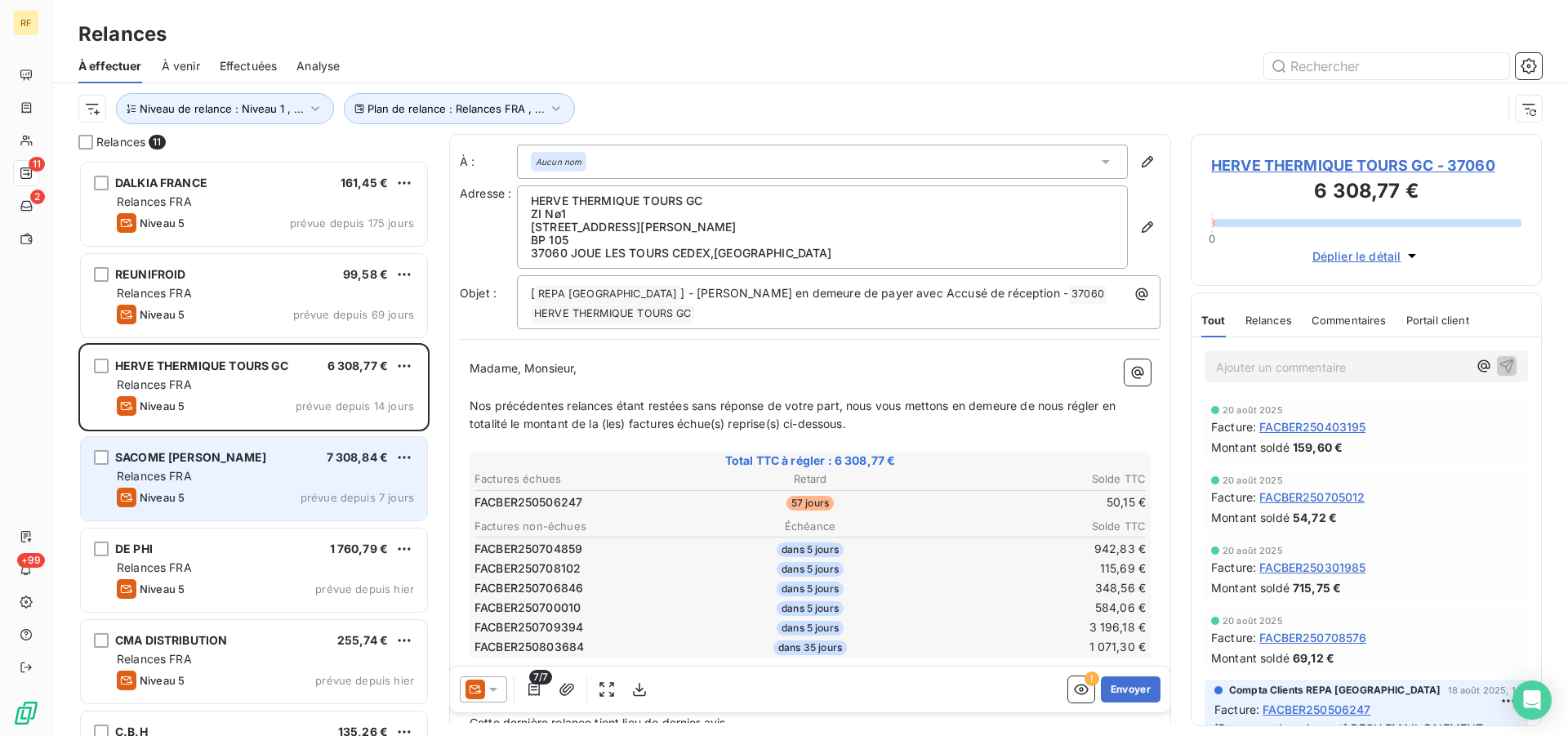
click at [307, 467] on div "SACOME [PERSON_NAME] 7 308,84 € Relances FRA Niveau 5 prévue depuis 7 jours" at bounding box center [254, 479] width 347 height 84
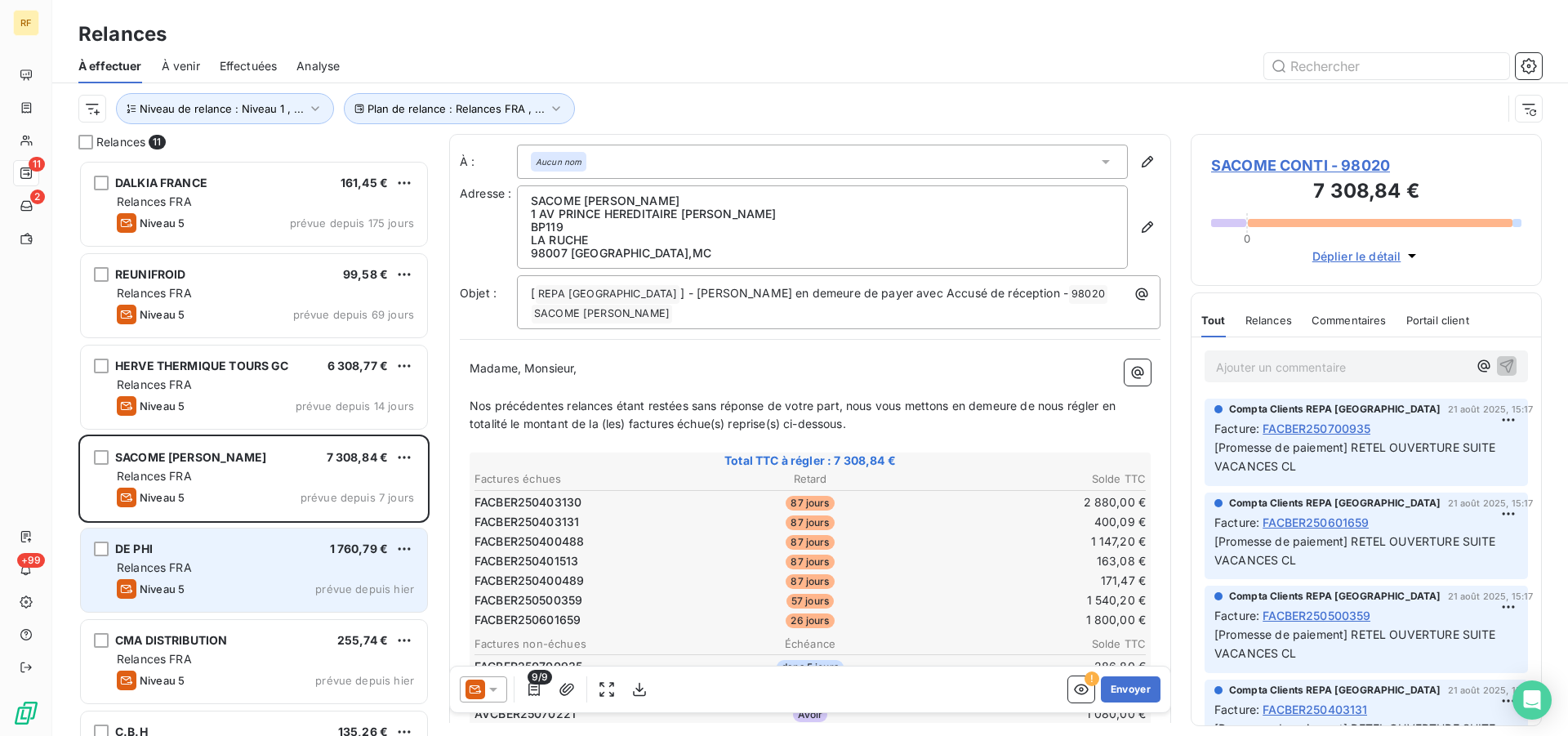
click at [308, 558] on div "DE PHI 1 760,79 € Relances FRA Niveau 5 prévue depuis hier" at bounding box center [254, 571] width 347 height 84
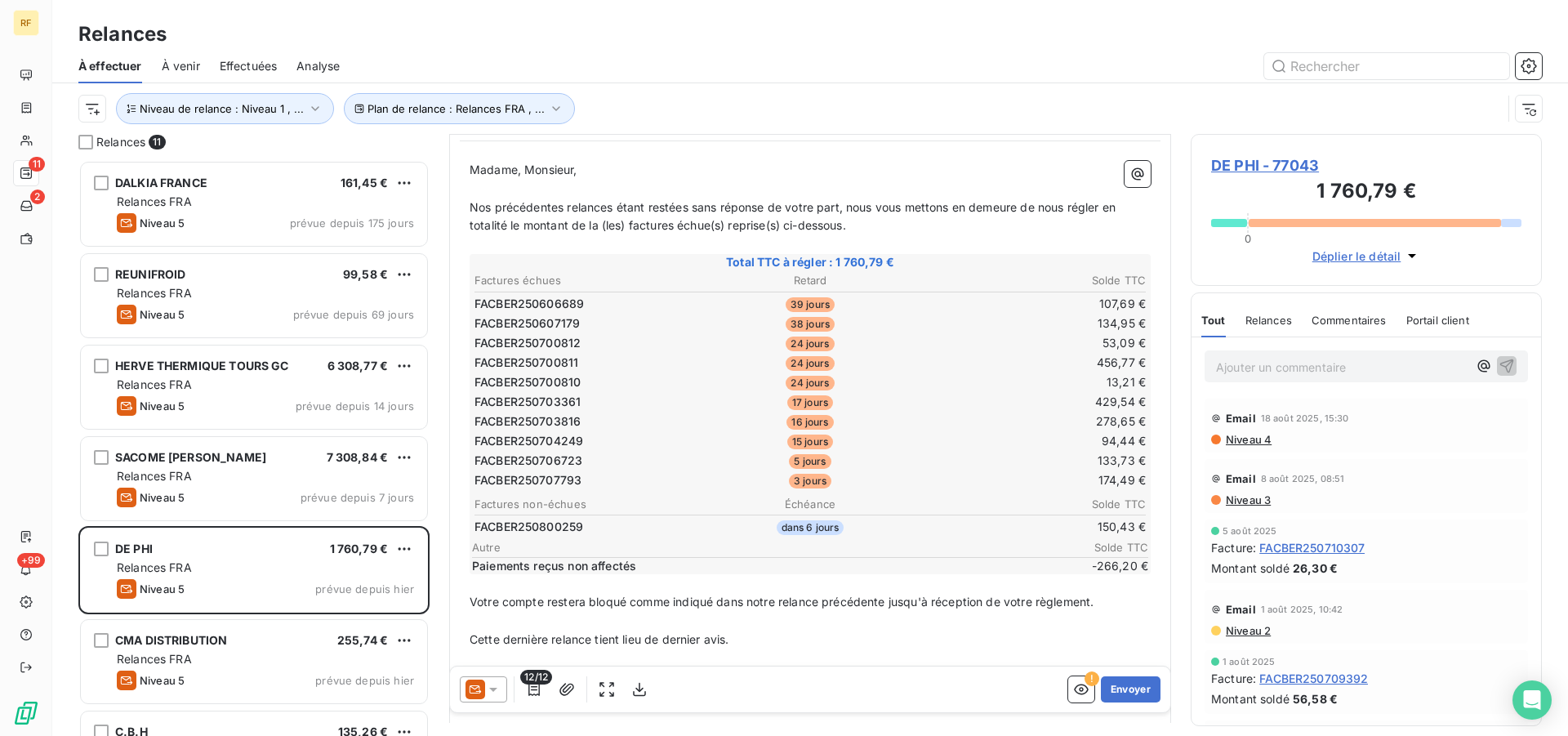
scroll to position [251, 0]
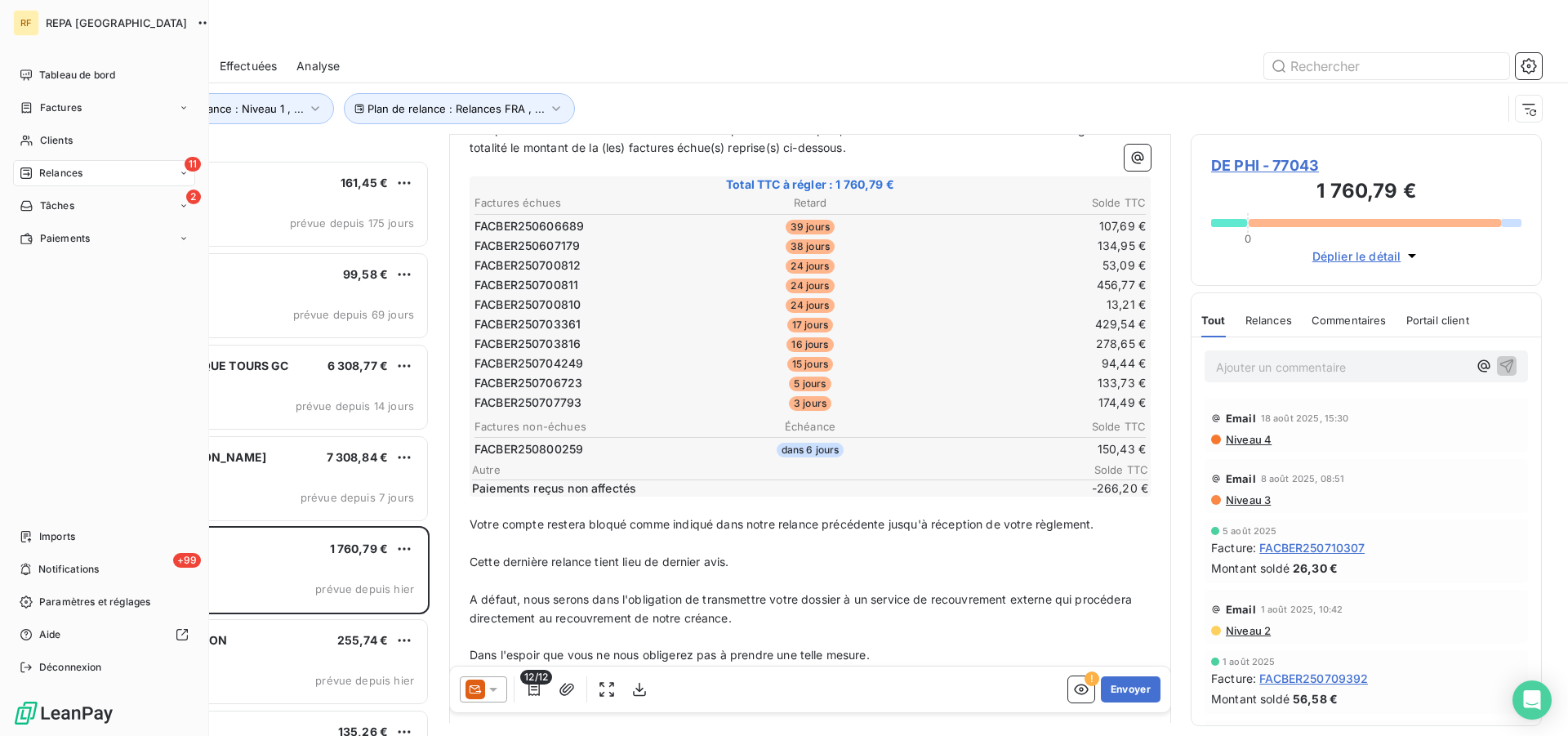
click at [166, 179] on div "11 Relances" at bounding box center [104, 173] width 182 height 26
click at [166, 178] on div "11 Relances" at bounding box center [104, 173] width 182 height 26
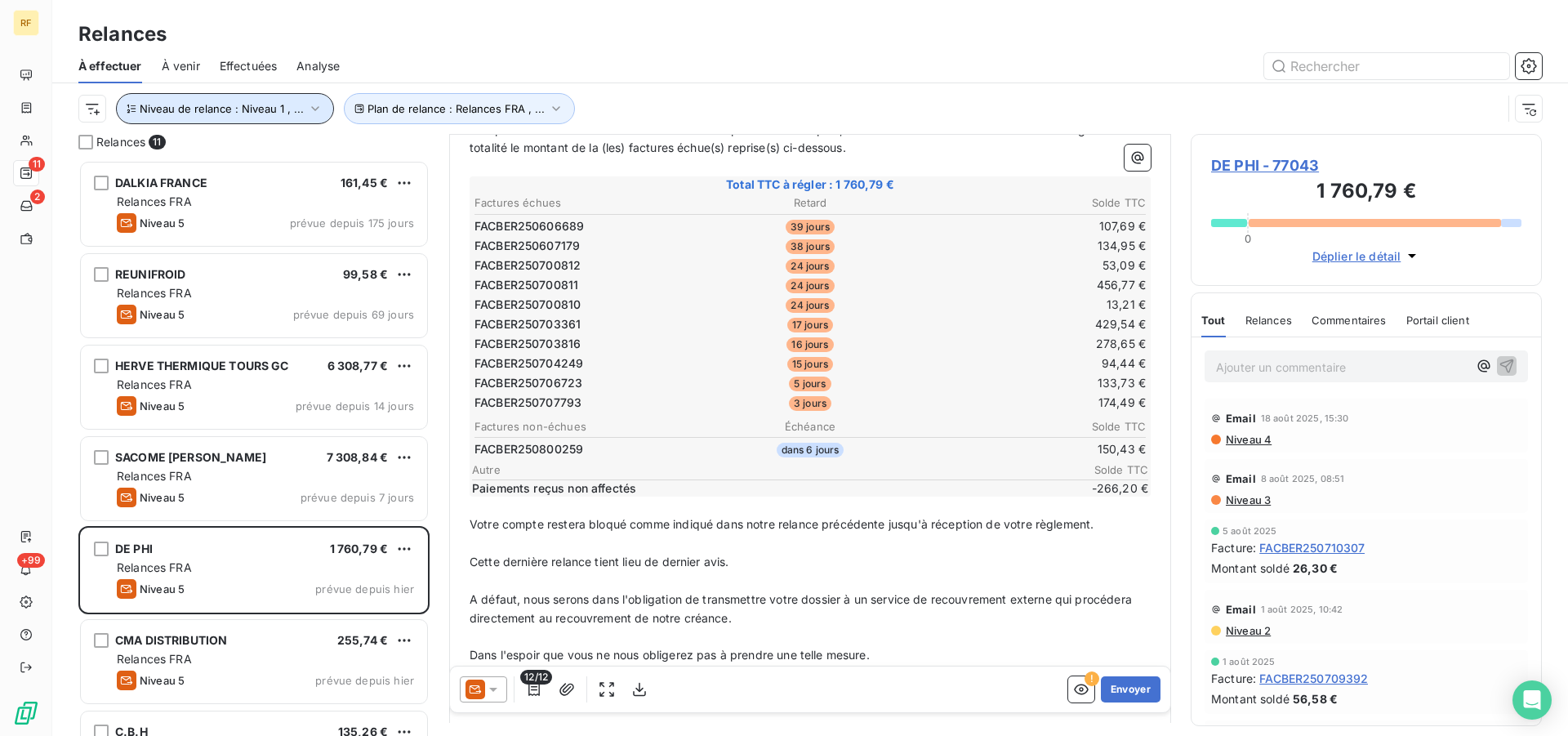
click at [310, 111] on icon "button" at bounding box center [315, 108] width 17 height 17
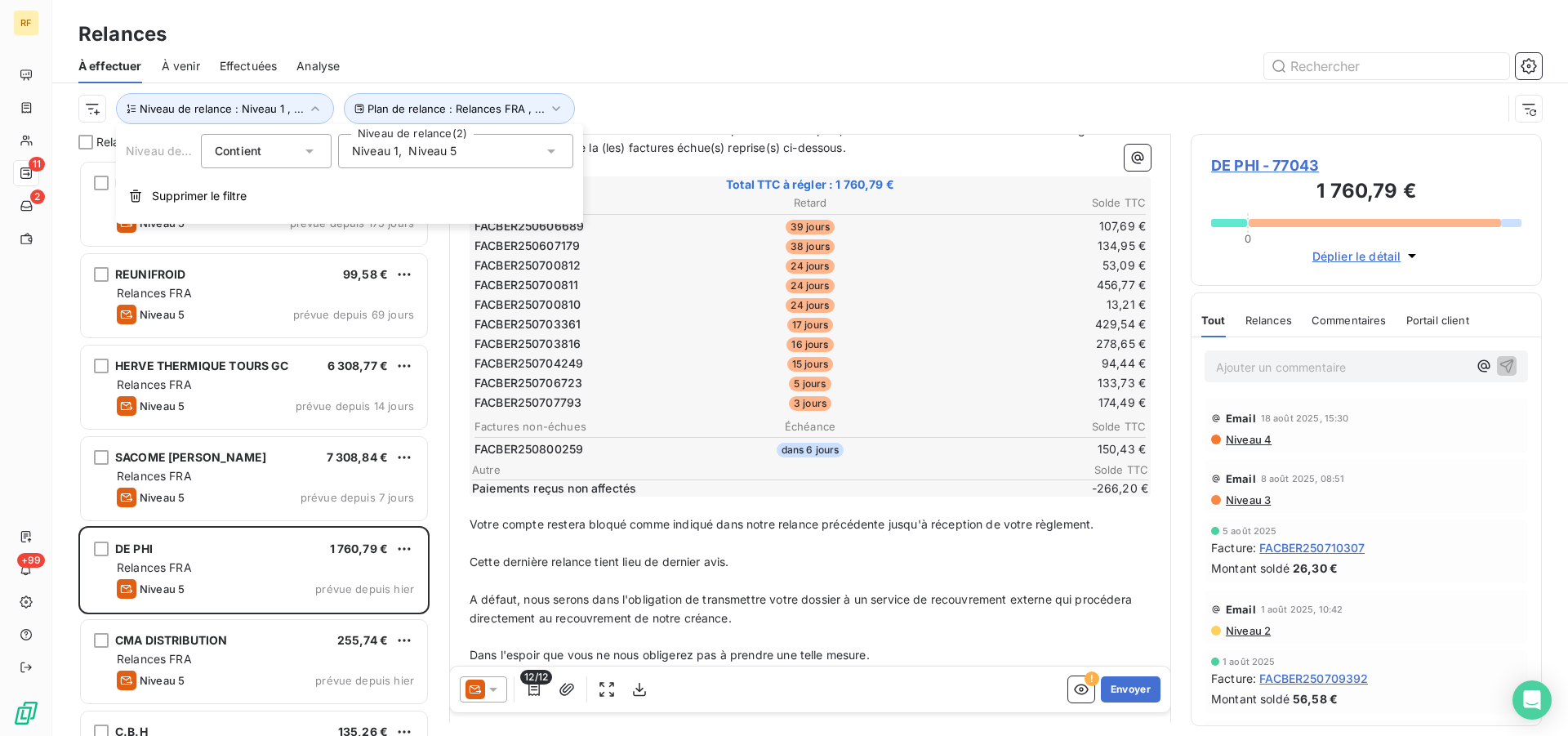
click at [558, 154] on icon at bounding box center [551, 151] width 17 height 17
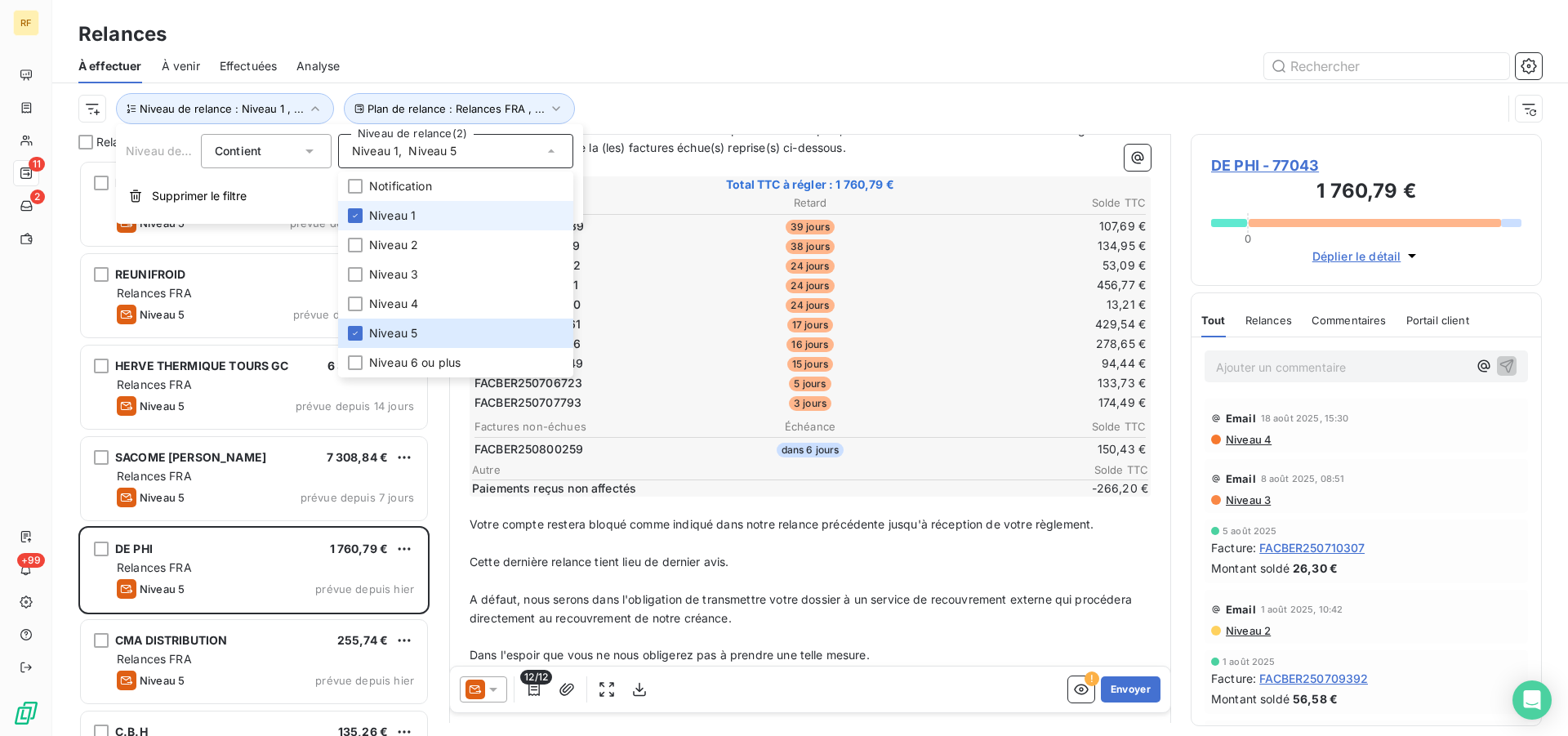
click at [382, 216] on span "Niveau 1" at bounding box center [392, 215] width 46 height 17
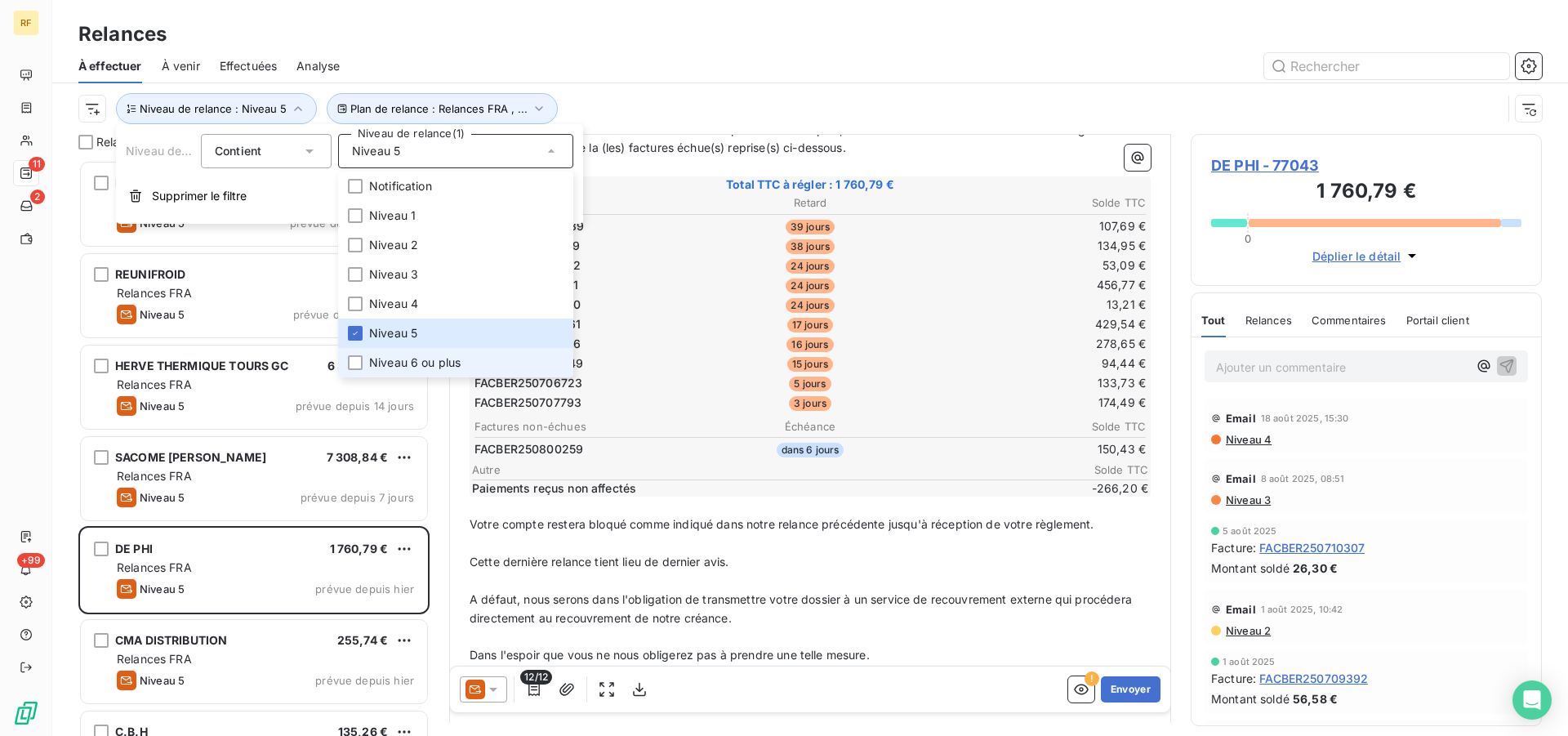
click at [382, 365] on span "Niveau 6 ou plus" at bounding box center [415, 362] width 91 height 17
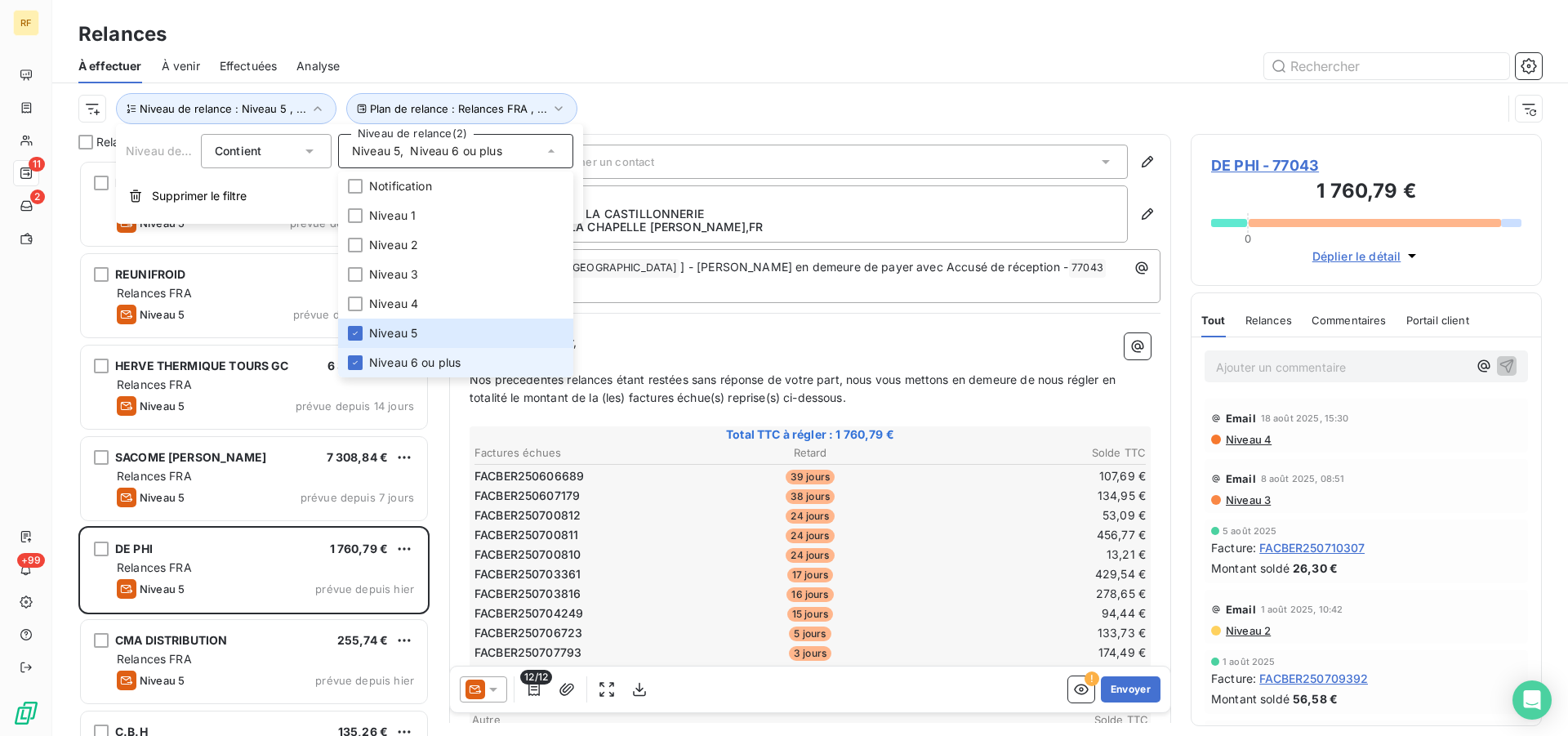
scroll to position [562, 337]
click at [372, 336] on span "Niveau 5" at bounding box center [393, 333] width 48 height 17
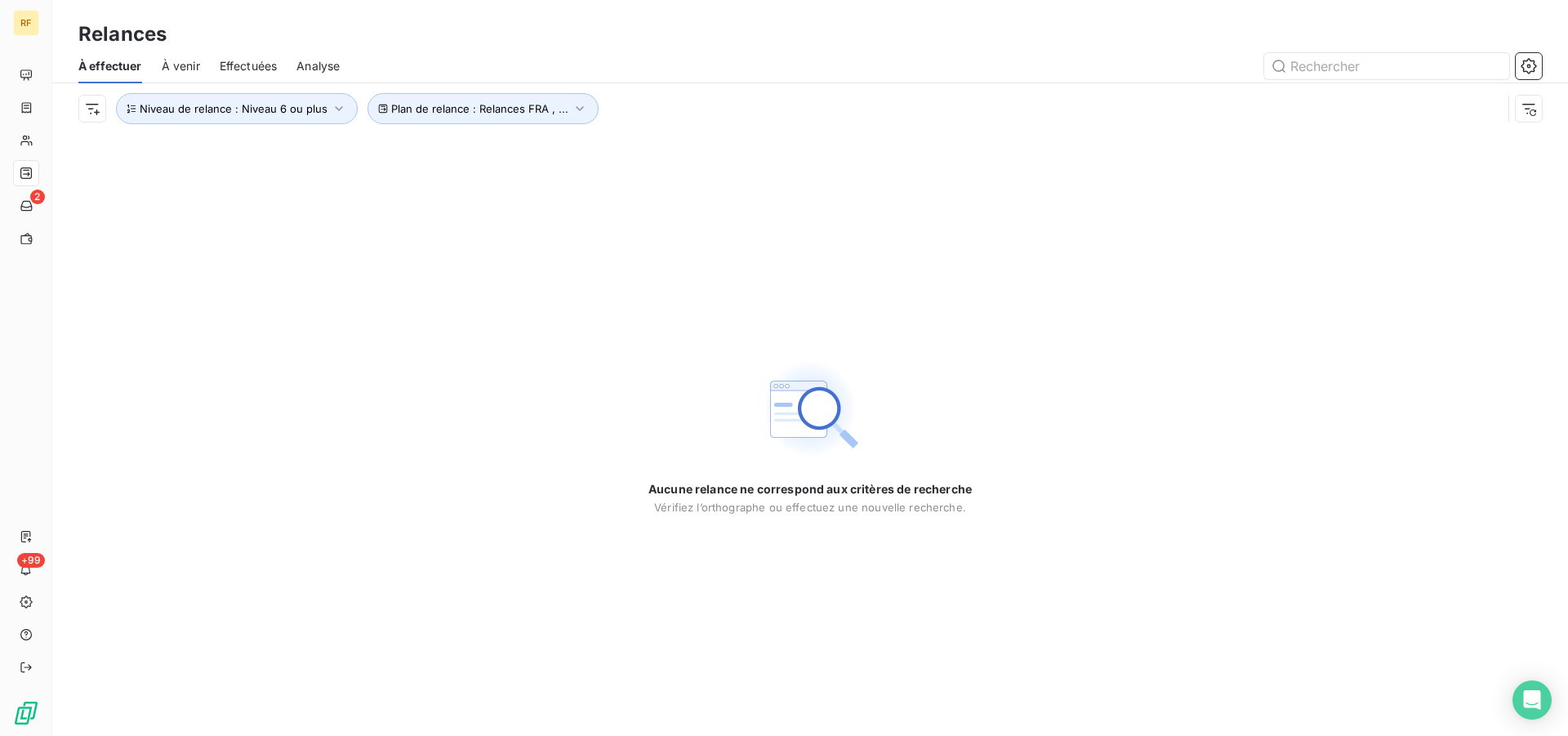
click at [713, 266] on div "Aucune relance ne correspond aux critères de recherche [PERSON_NAME] l’orthogra…" at bounding box center [810, 435] width 1516 height 602
click at [574, 113] on icon "button" at bounding box center [579, 108] width 17 height 17
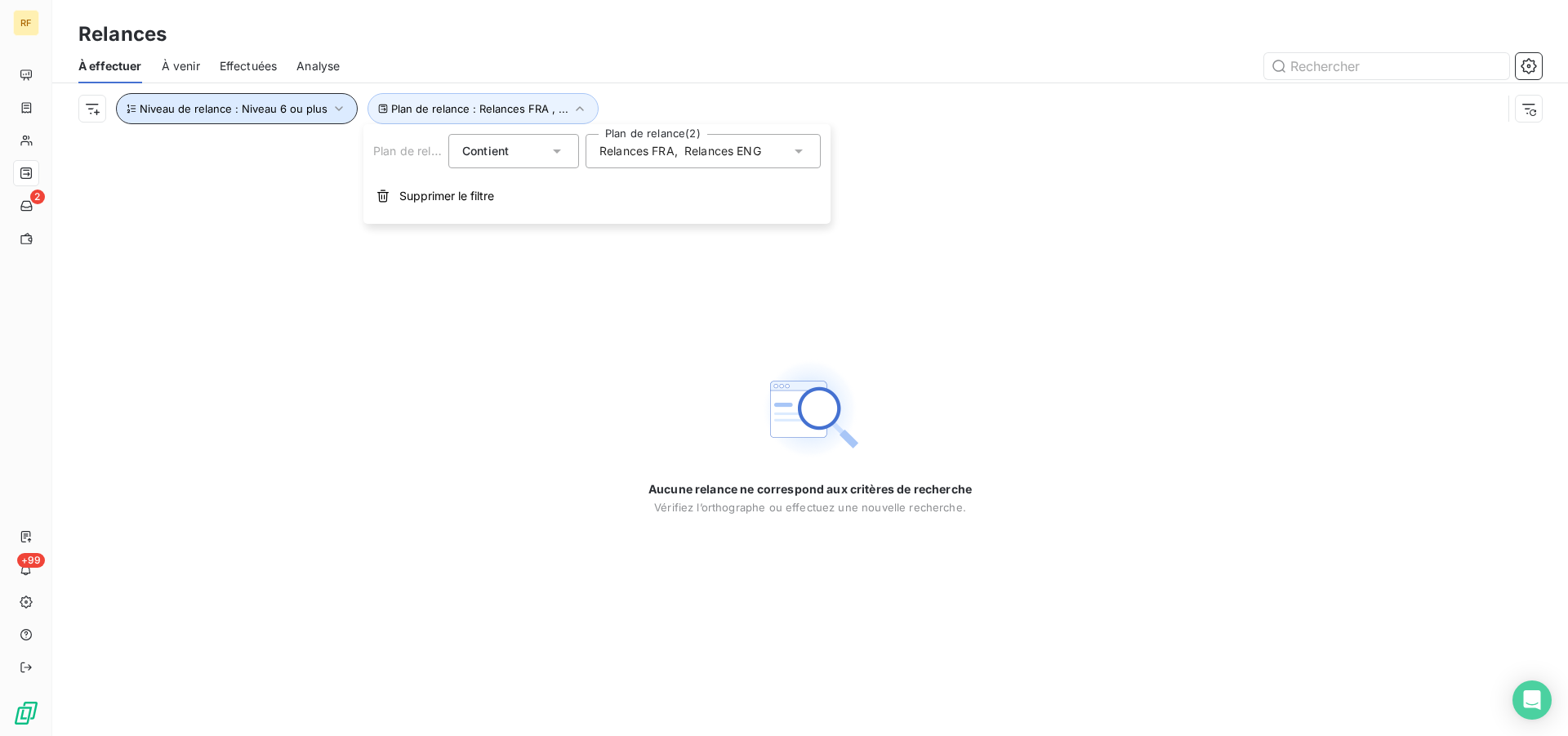
click at [331, 108] on icon "button" at bounding box center [339, 108] width 17 height 17
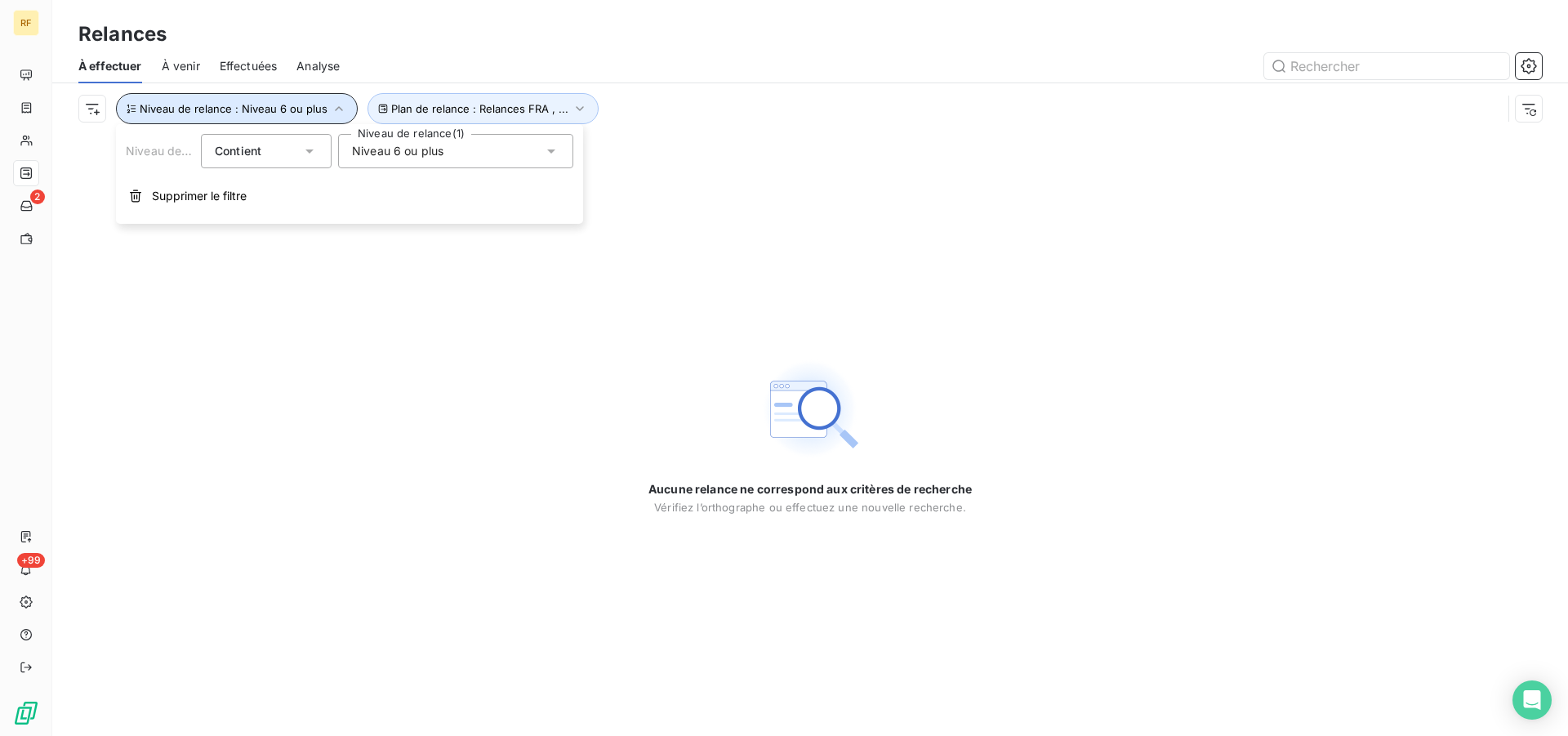
click at [174, 69] on span "À venir" at bounding box center [181, 66] width 38 height 17
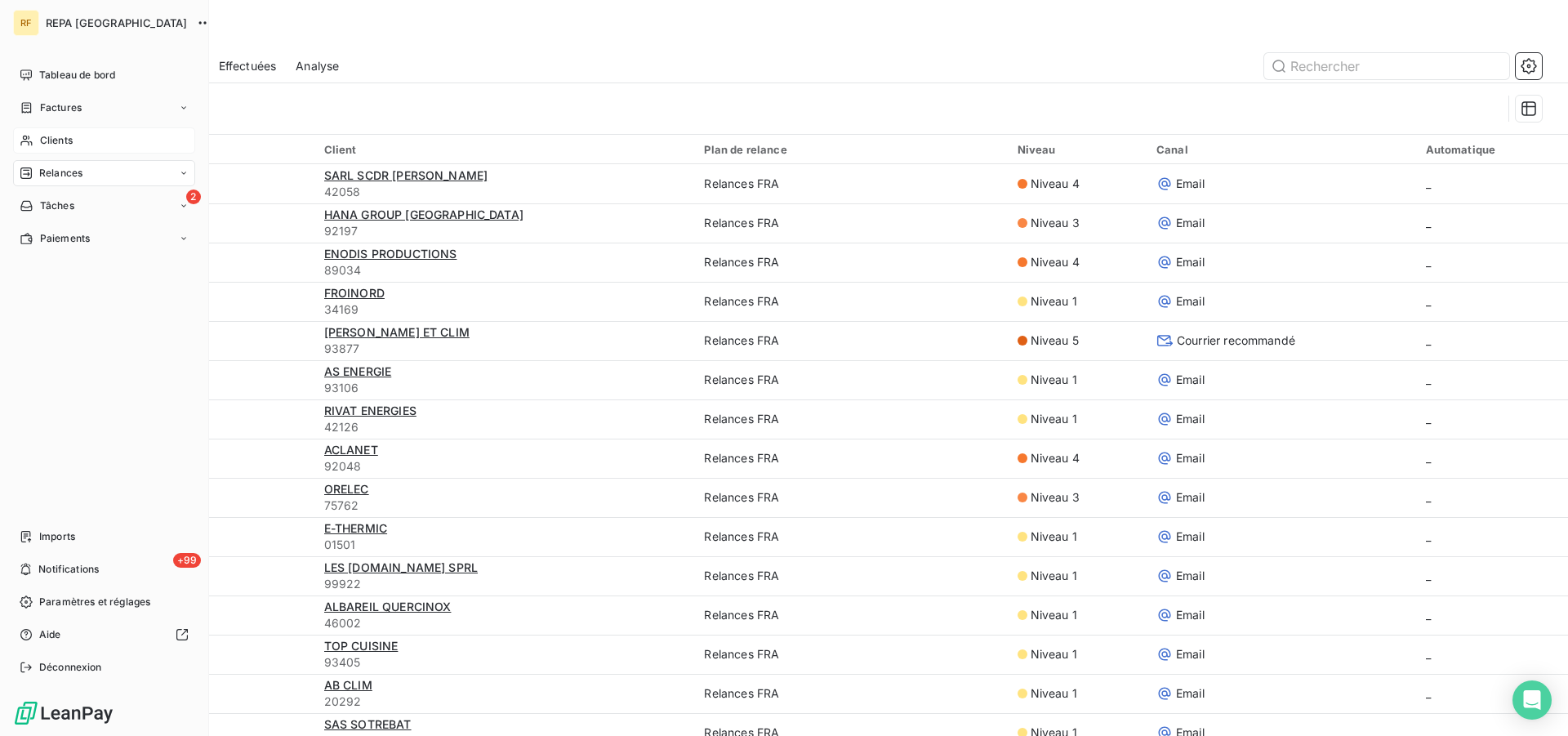
click at [66, 148] on div "Clients" at bounding box center [104, 140] width 182 height 26
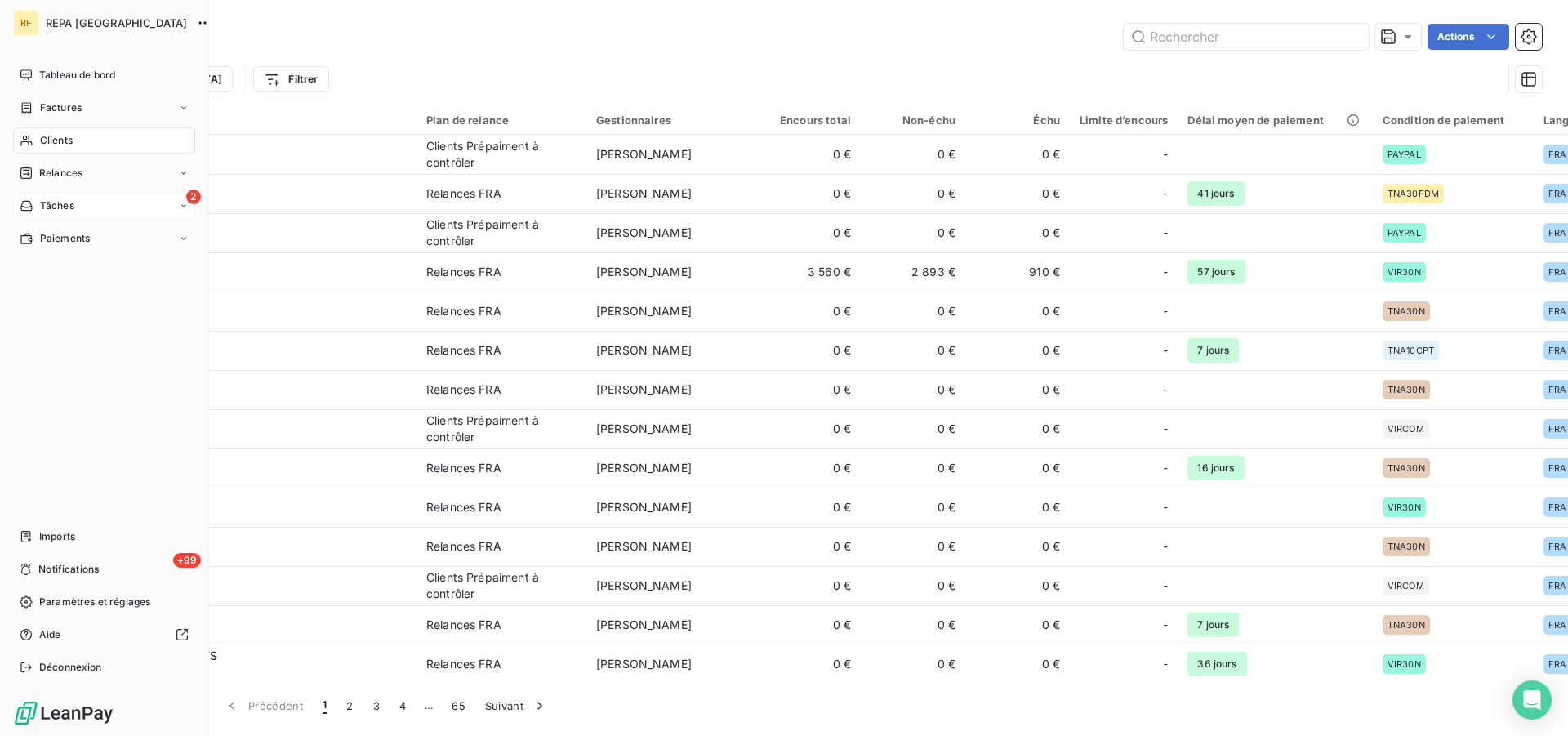
click at [52, 207] on span "Tâches" at bounding box center [57, 206] width 34 height 15
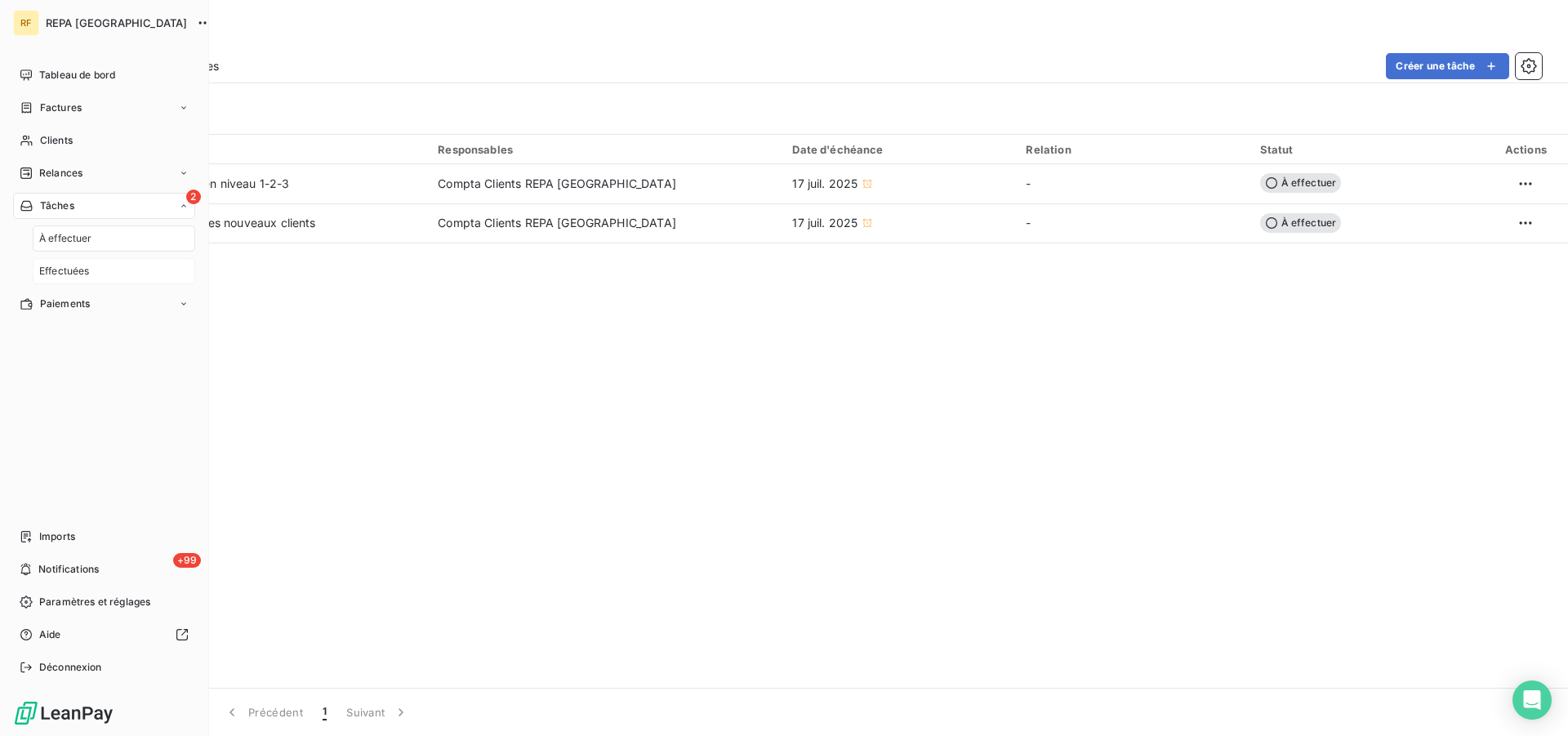
click at [67, 272] on span "Effectuées" at bounding box center [64, 271] width 51 height 15
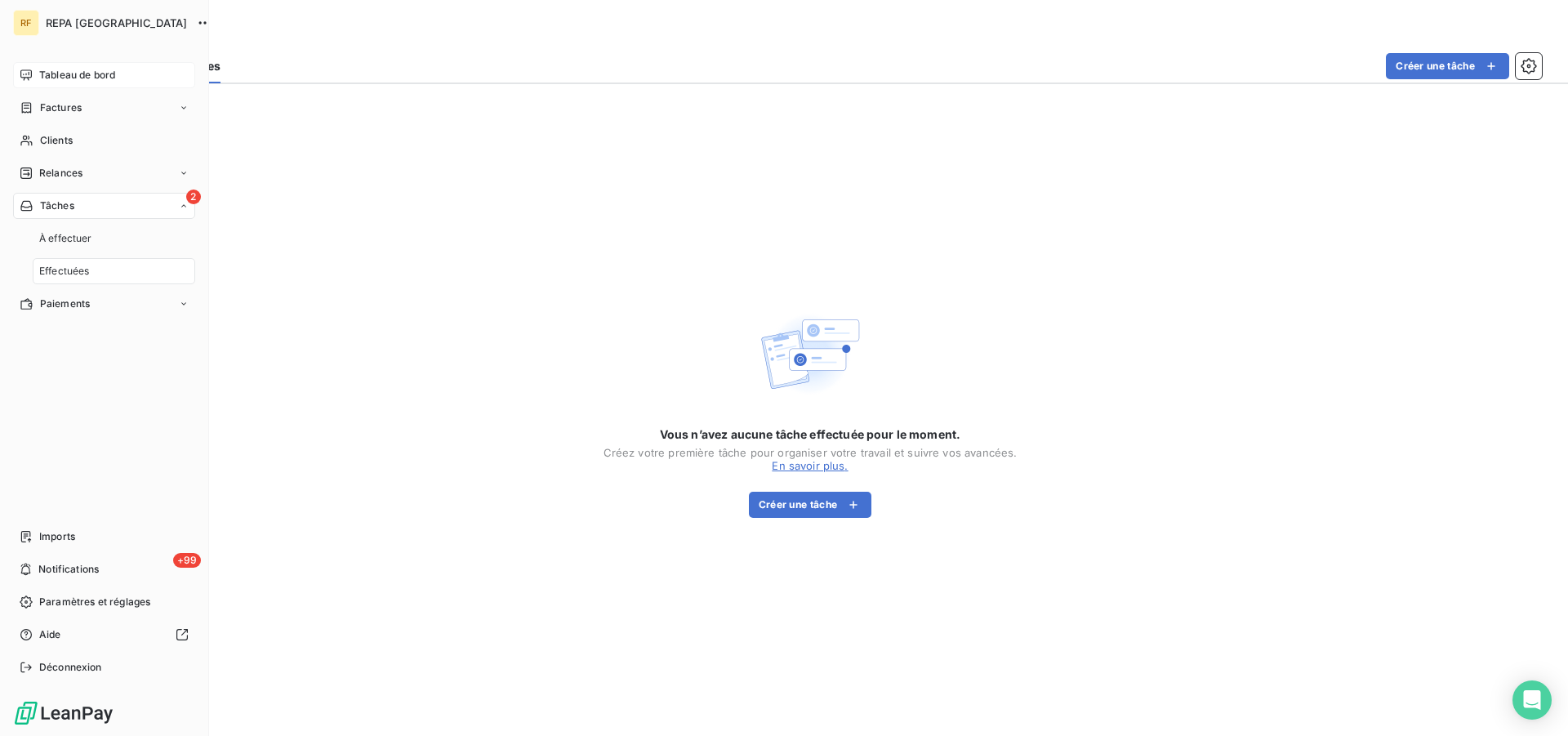
click at [75, 73] on span "Tableau de bord" at bounding box center [77, 75] width 76 height 15
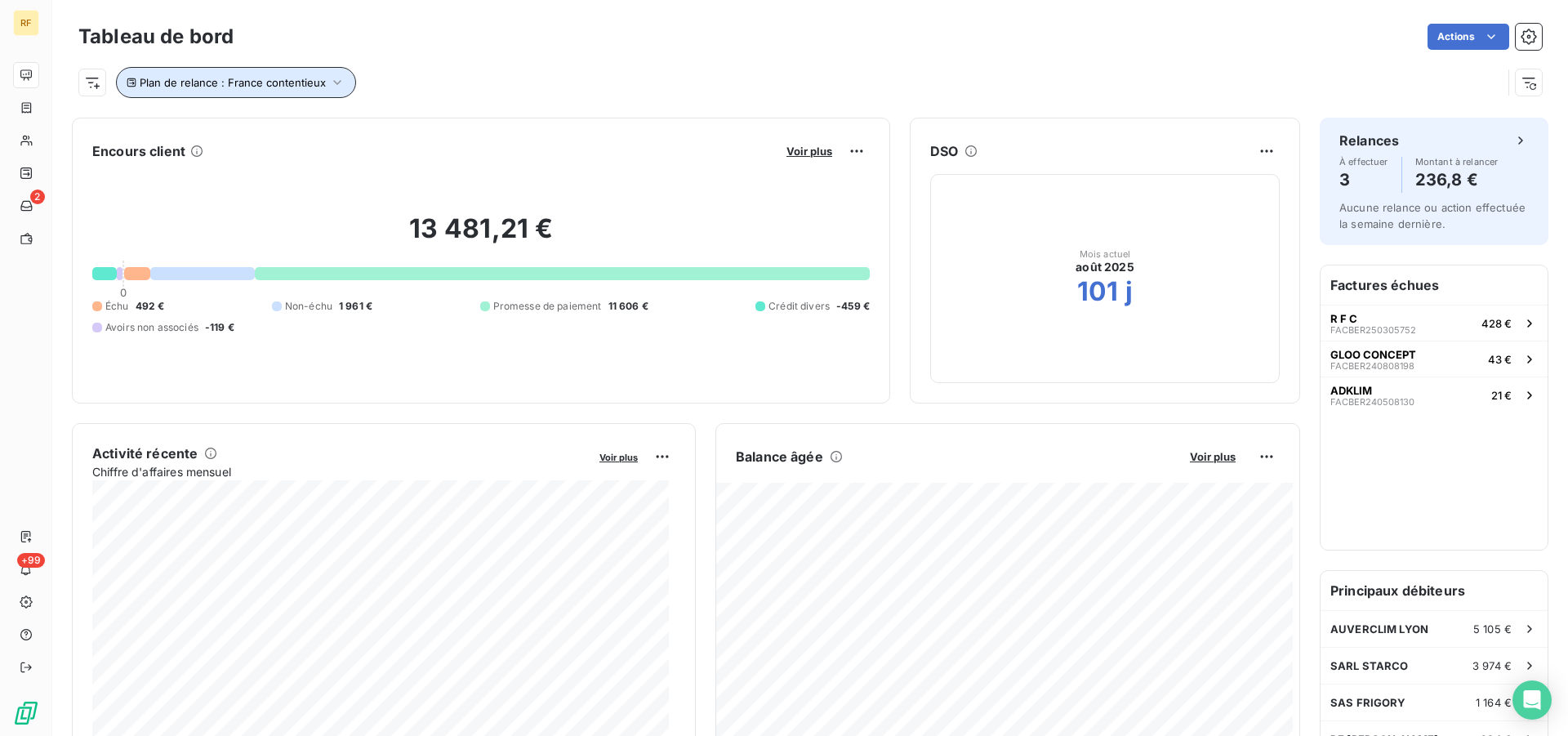
click at [286, 84] on span "Plan de relance : France contentieux" at bounding box center [233, 82] width 186 height 13
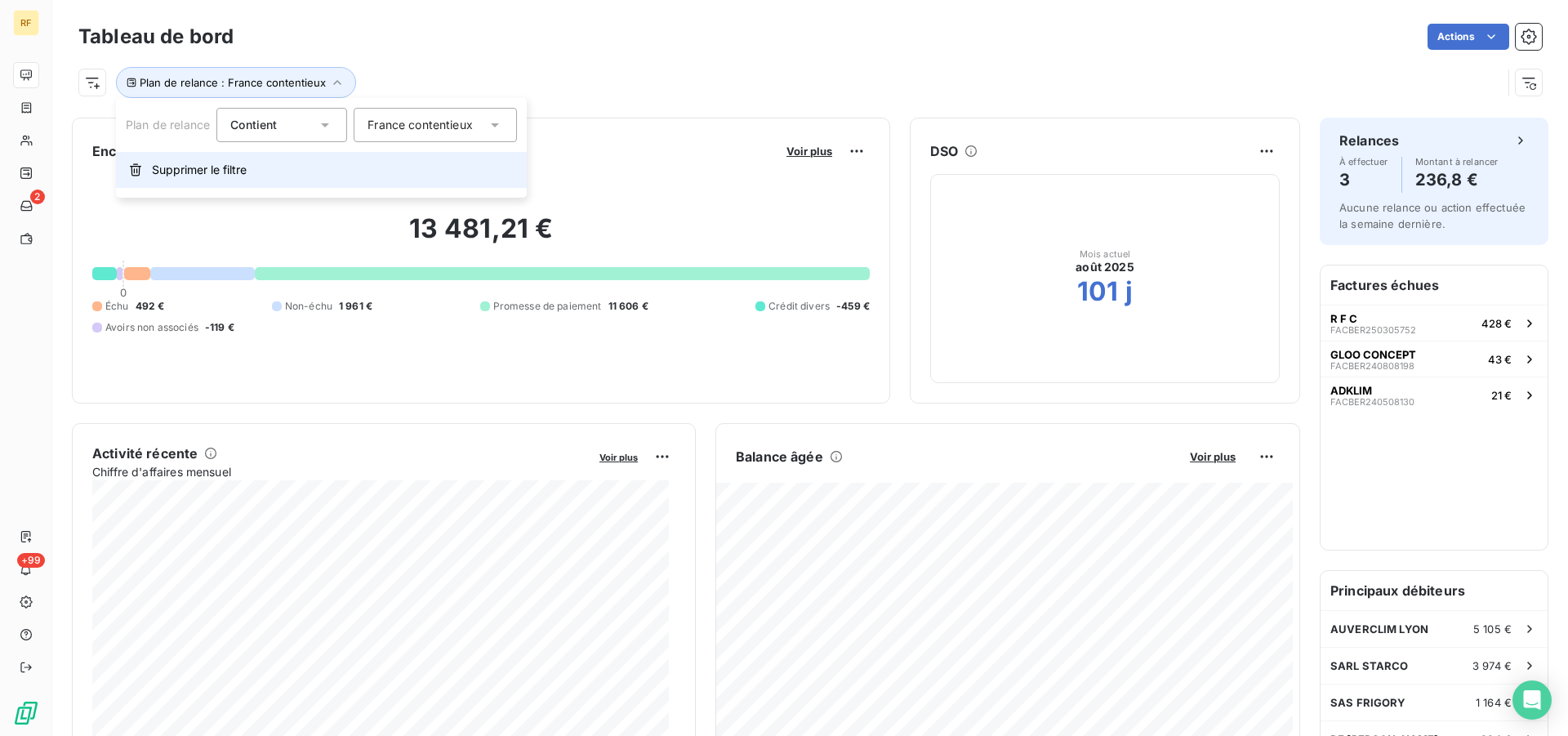
click at [445, 175] on button "Supprimer le filtre" at bounding box center [321, 169] width 411 height 36
